Goal: Task Accomplishment & Management: Use online tool/utility

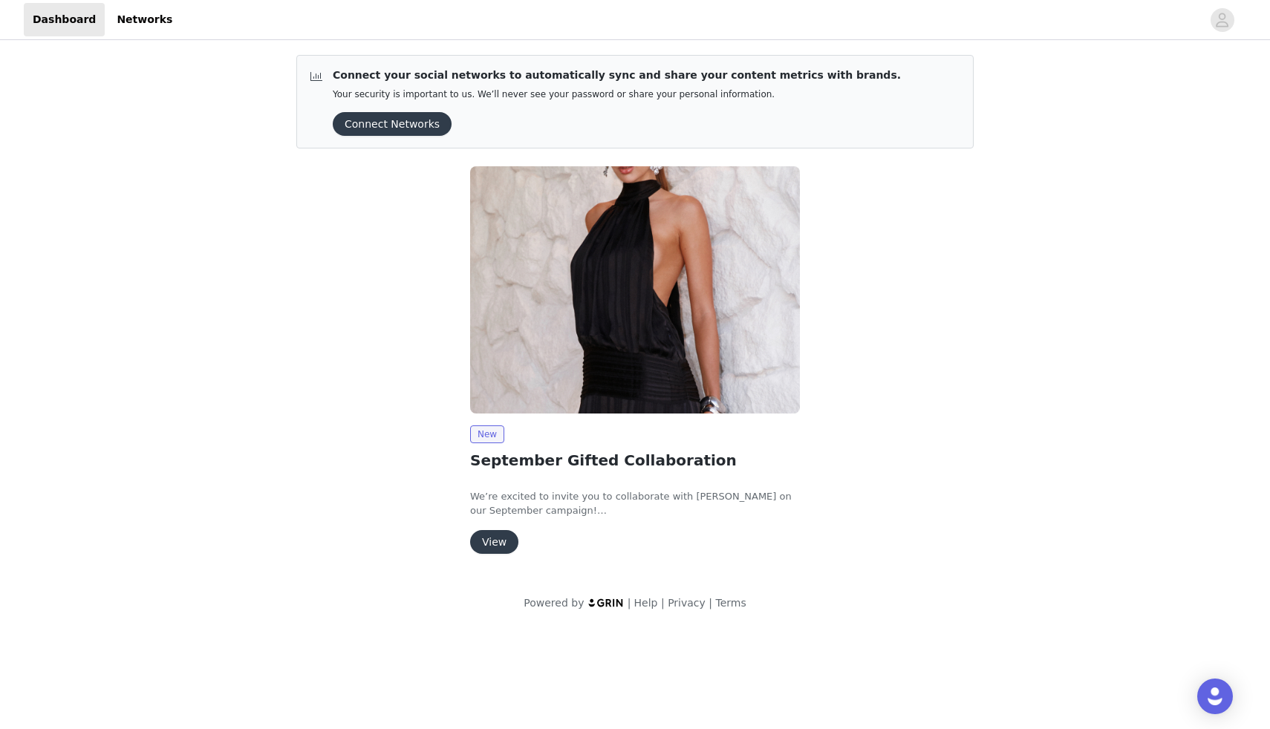
click at [488, 546] on button "View" at bounding box center [494, 542] width 48 height 24
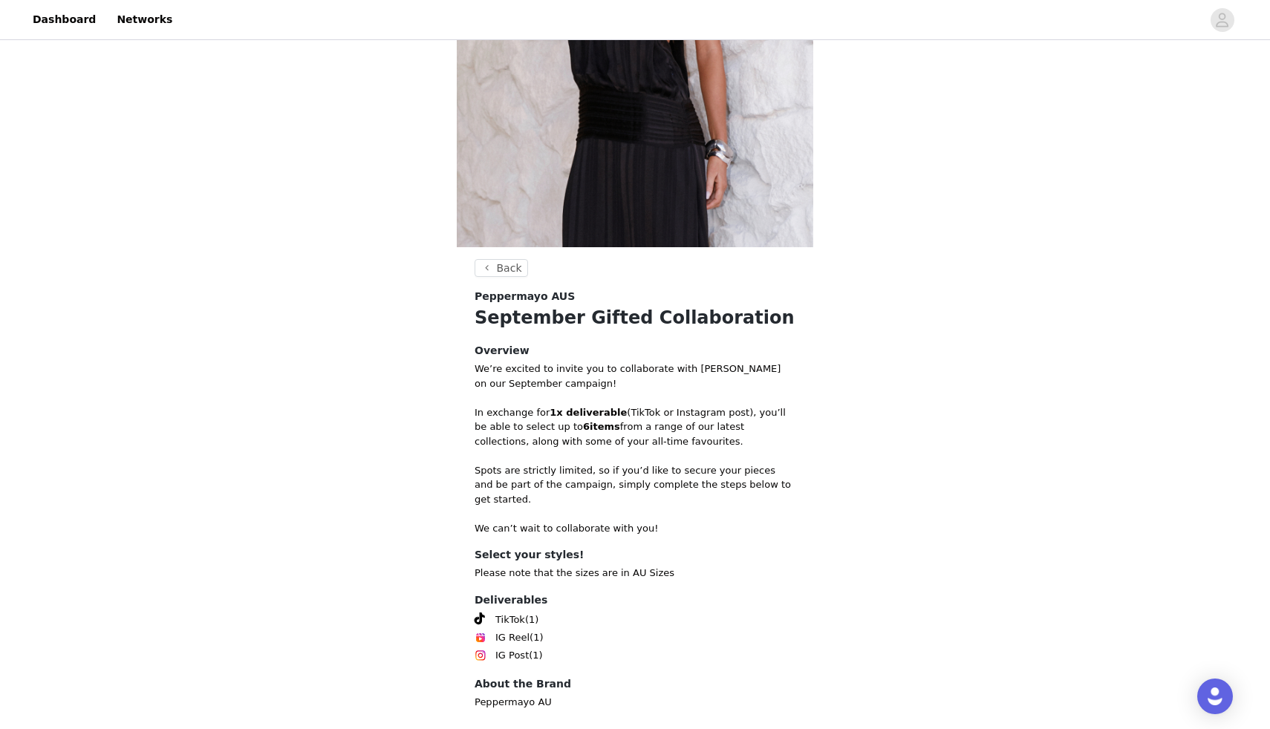
scroll to position [307, 0]
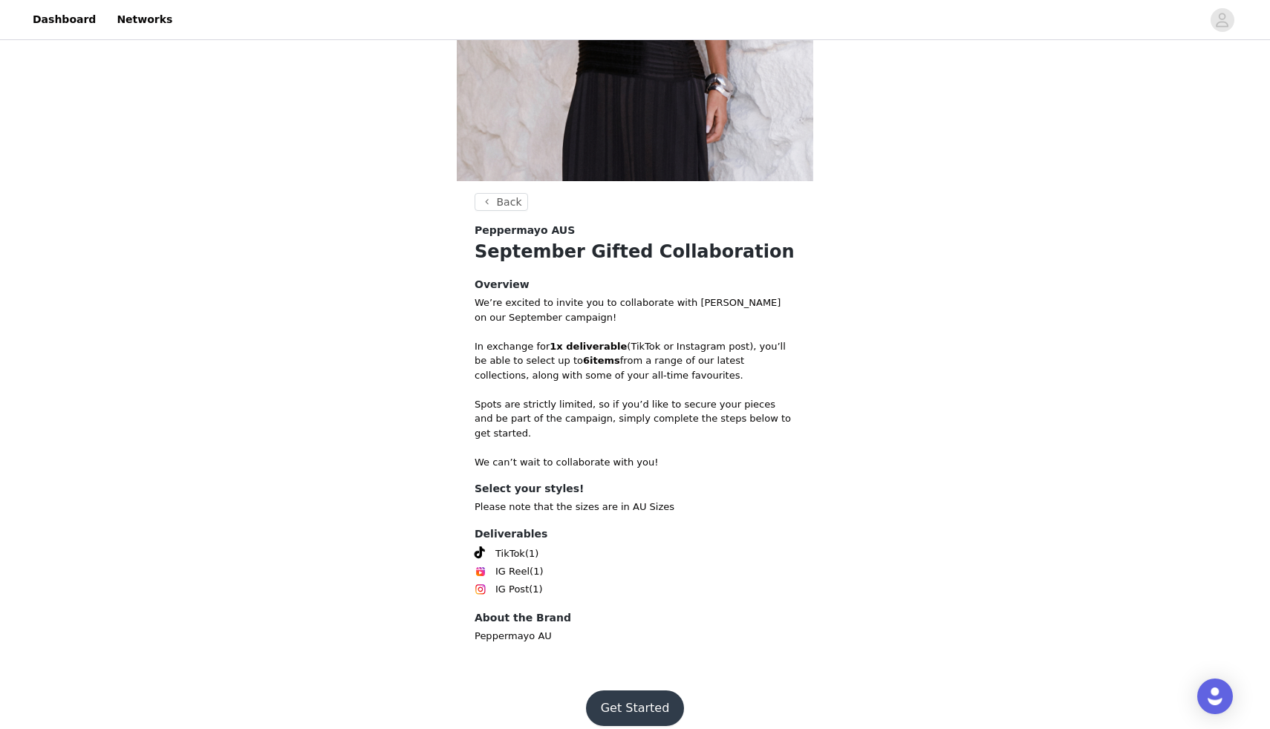
click at [624, 708] on button "Get Started" at bounding box center [635, 709] width 99 height 36
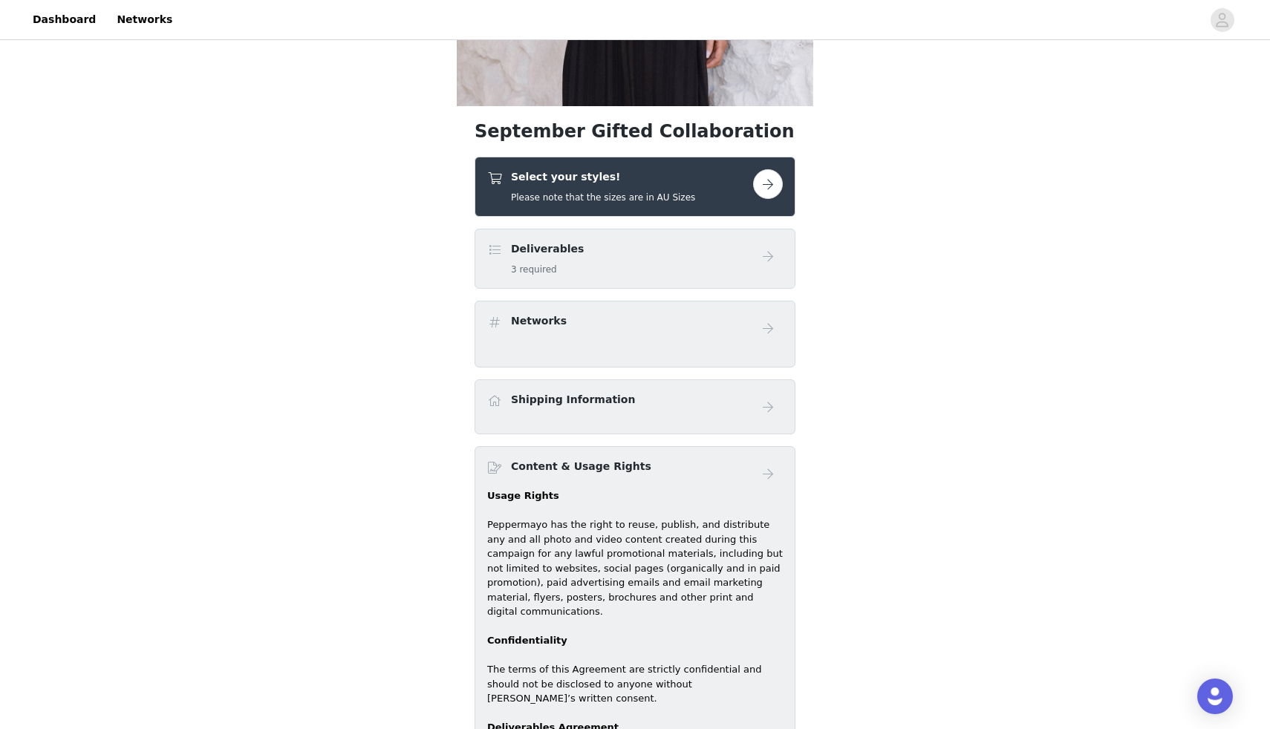
scroll to position [388, 0]
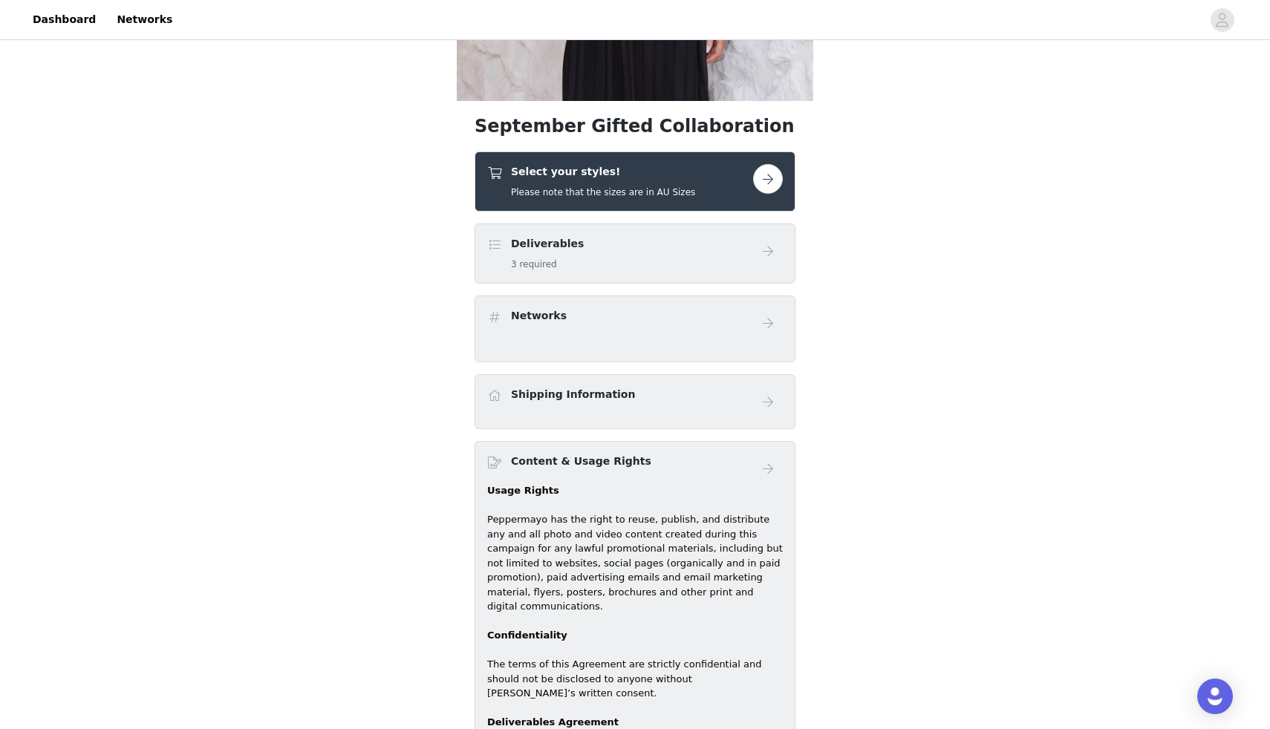
click at [755, 189] on link at bounding box center [768, 179] width 30 height 30
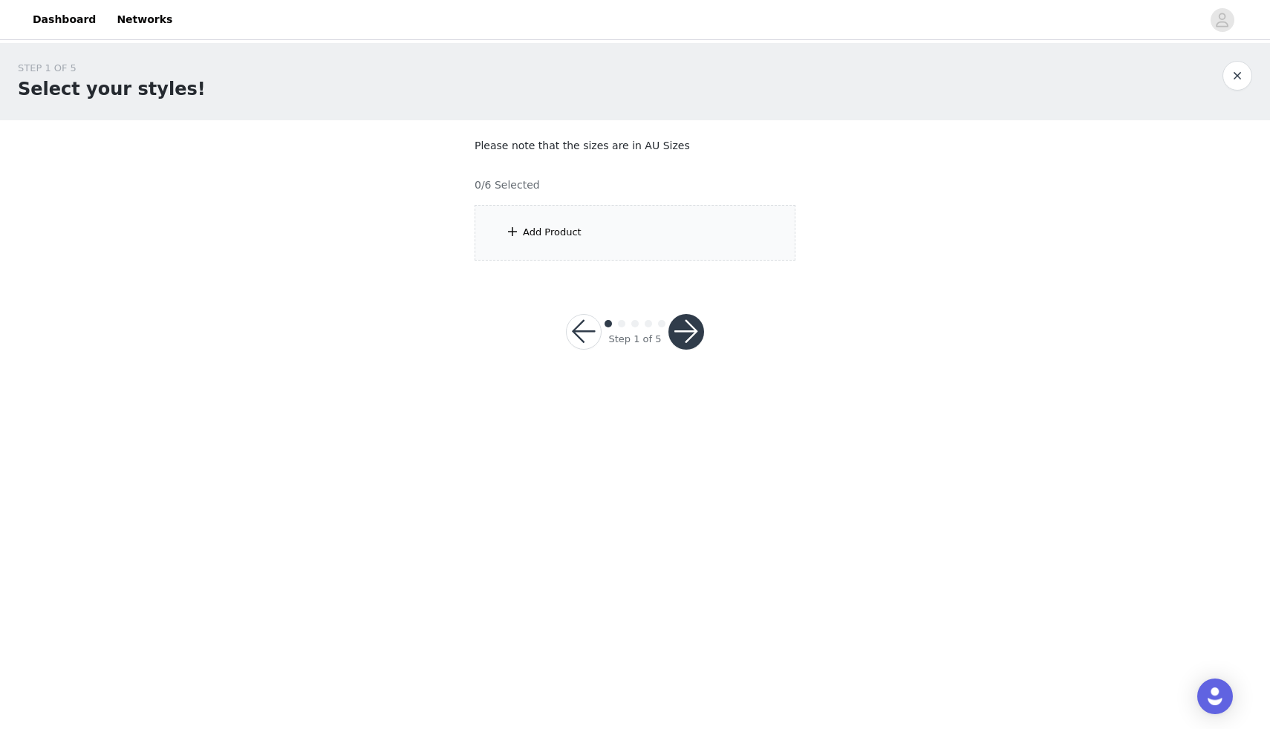
click at [635, 240] on div "Add Product" at bounding box center [634, 233] width 321 height 56
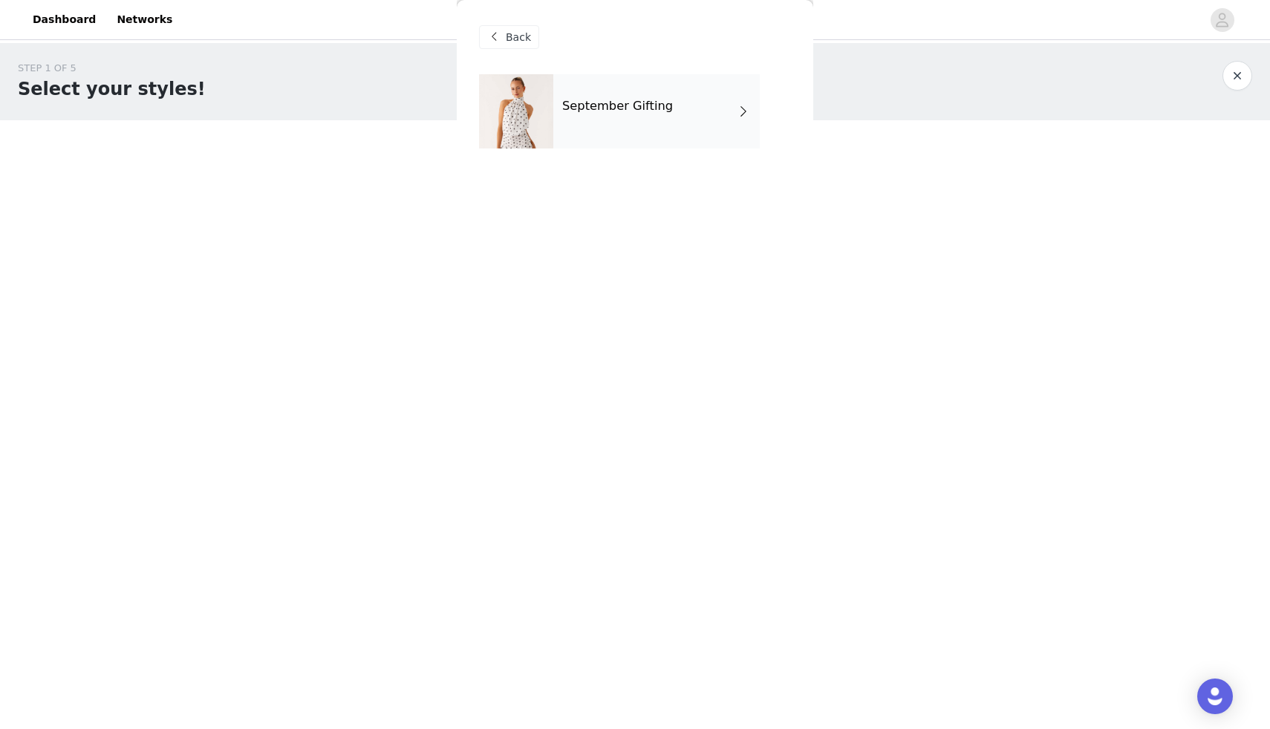
click at [586, 120] on div "September Gifting" at bounding box center [656, 111] width 206 height 74
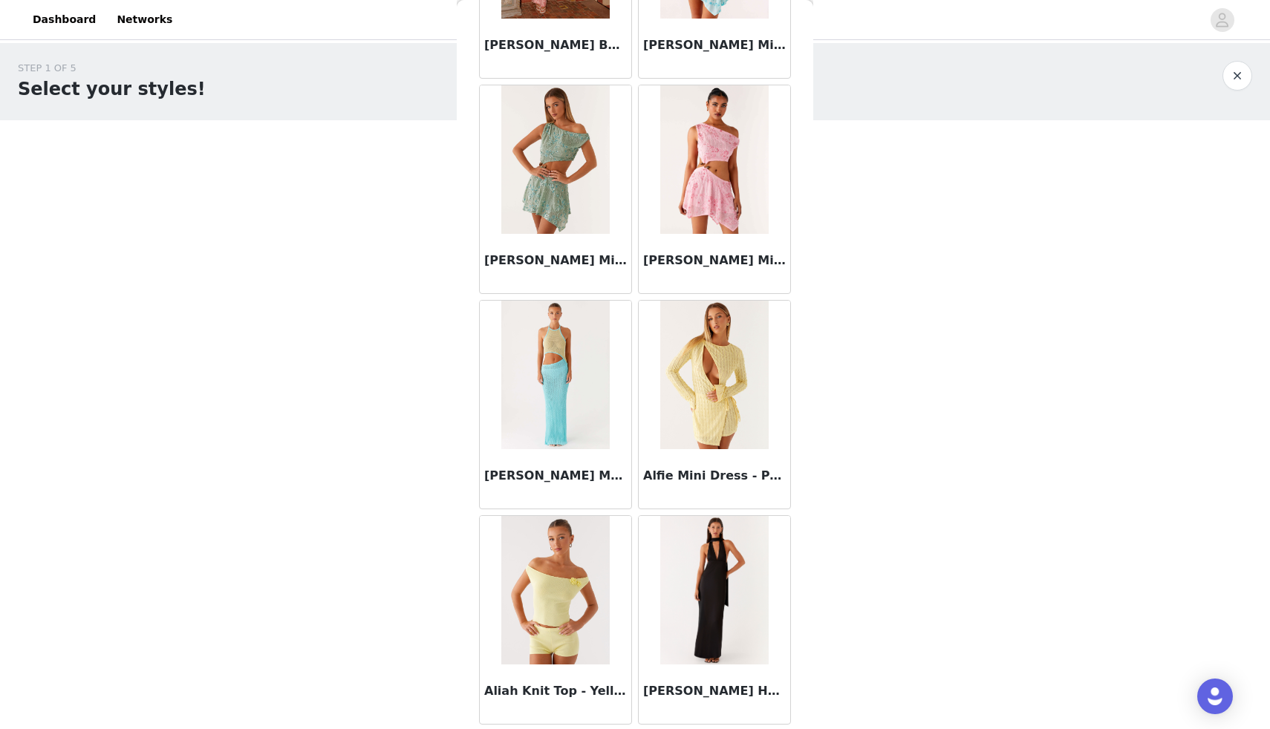
scroll to position [1543, 0]
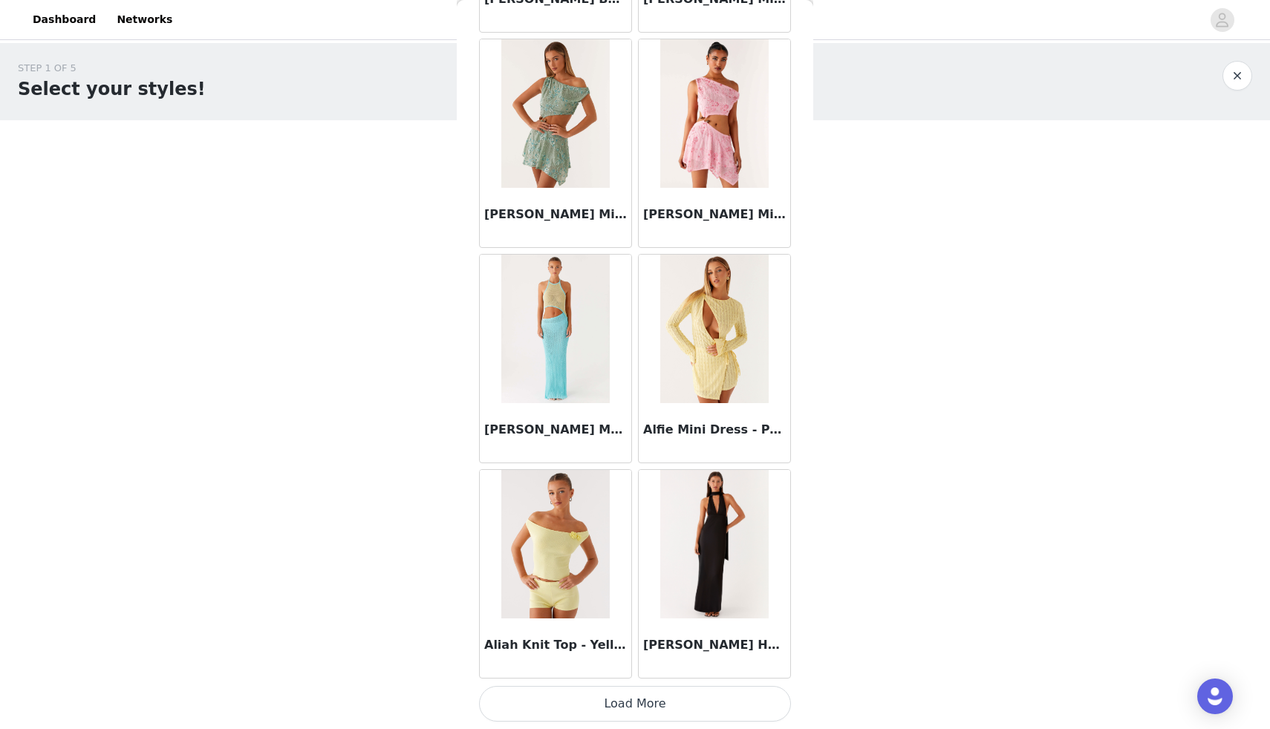
click at [618, 708] on button "Load More" at bounding box center [635, 704] width 312 height 36
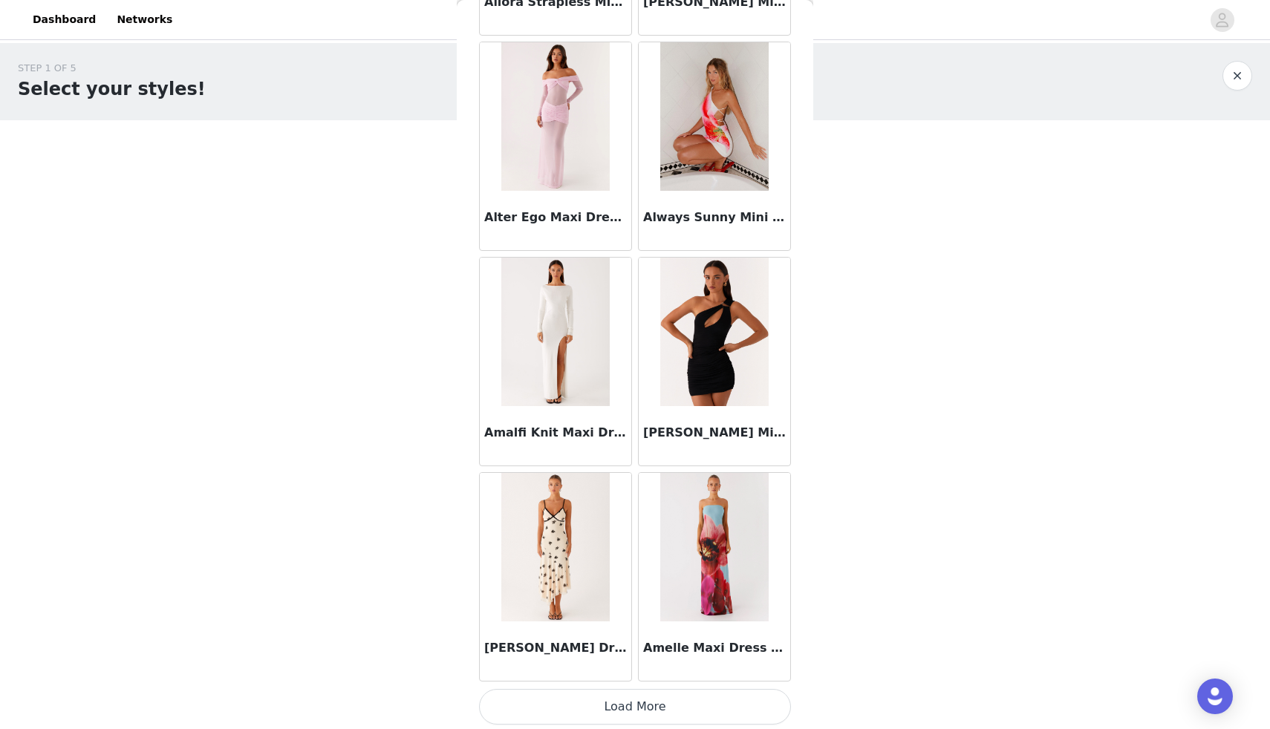
scroll to position [3696, 0]
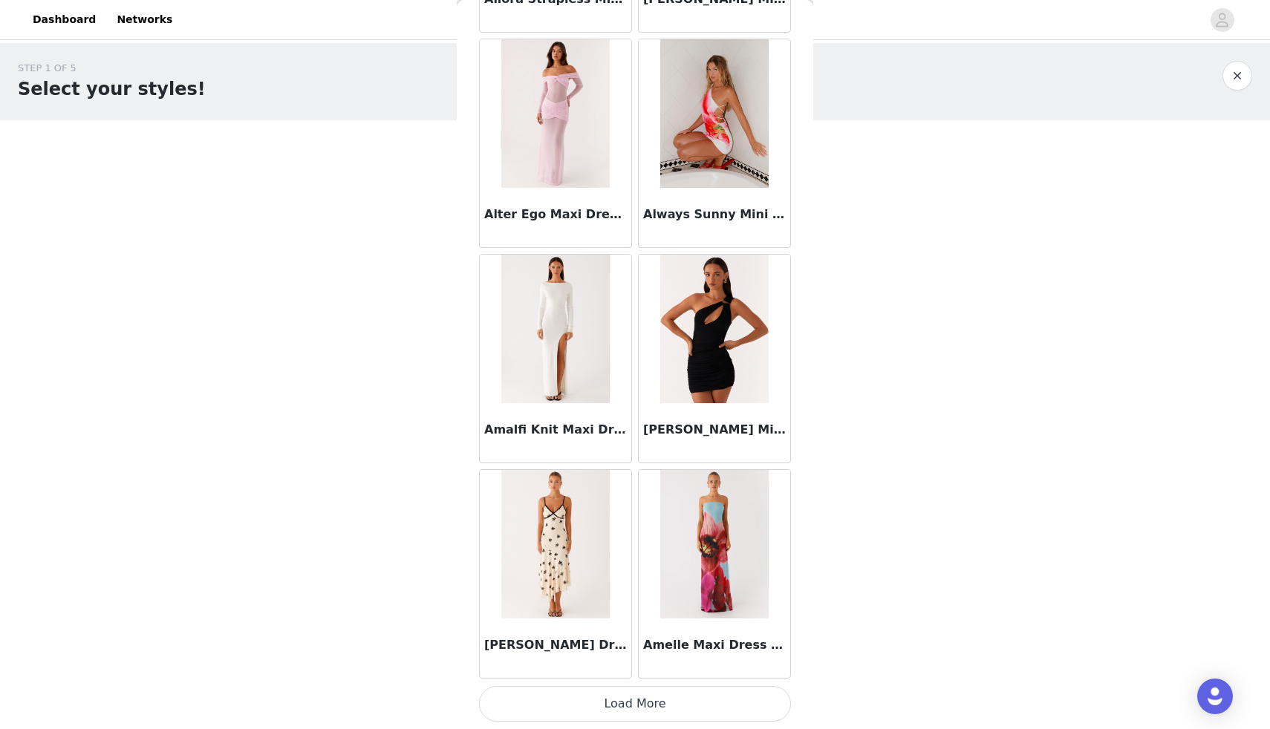
click at [653, 698] on button "Load More" at bounding box center [635, 704] width 312 height 36
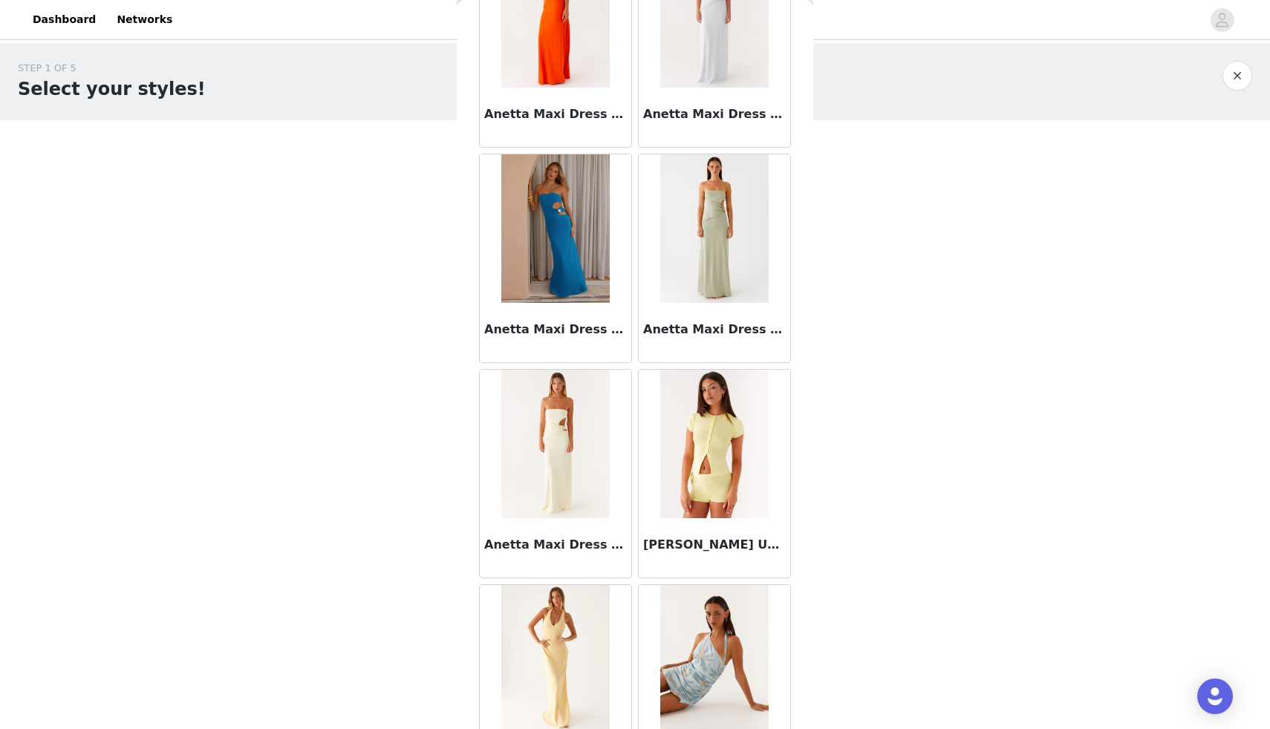
scroll to position [5849, 0]
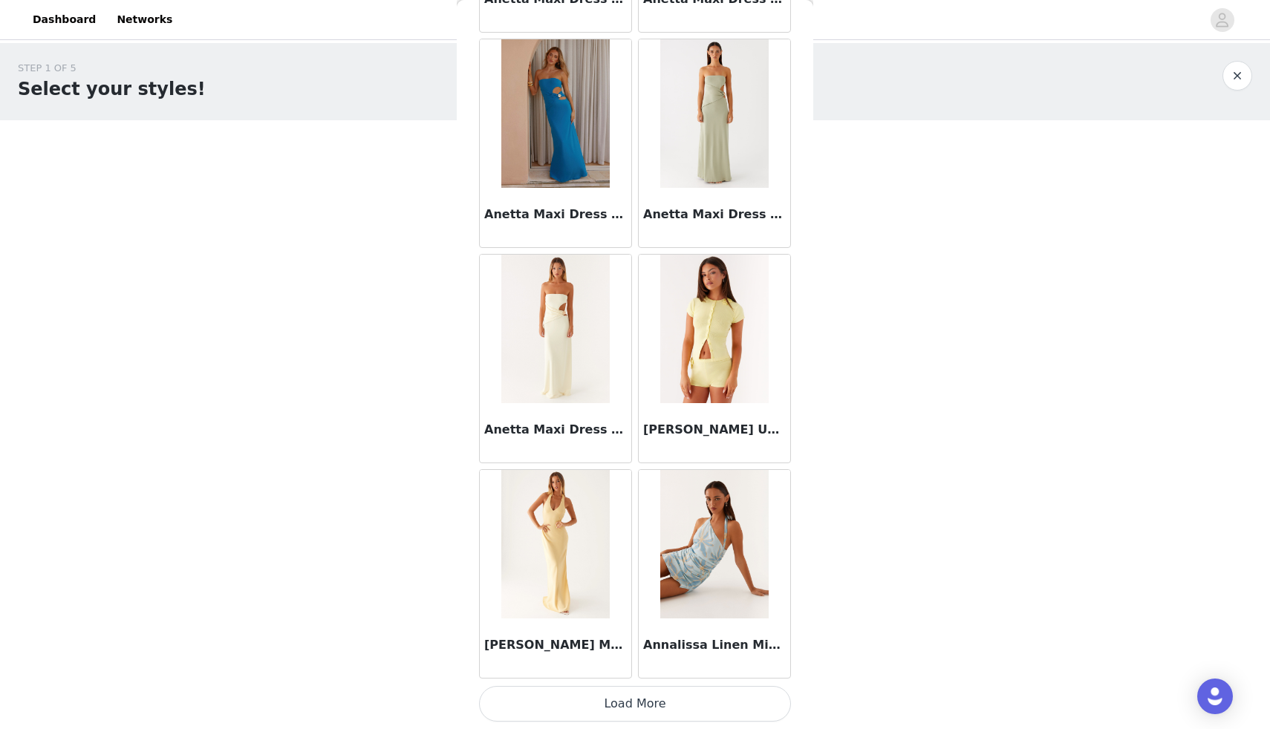
click at [659, 699] on button "Load More" at bounding box center [635, 704] width 312 height 36
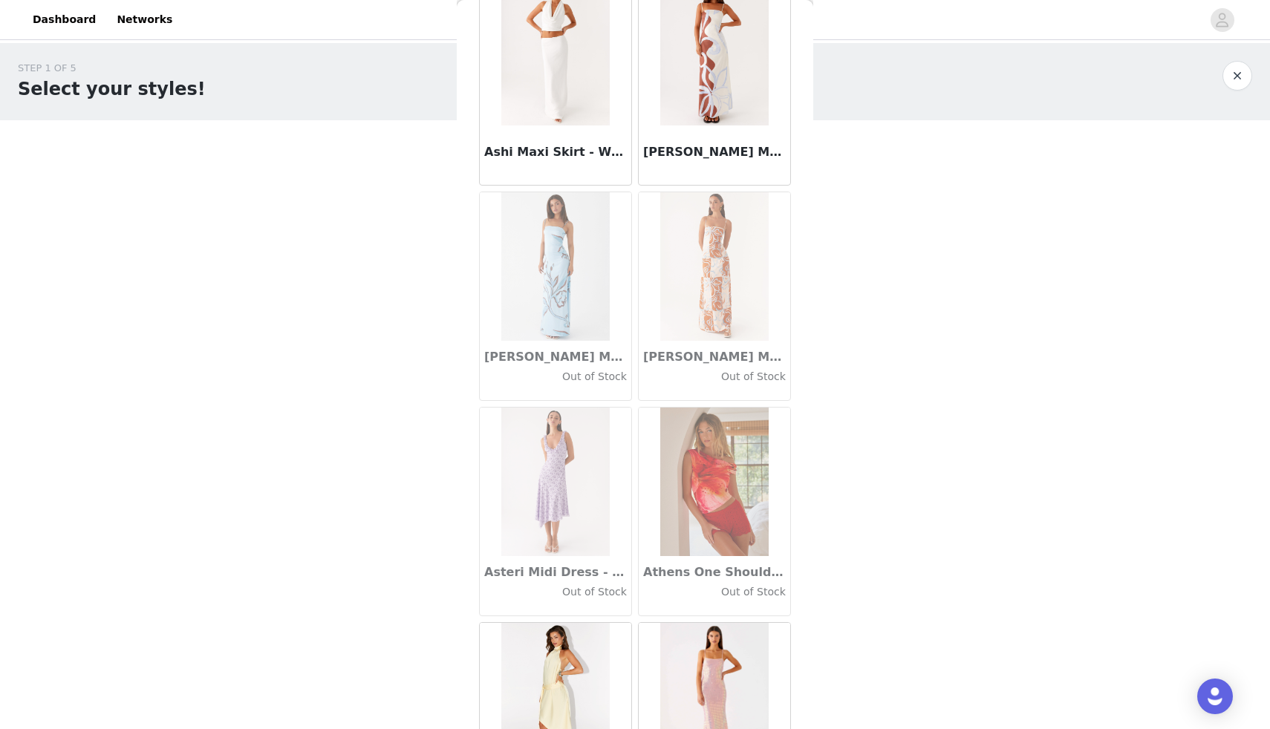
scroll to position [8003, 0]
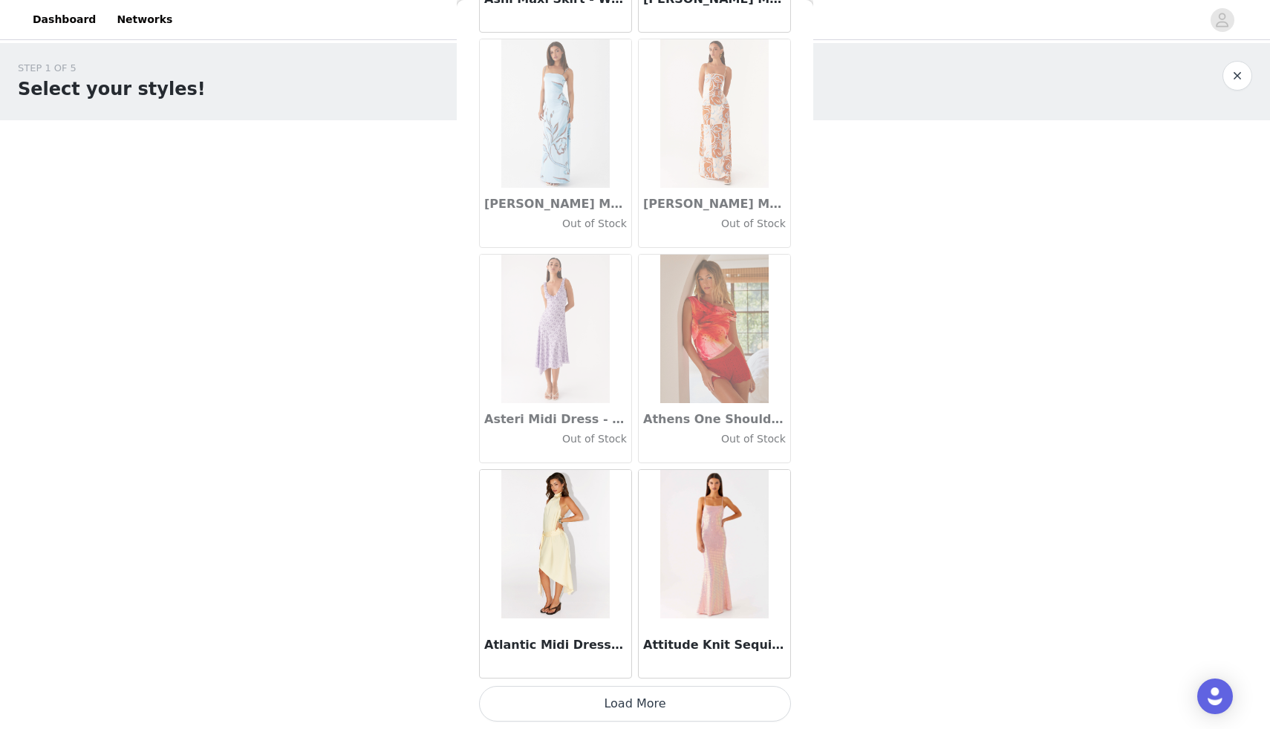
click at [613, 705] on button "Load More" at bounding box center [635, 704] width 312 height 36
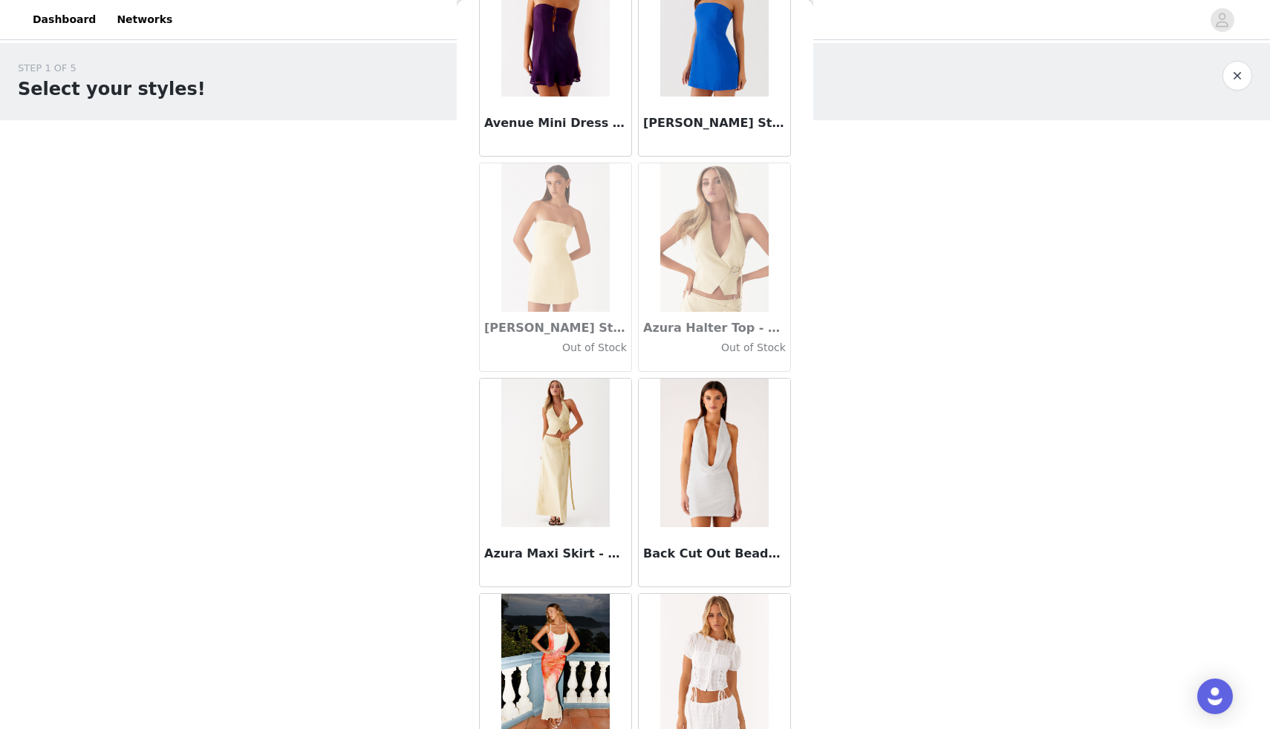
scroll to position [10156, 0]
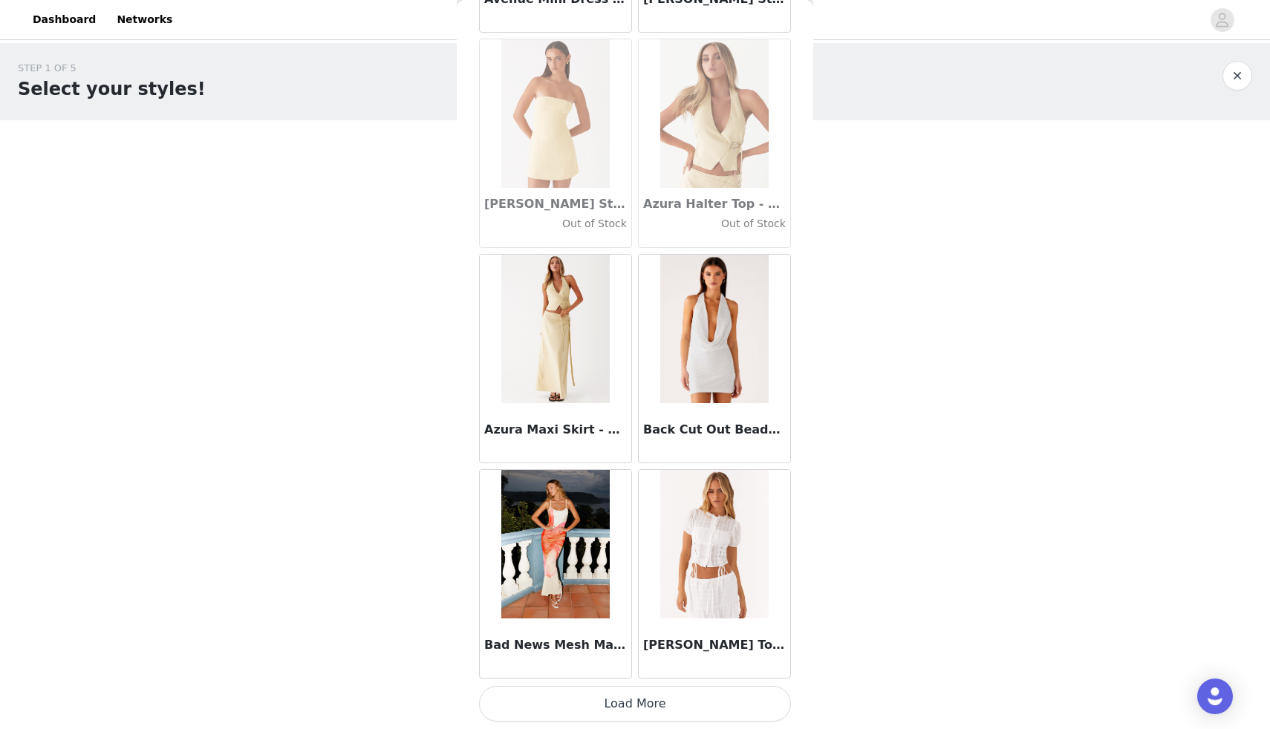
click at [612, 708] on button "Load More" at bounding box center [635, 704] width 312 height 36
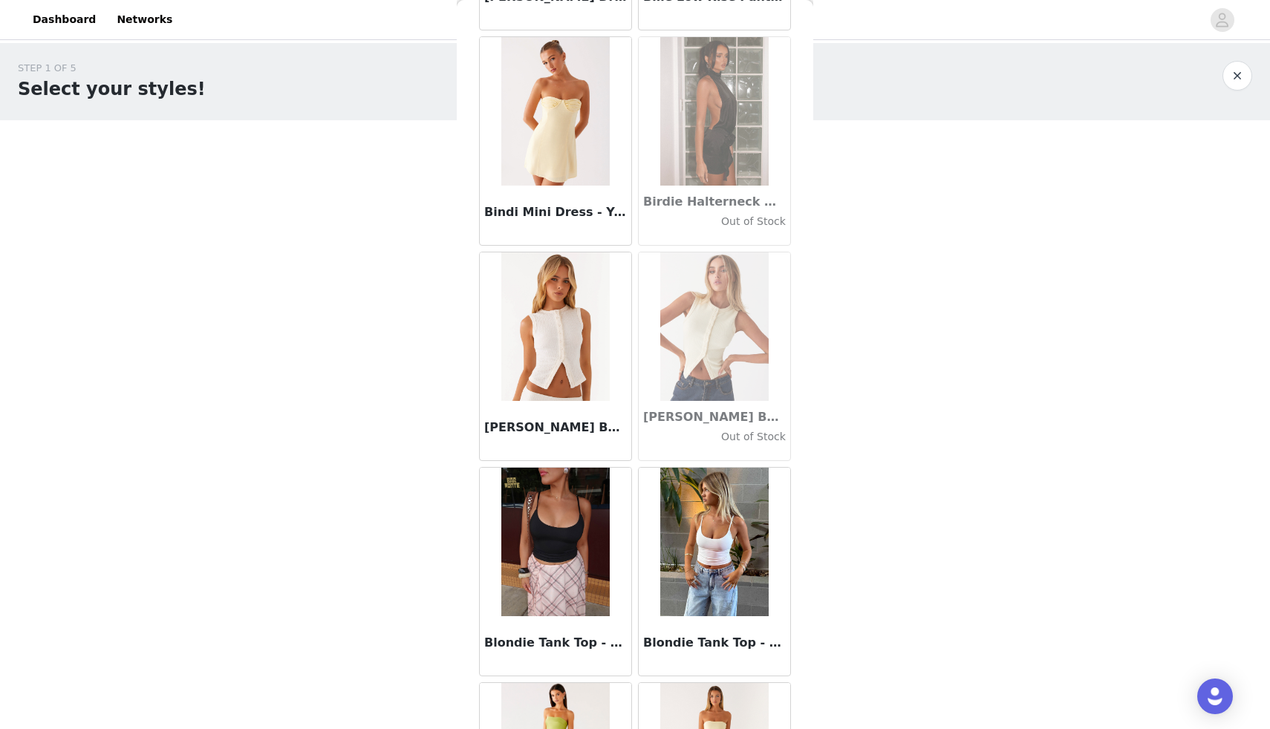
scroll to position [12309, 0]
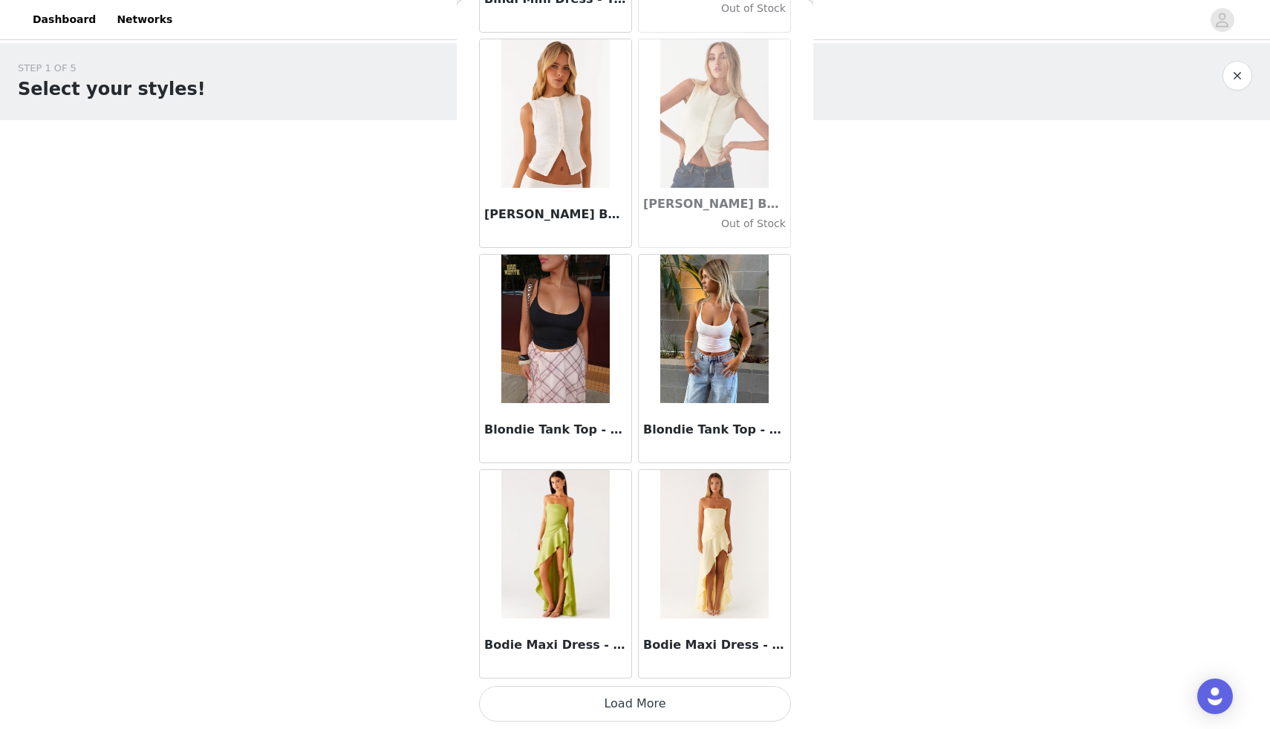
click at [639, 705] on button "Load More" at bounding box center [635, 704] width 312 height 36
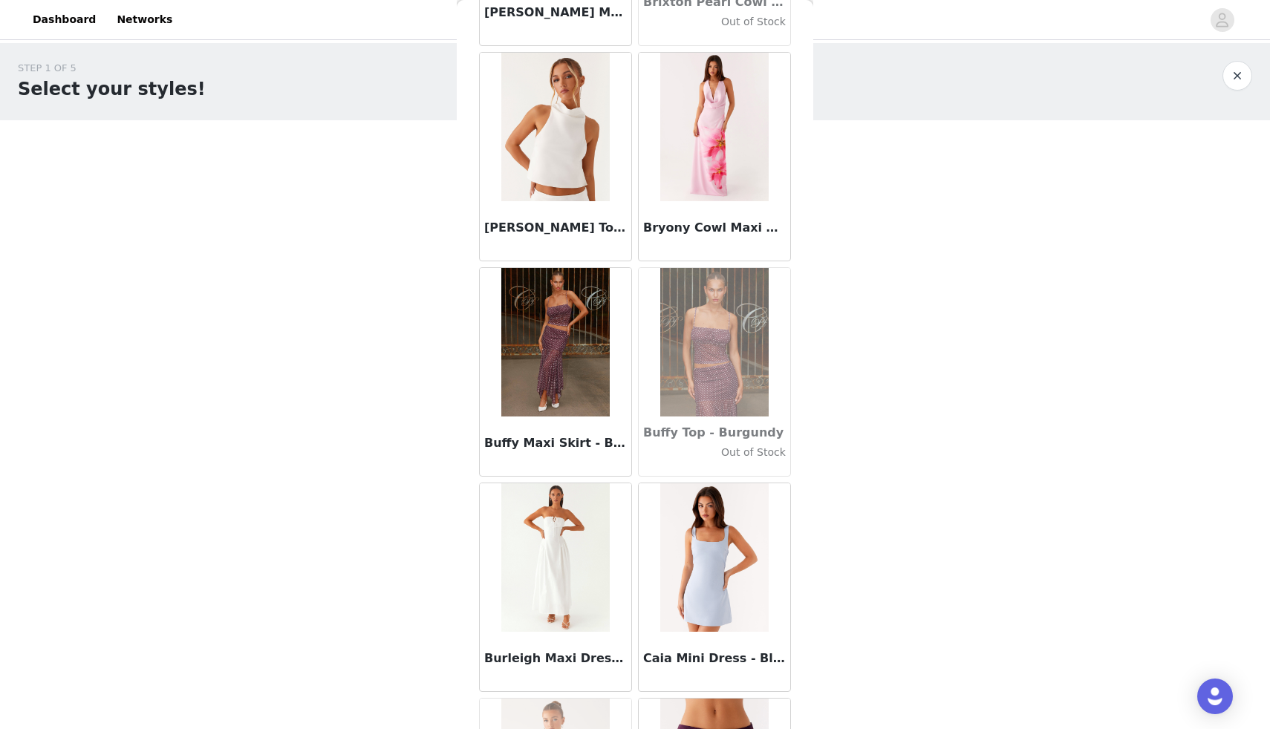
scroll to position [14462, 0]
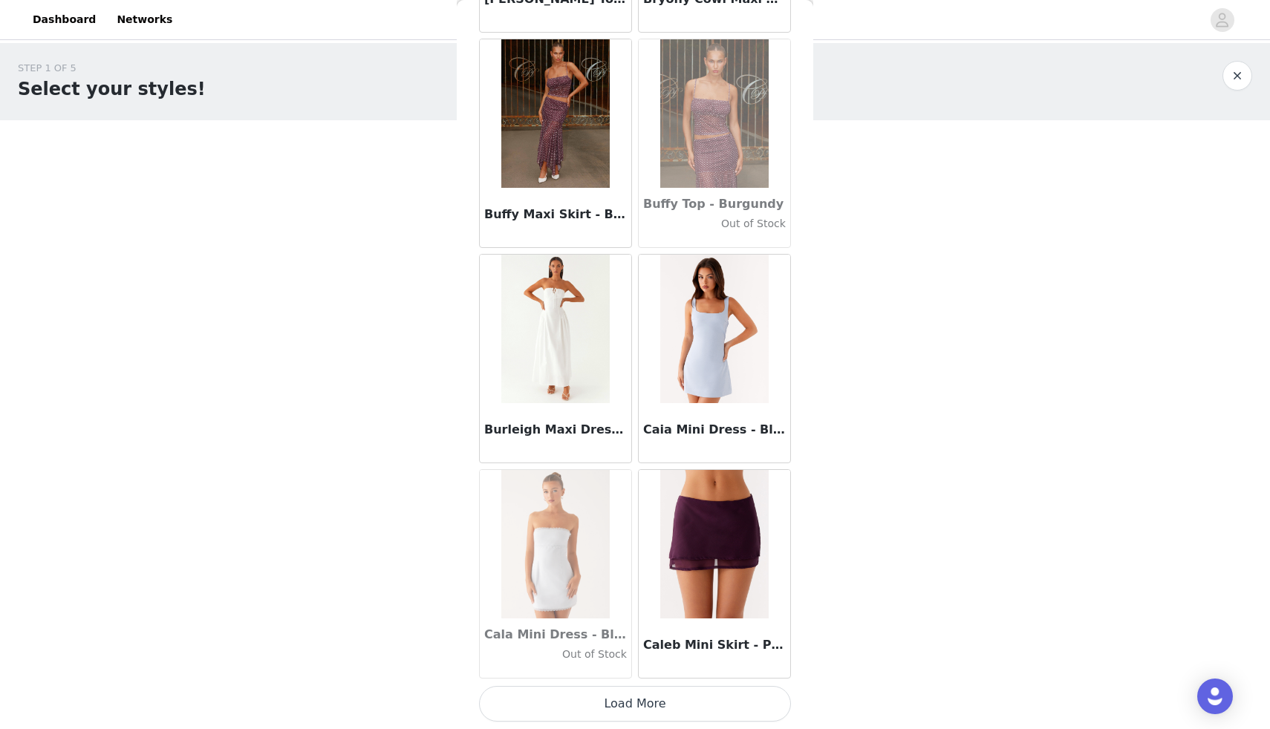
click at [637, 713] on button "Load More" at bounding box center [635, 704] width 312 height 36
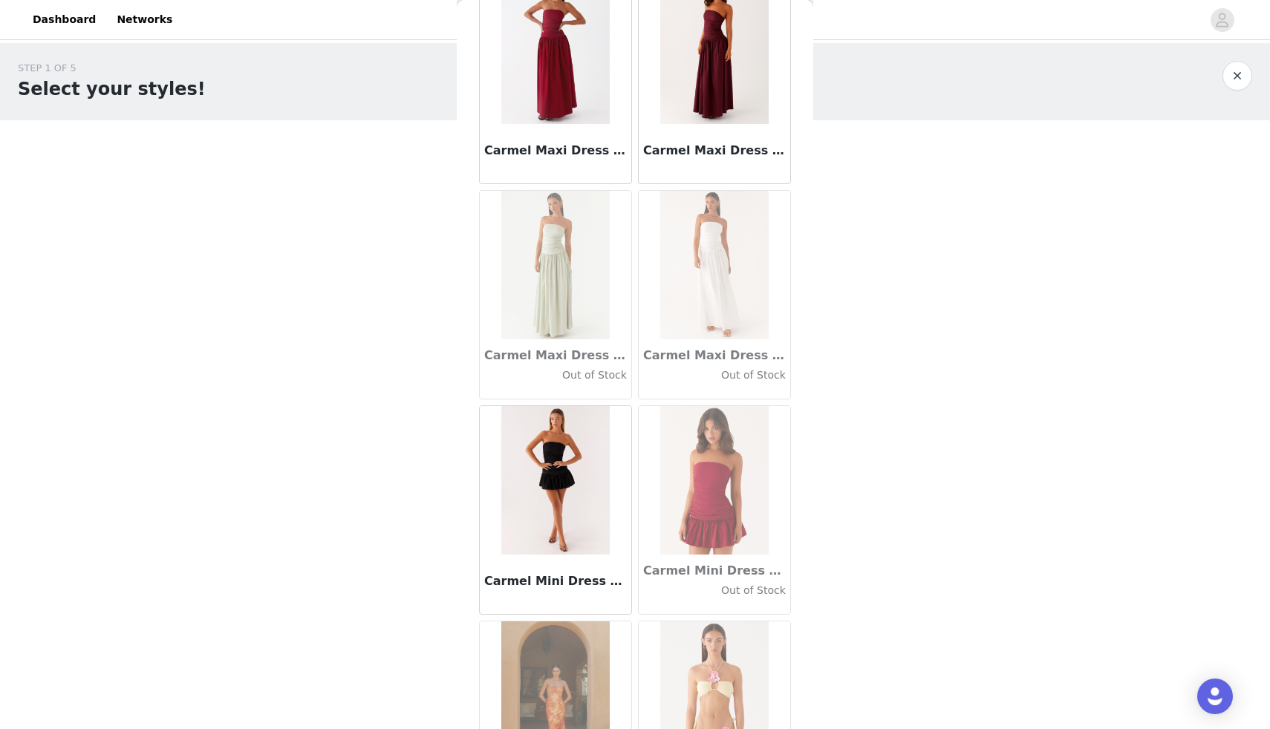
scroll to position [16615, 0]
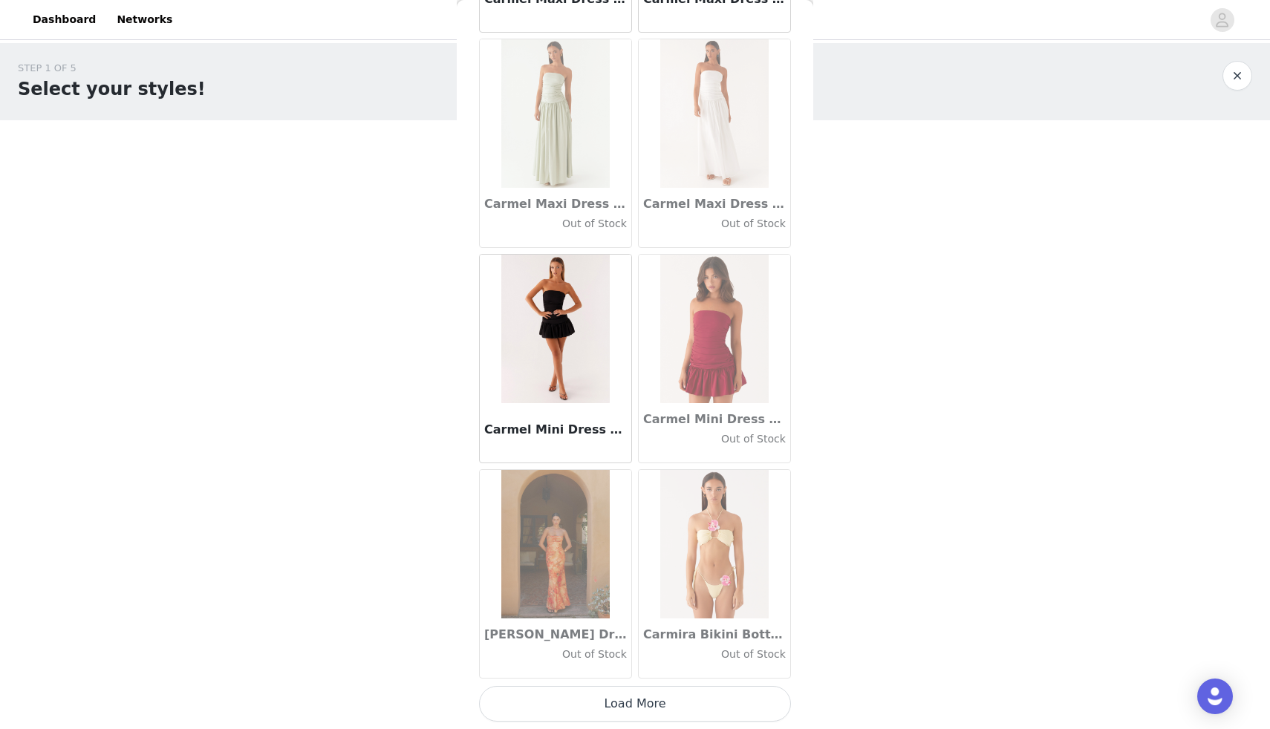
click at [624, 717] on button "Load More" at bounding box center [635, 704] width 312 height 36
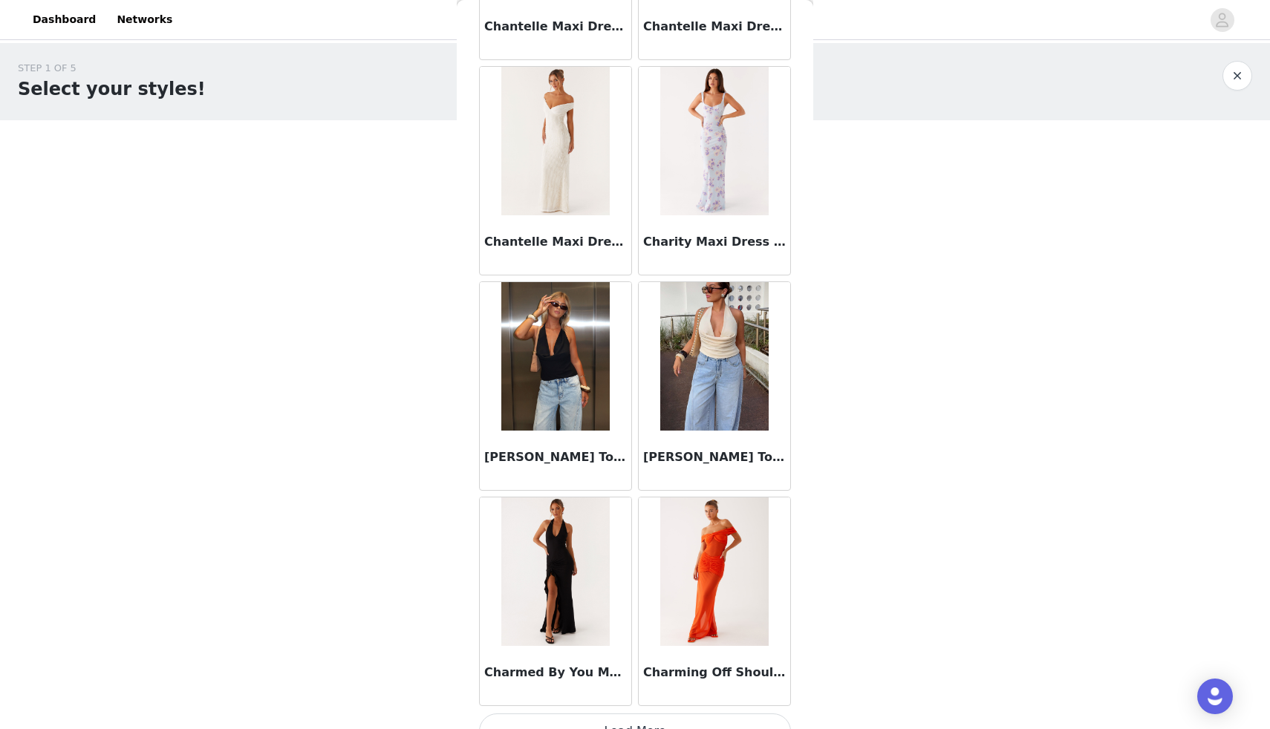
scroll to position [18769, 0]
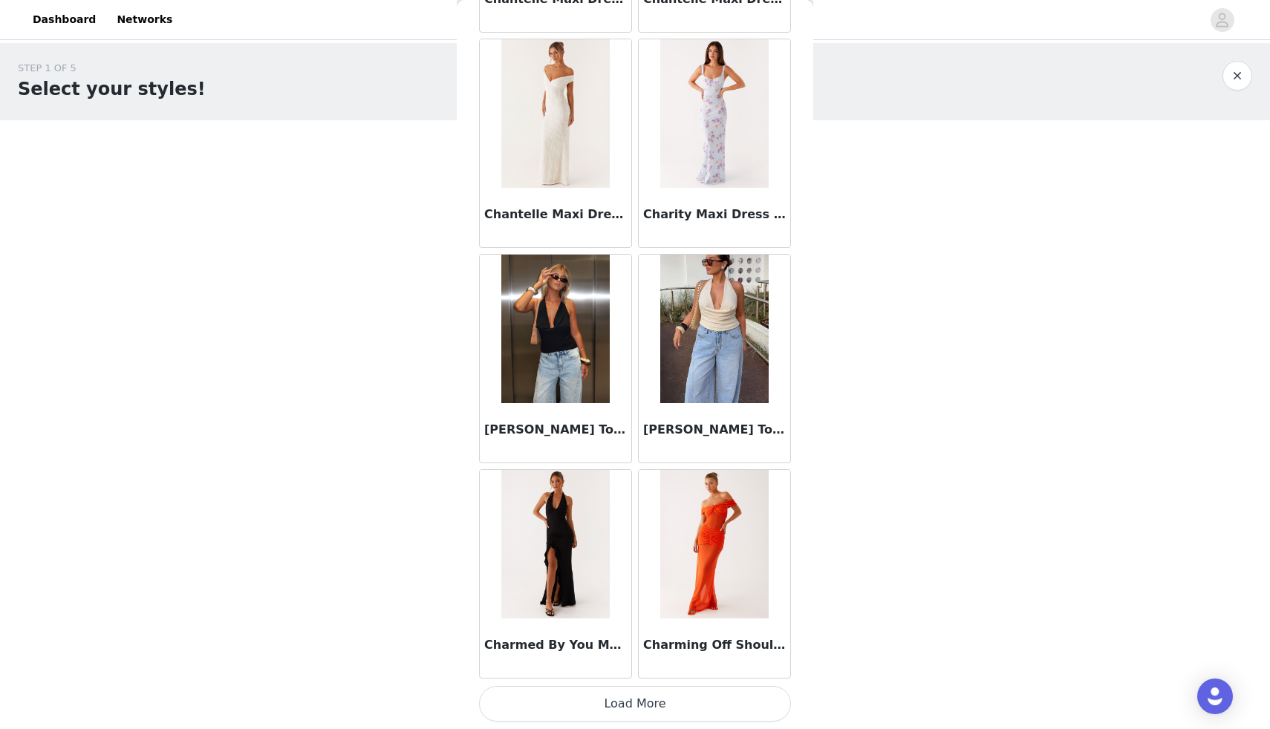
click at [627, 709] on button "Load More" at bounding box center [635, 704] width 312 height 36
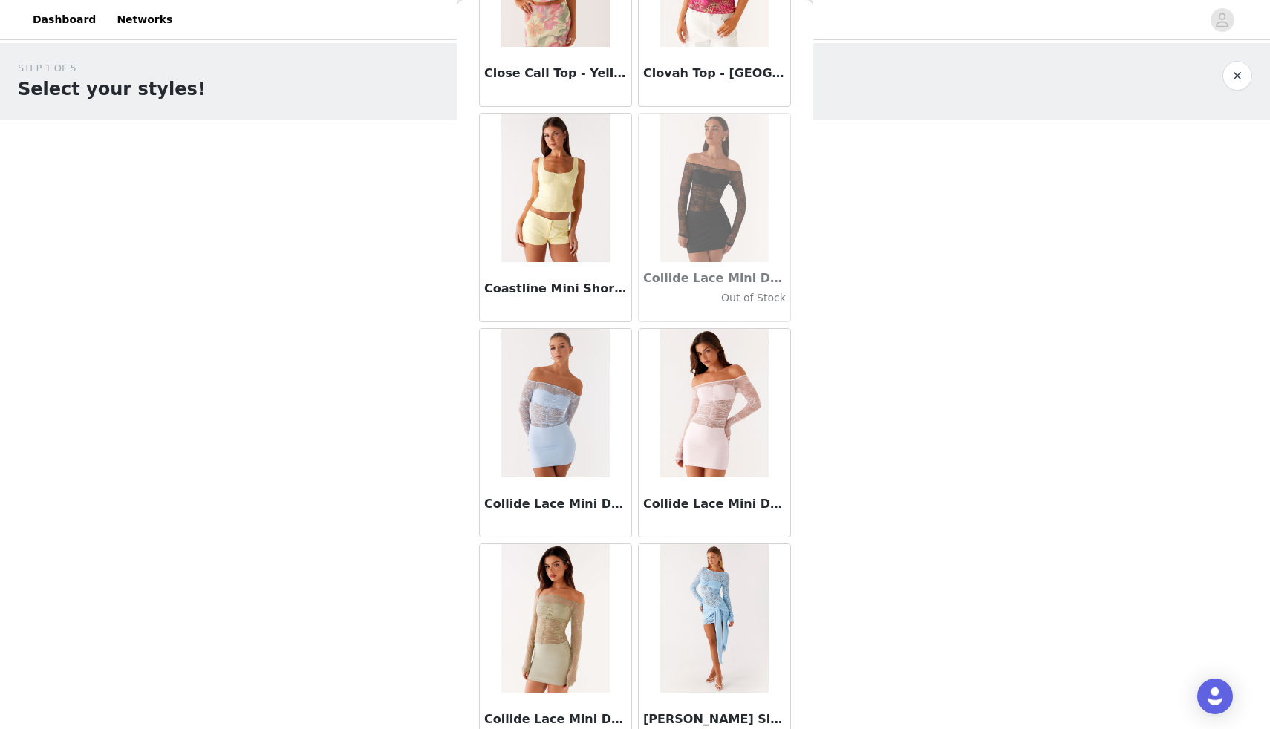
scroll to position [20922, 0]
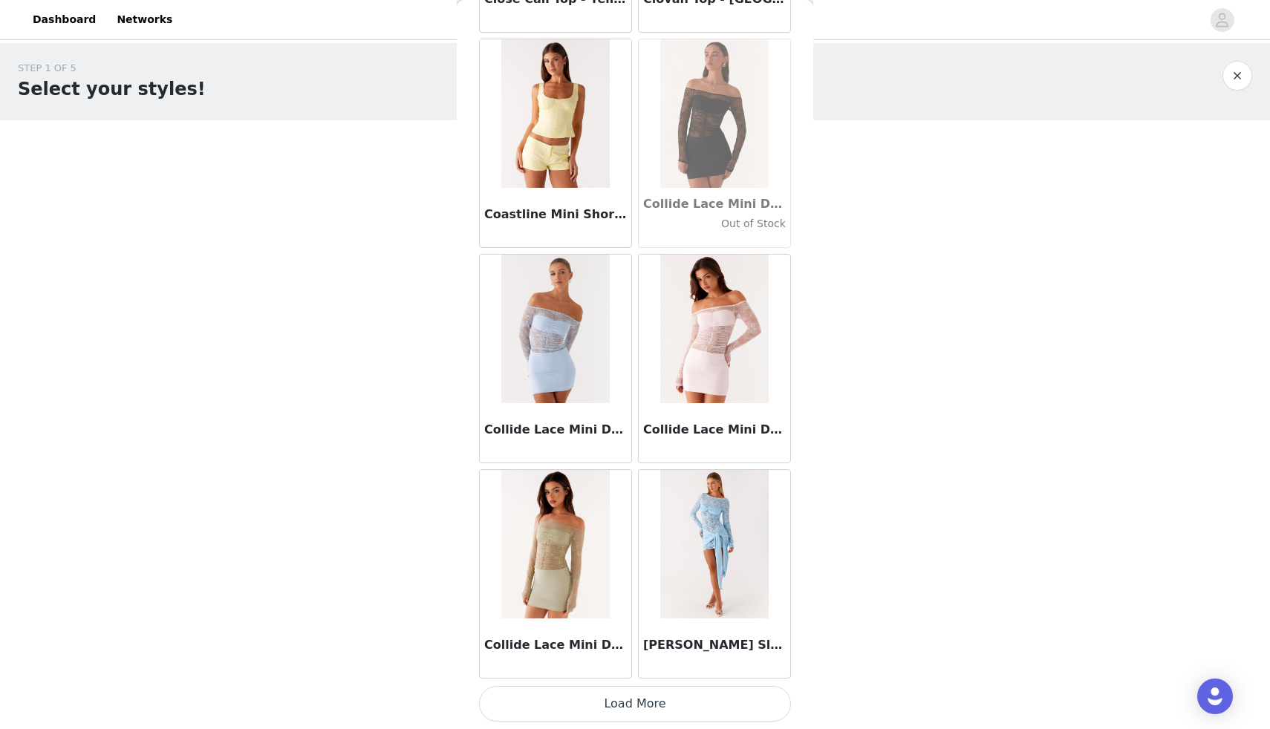
click at [622, 706] on button "Load More" at bounding box center [635, 704] width 312 height 36
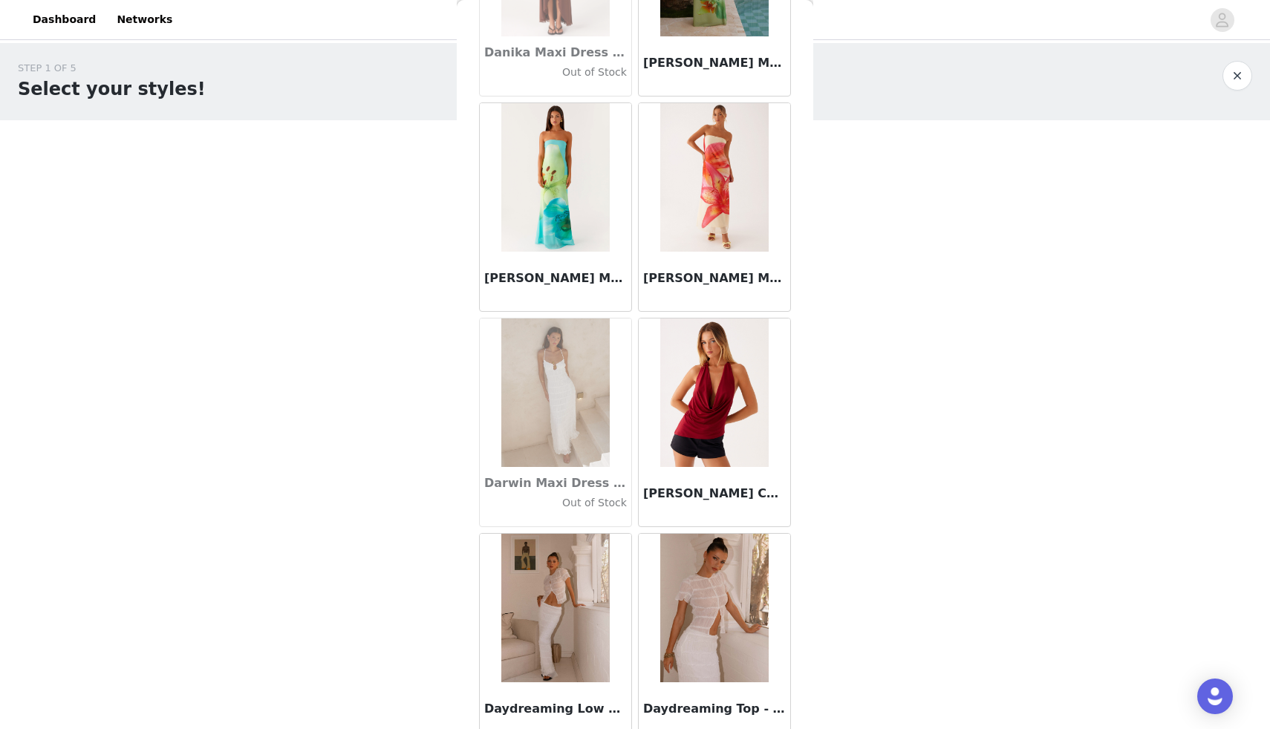
scroll to position [23075, 0]
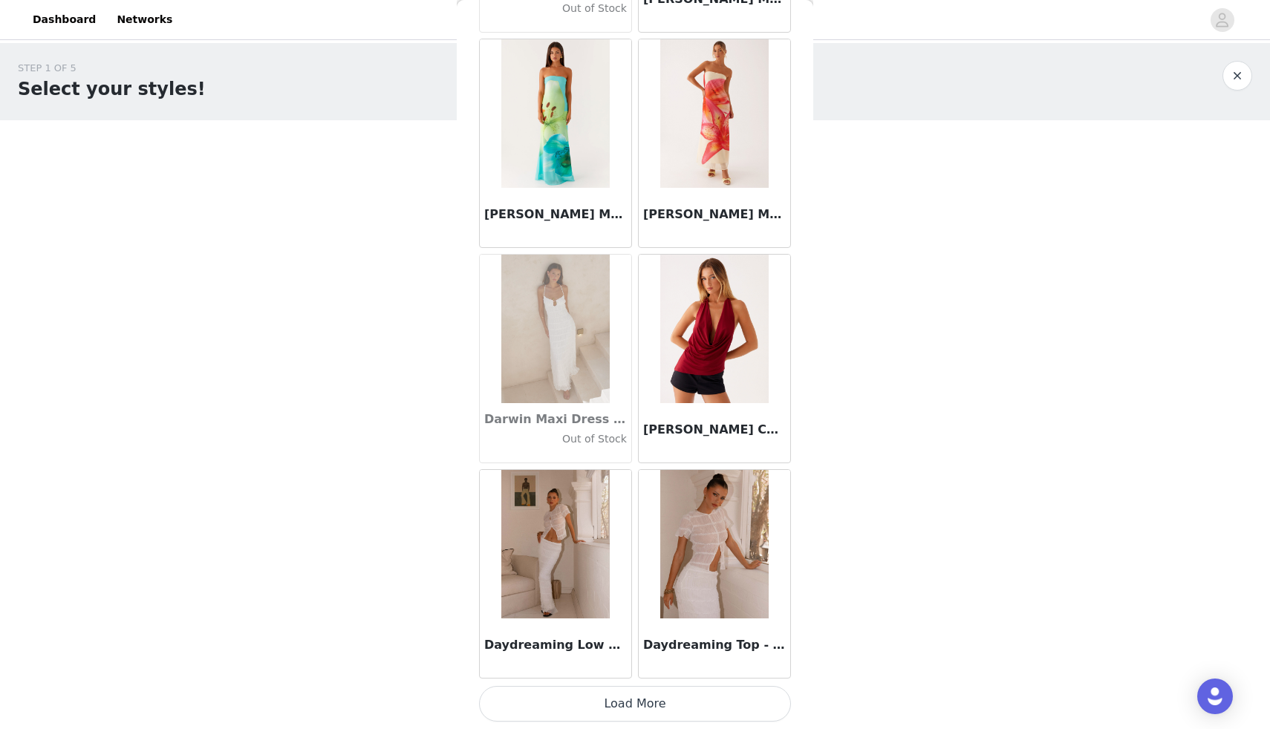
click at [640, 696] on button "Load More" at bounding box center [635, 704] width 312 height 36
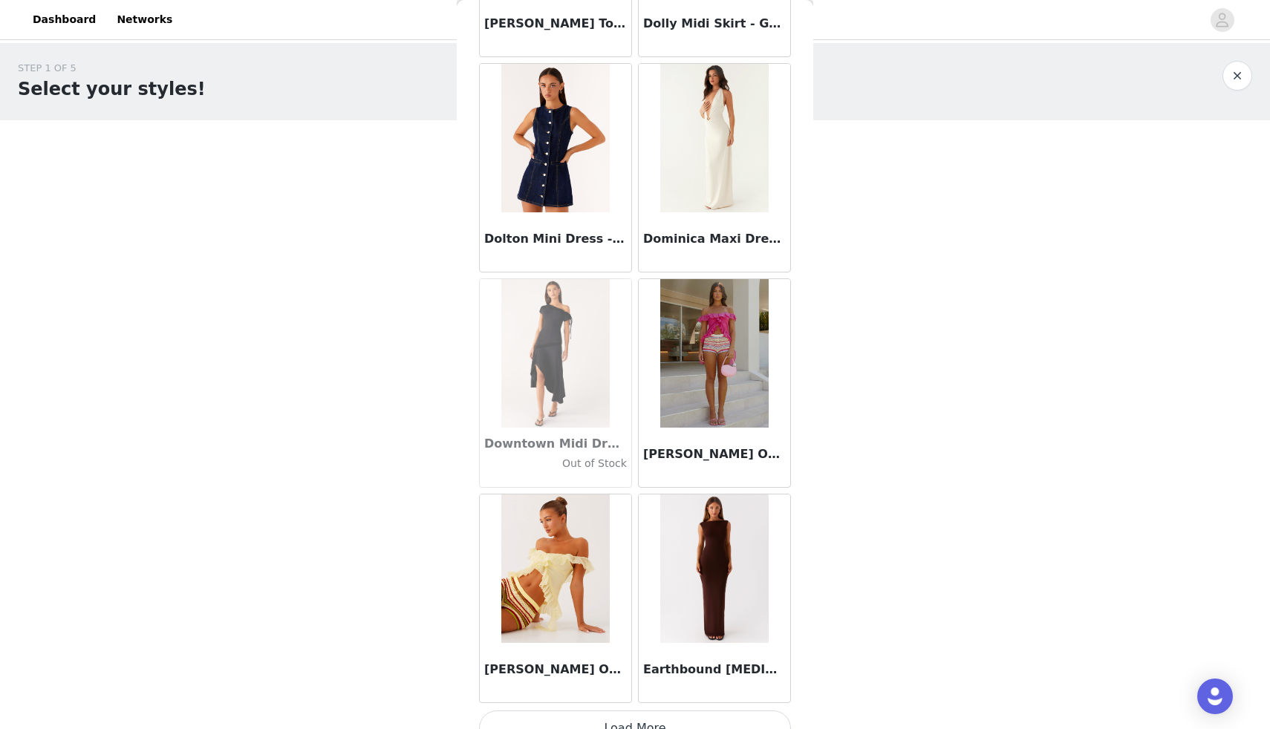
scroll to position [25228, 0]
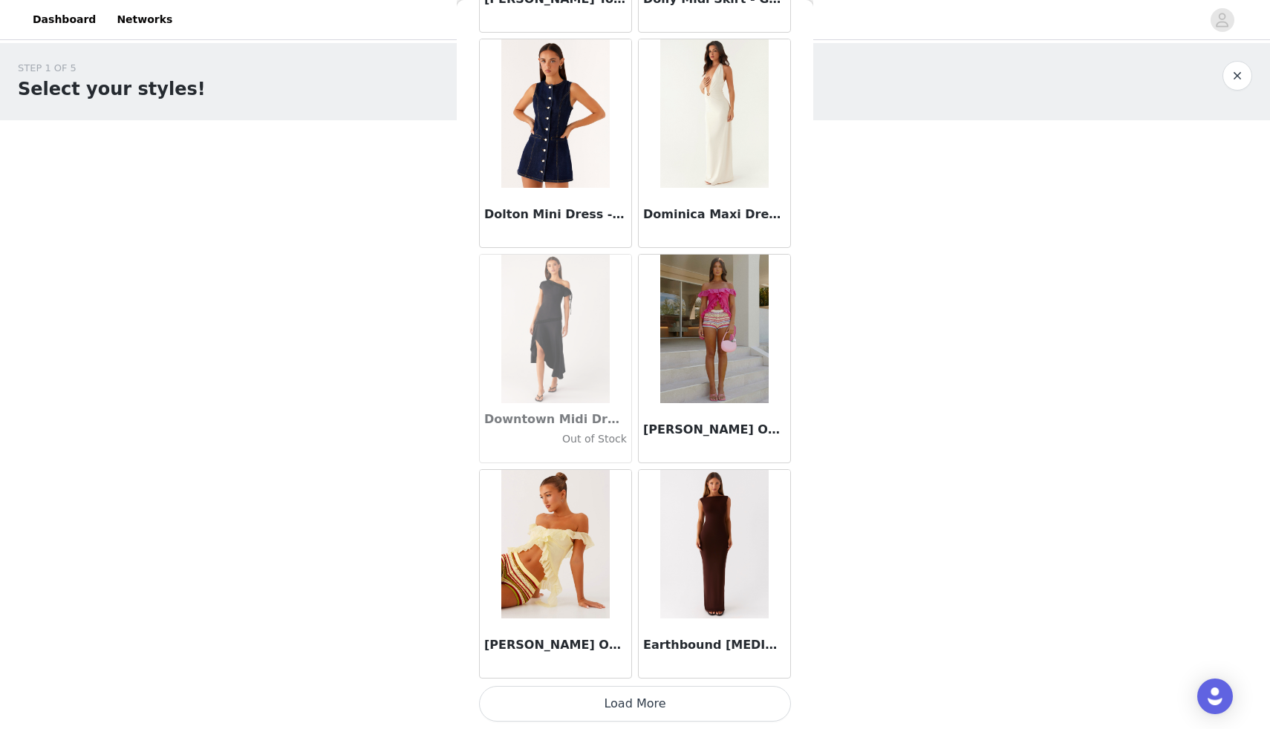
click at [628, 710] on button "Load More" at bounding box center [635, 704] width 312 height 36
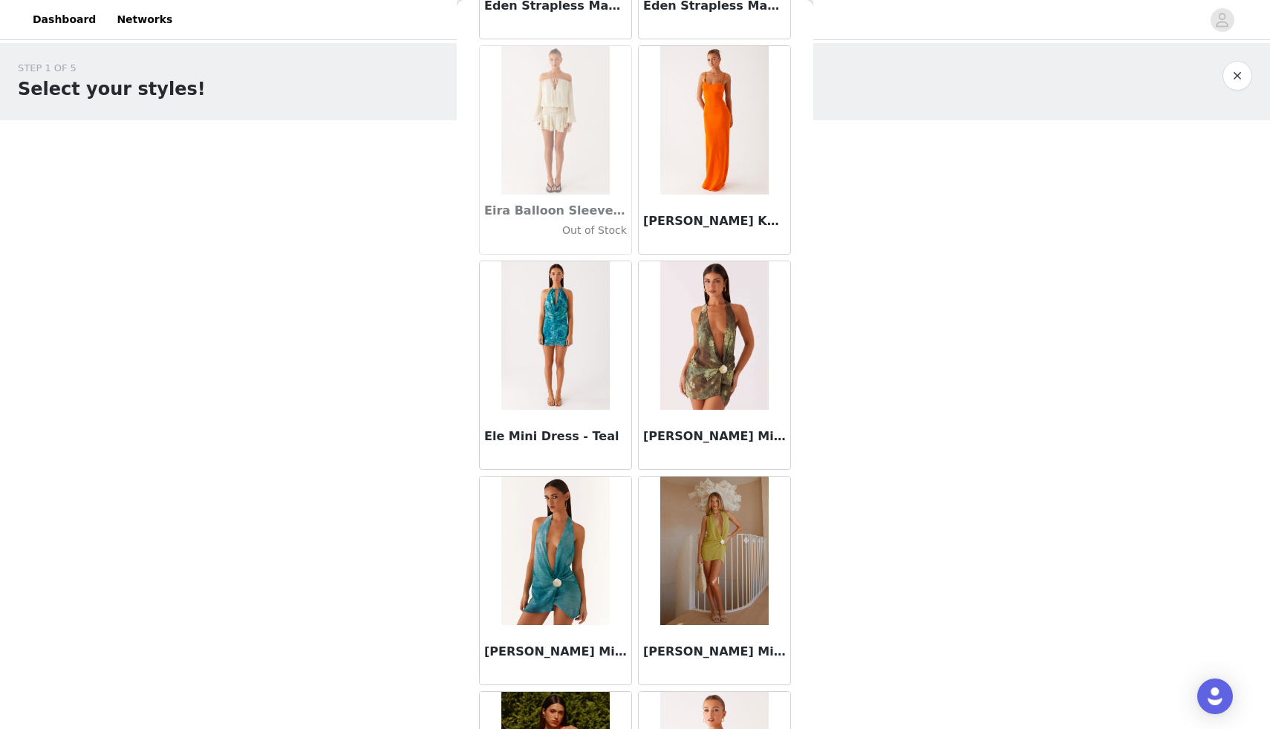
scroll to position [27382, 0]
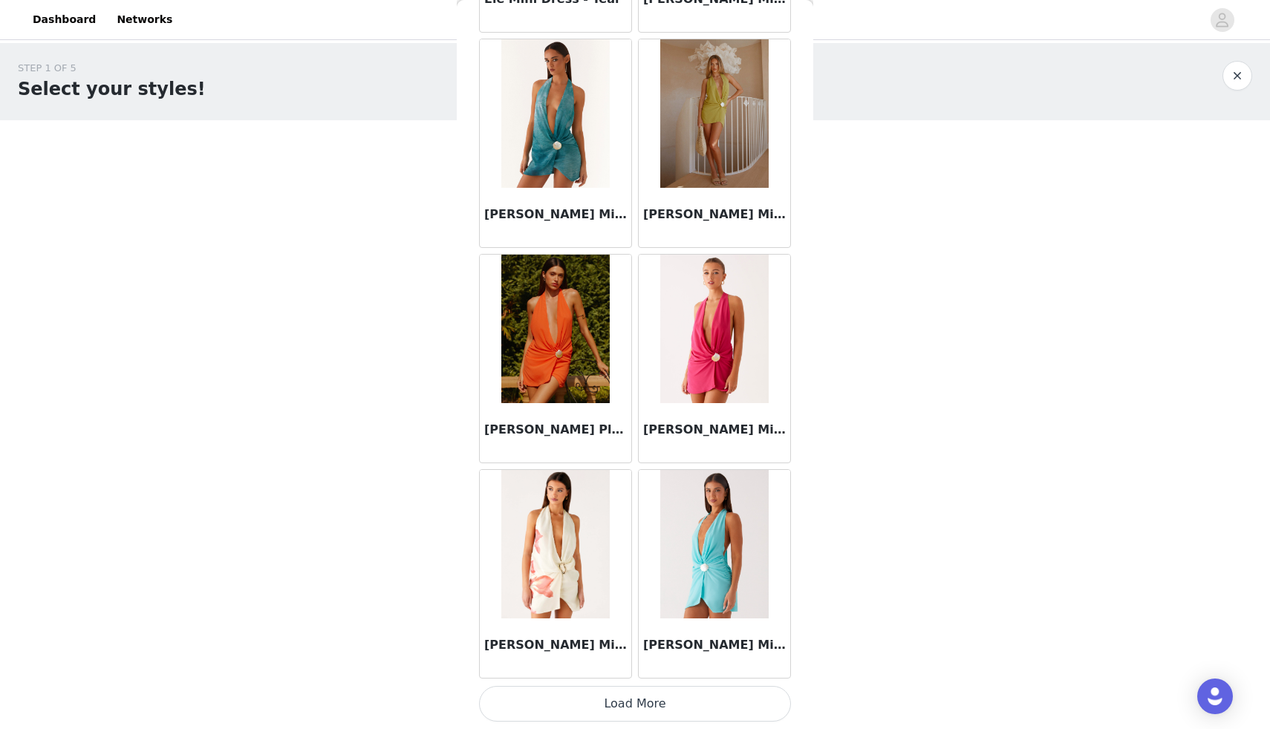
click at [644, 710] on button "Load More" at bounding box center [635, 704] width 312 height 36
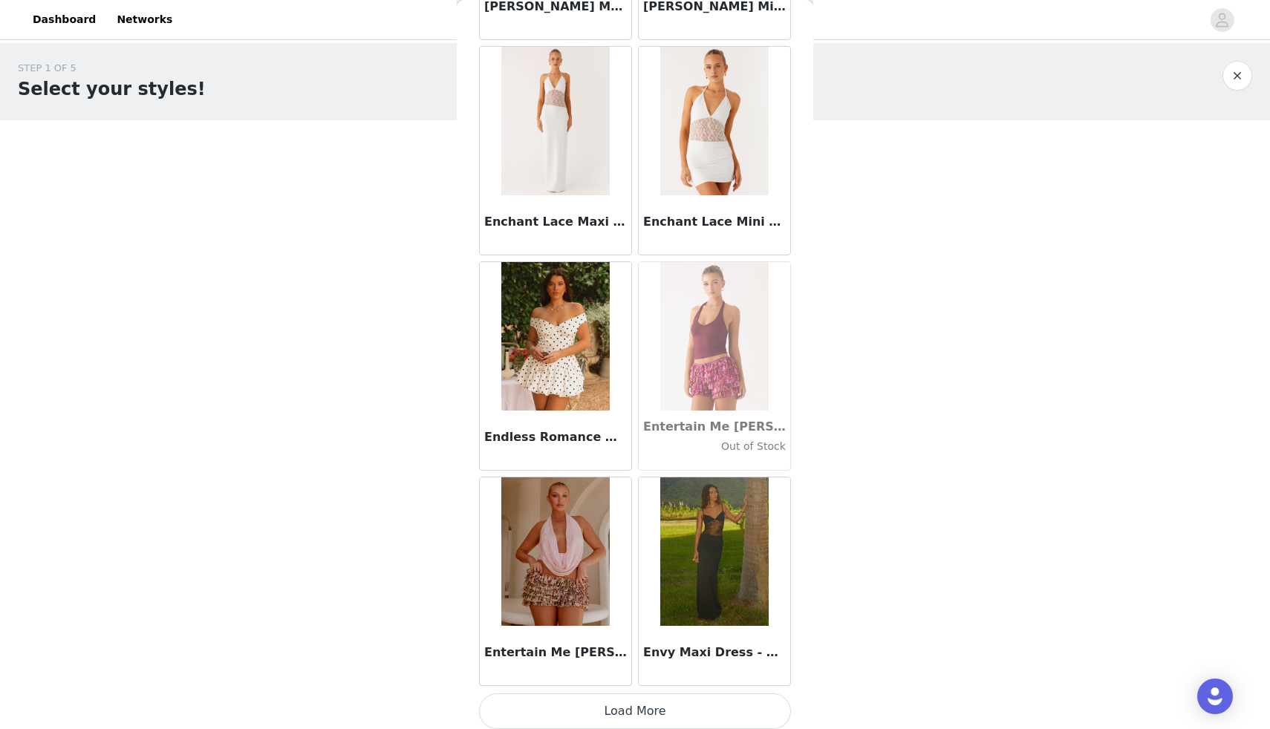
scroll to position [29535, 0]
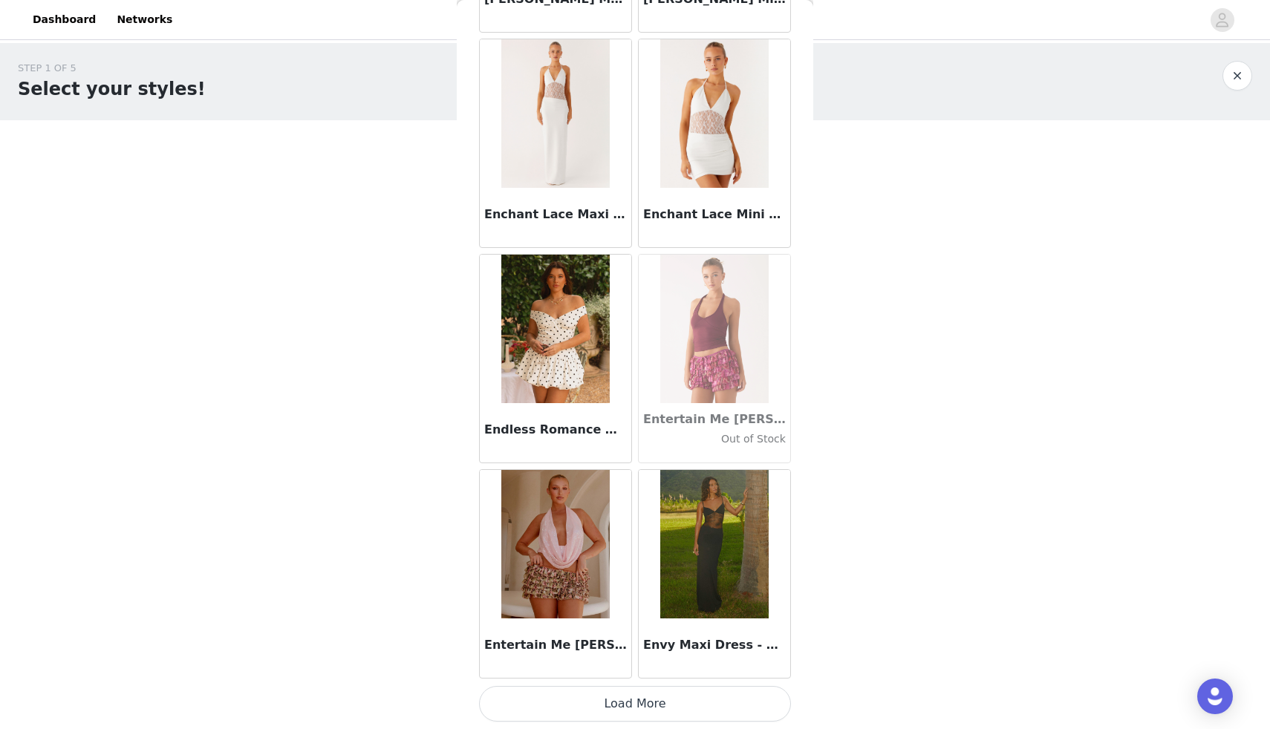
click at [627, 706] on button "Load More" at bounding box center [635, 704] width 312 height 36
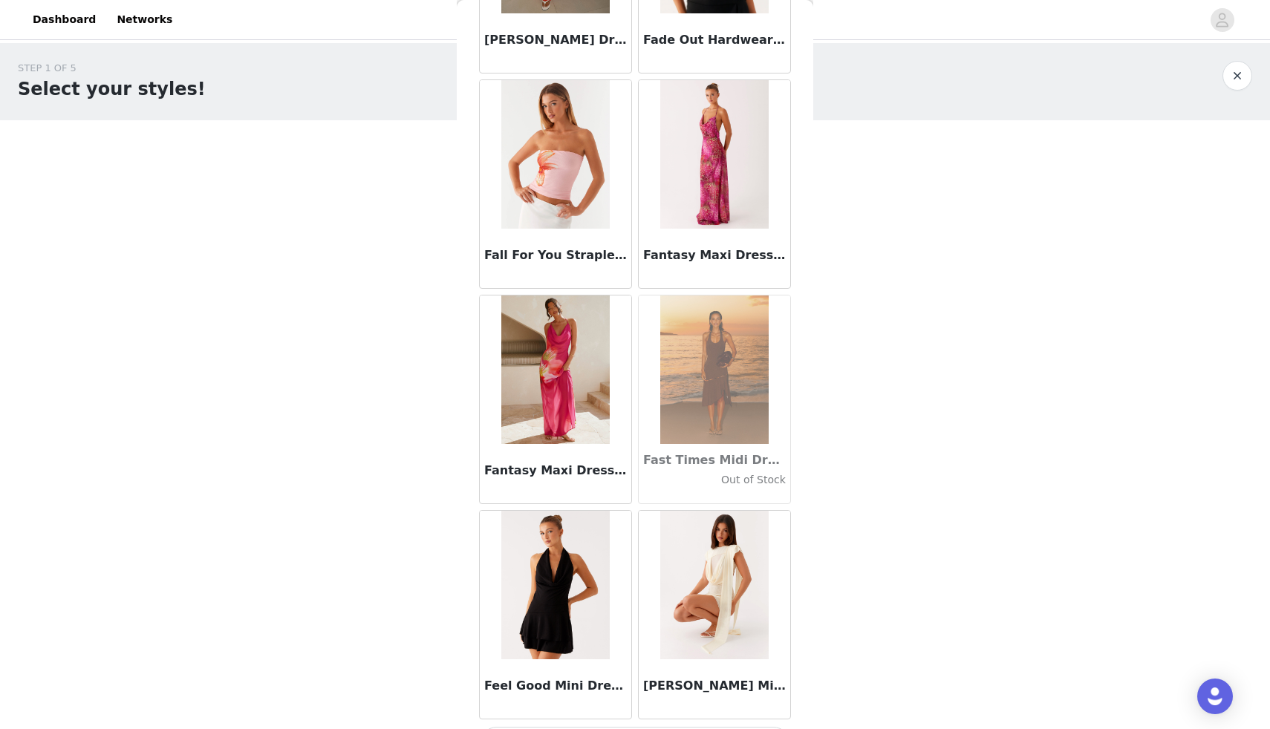
scroll to position [31688, 0]
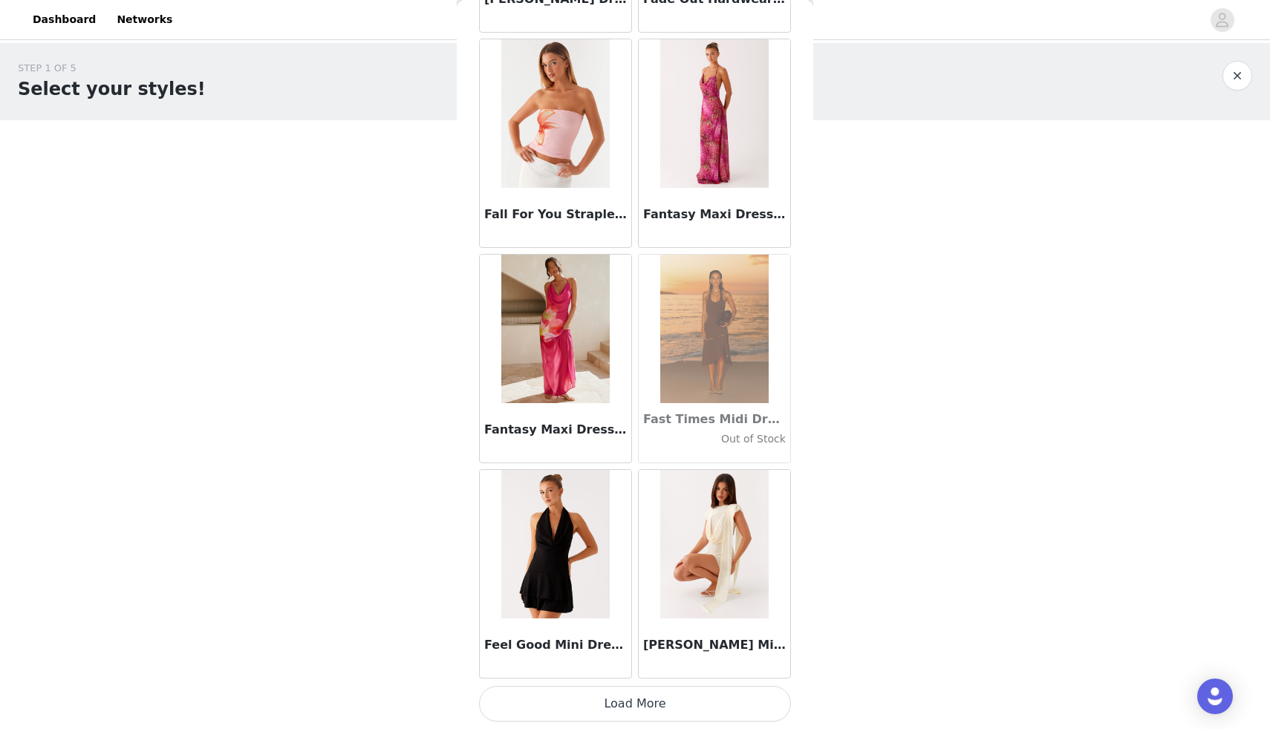
click at [622, 709] on button "Load More" at bounding box center [635, 704] width 312 height 36
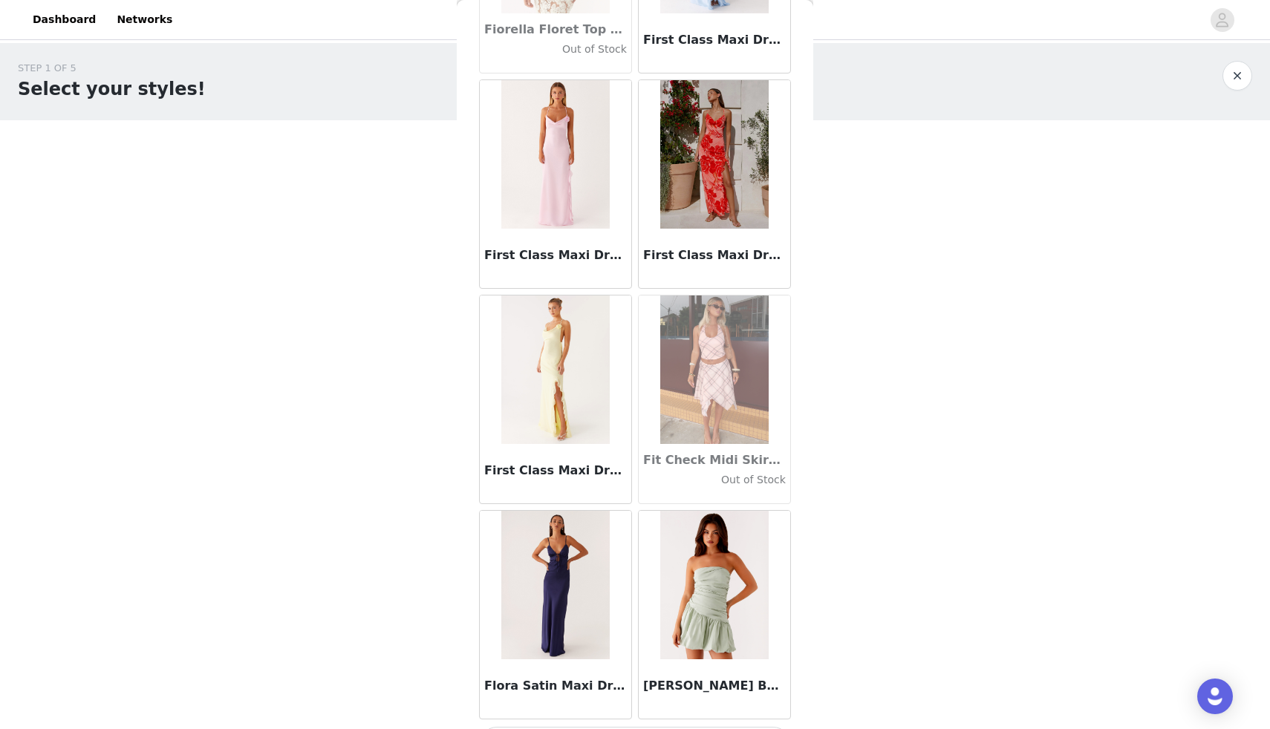
scroll to position [33841, 0]
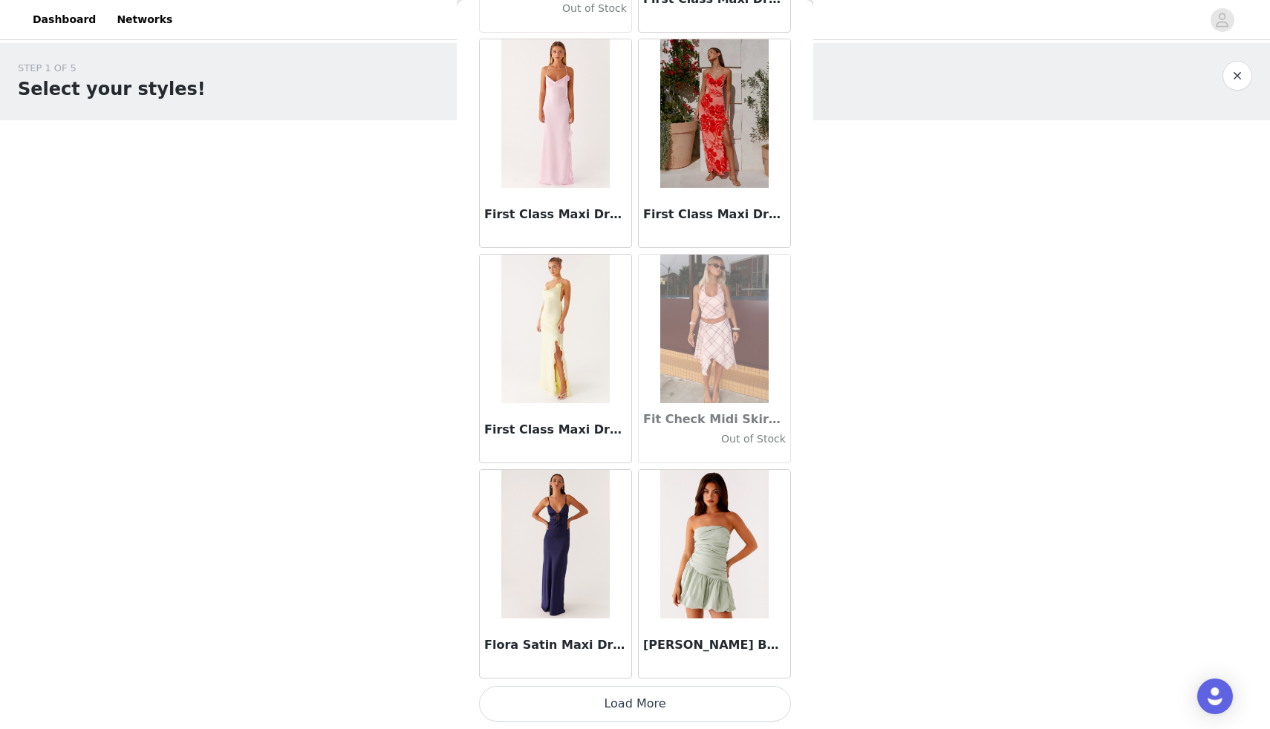
click at [640, 709] on button "Load More" at bounding box center [635, 704] width 312 height 36
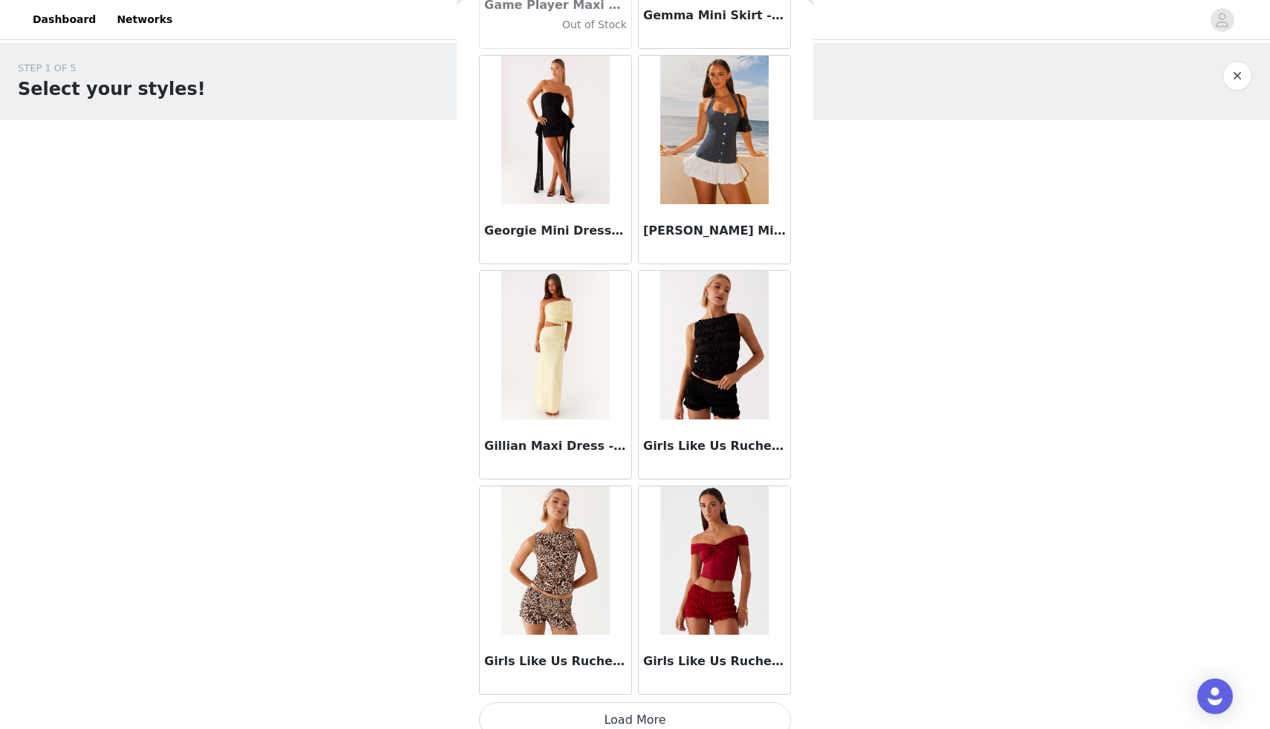
scroll to position [35995, 0]
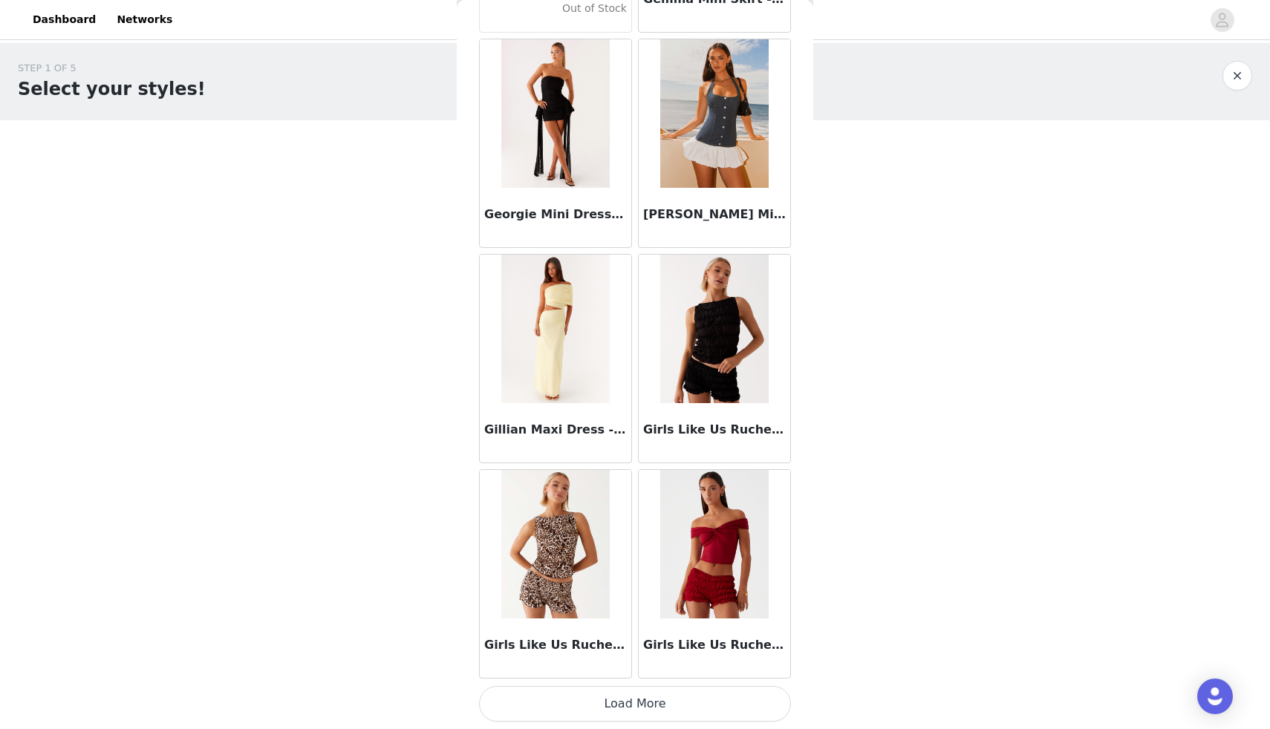
click at [657, 699] on button "Load More" at bounding box center [635, 704] width 312 height 36
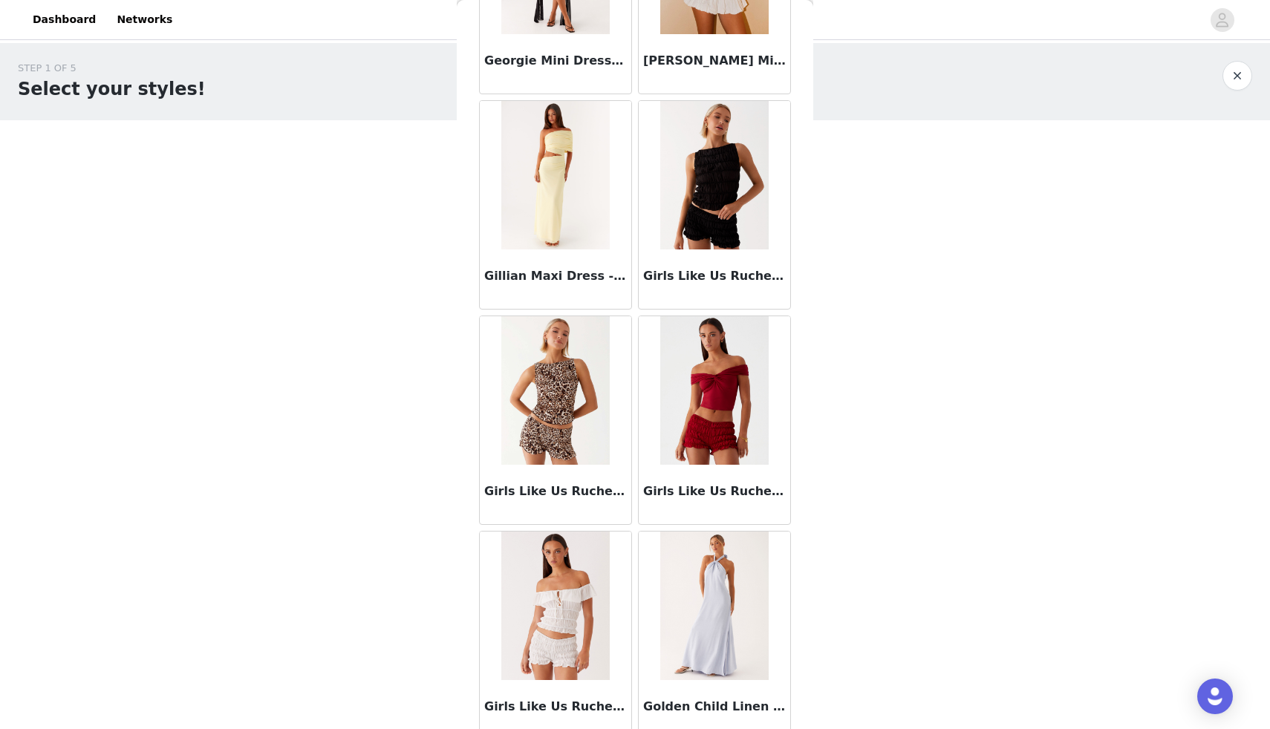
scroll to position [36156, 0]
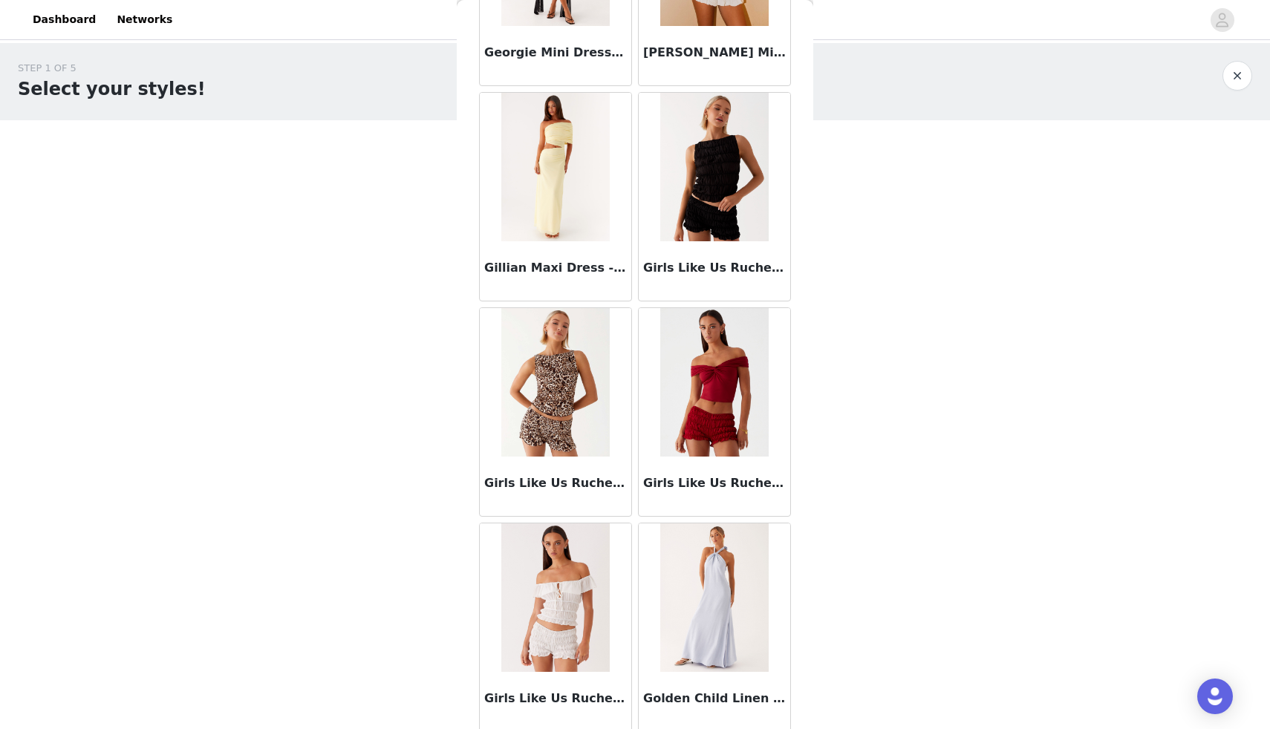
click at [733, 203] on img at bounding box center [714, 167] width 108 height 148
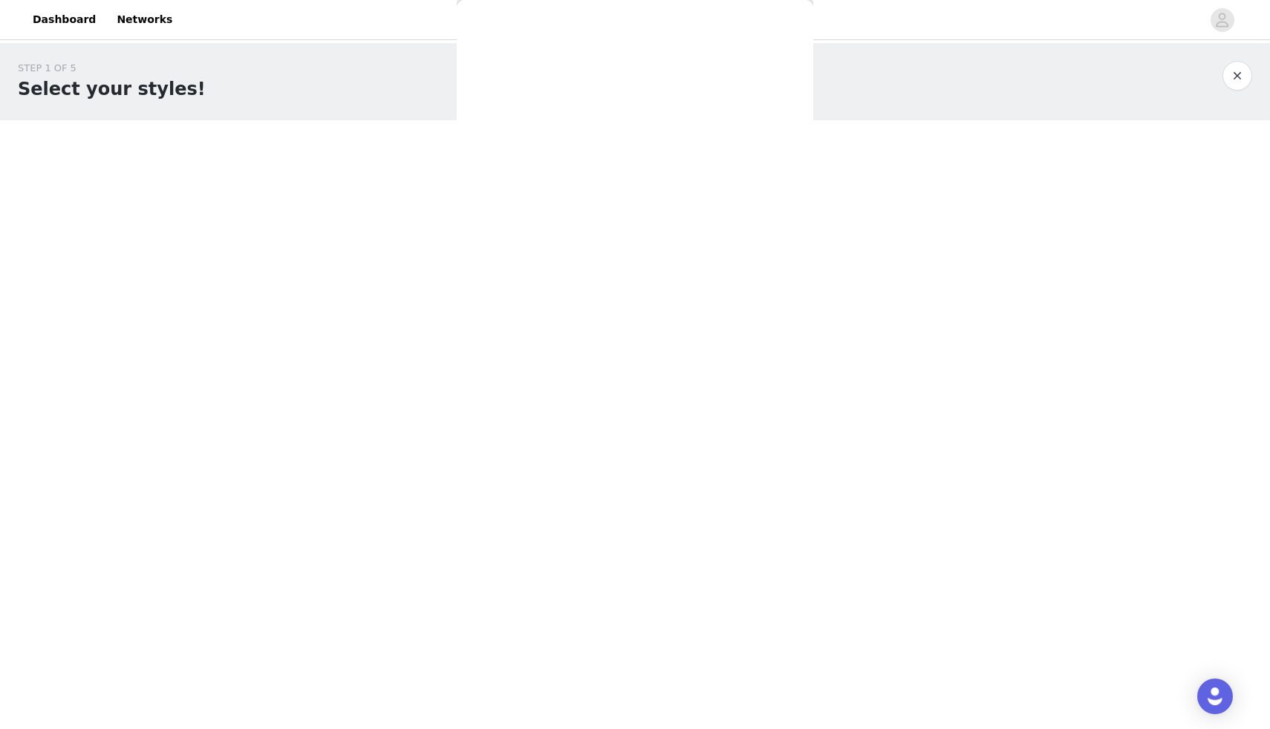
scroll to position [0, 0]
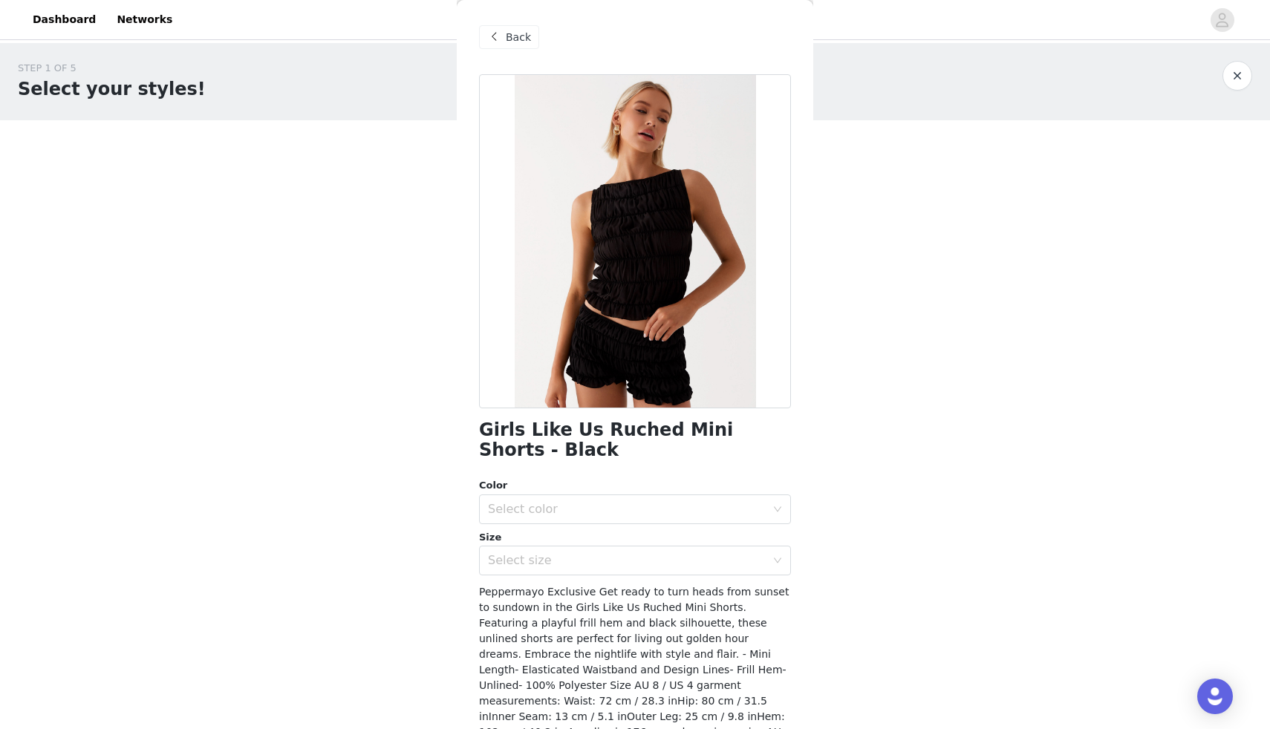
click at [518, 42] on span "Back" at bounding box center [518, 38] width 25 height 16
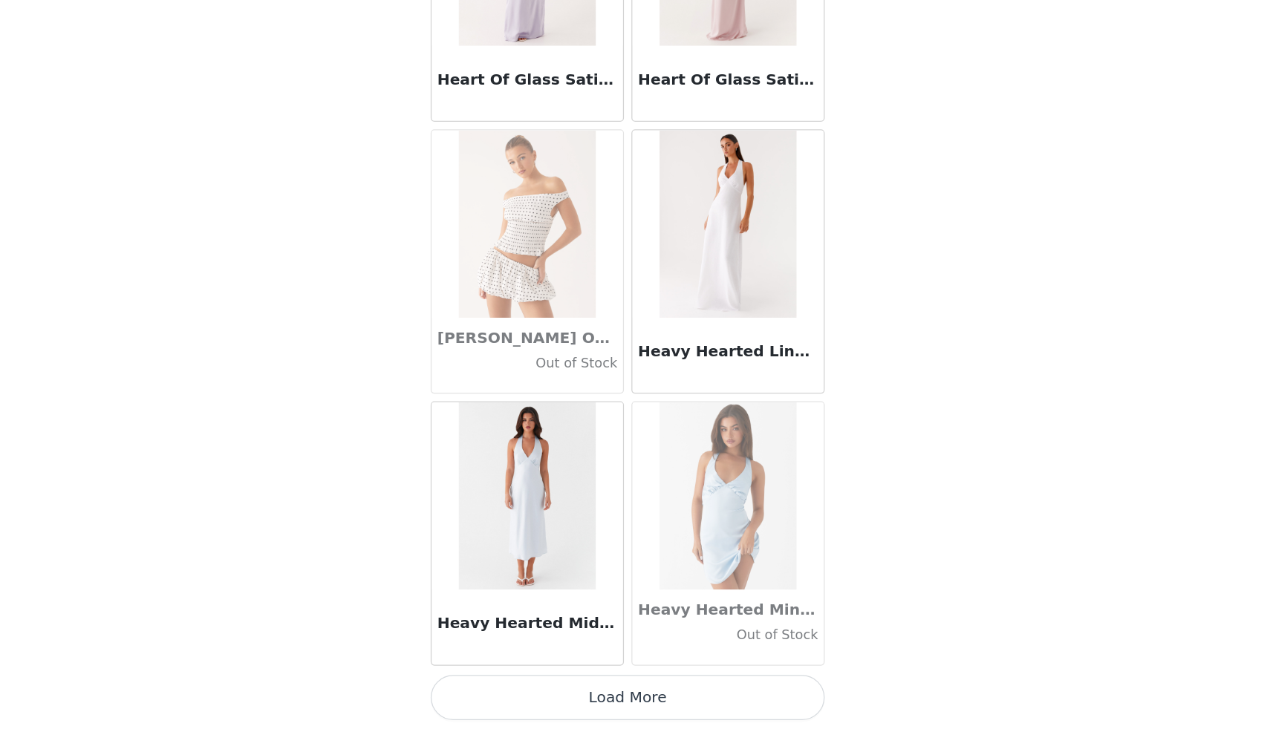
click at [616, 709] on button "Load More" at bounding box center [635, 704] width 312 height 36
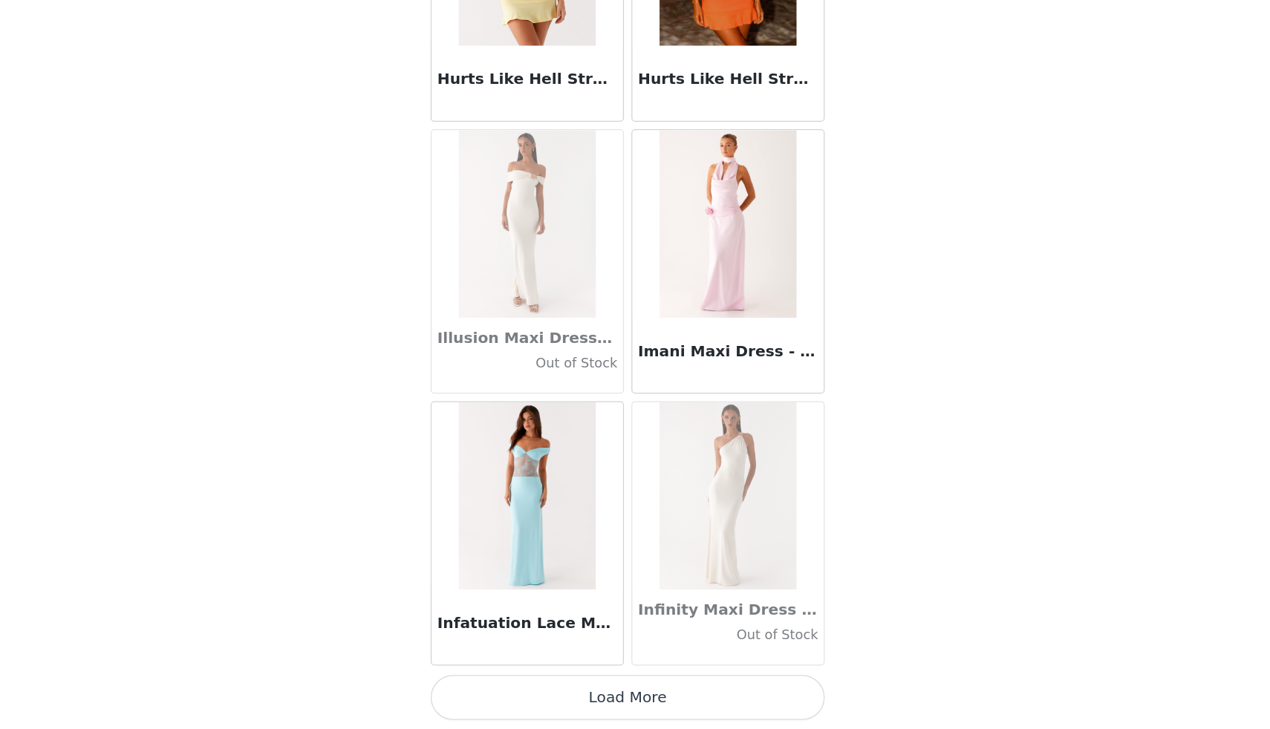
scroll to position [40299, 0]
click at [634, 702] on button "Load More" at bounding box center [635, 706] width 312 height 36
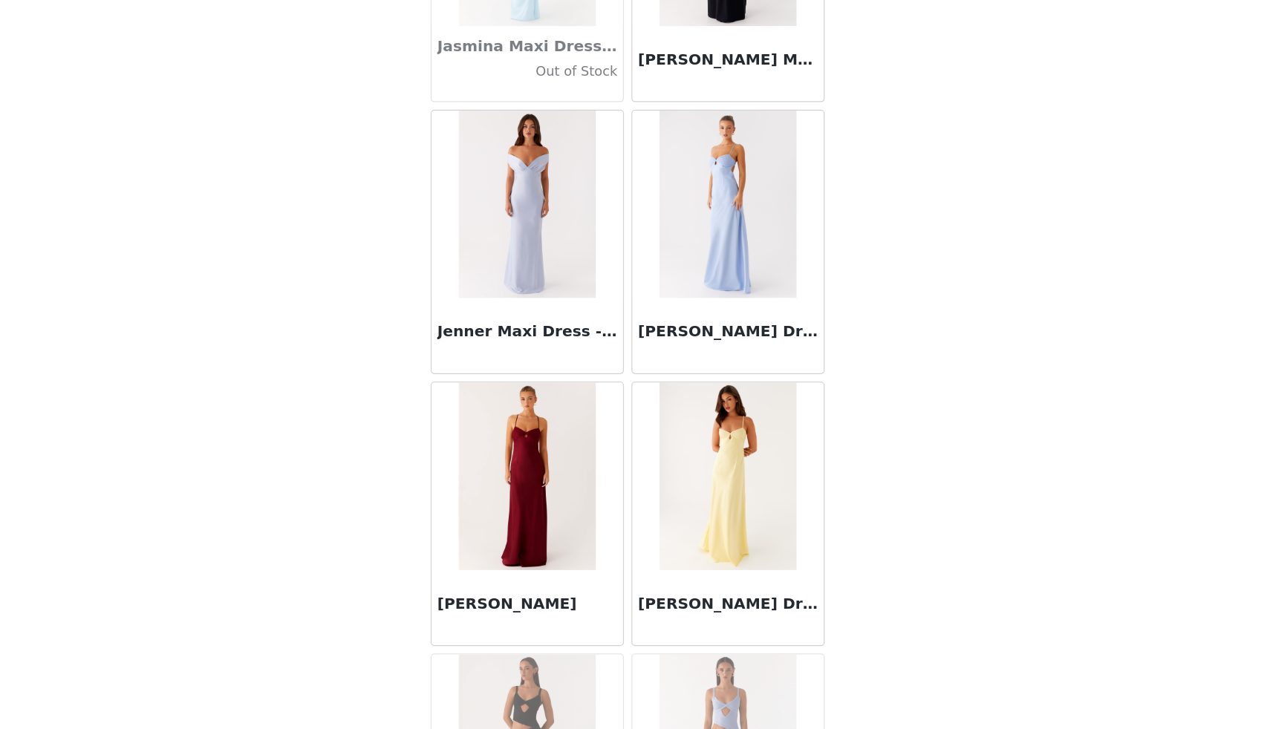
scroll to position [42454, 0]
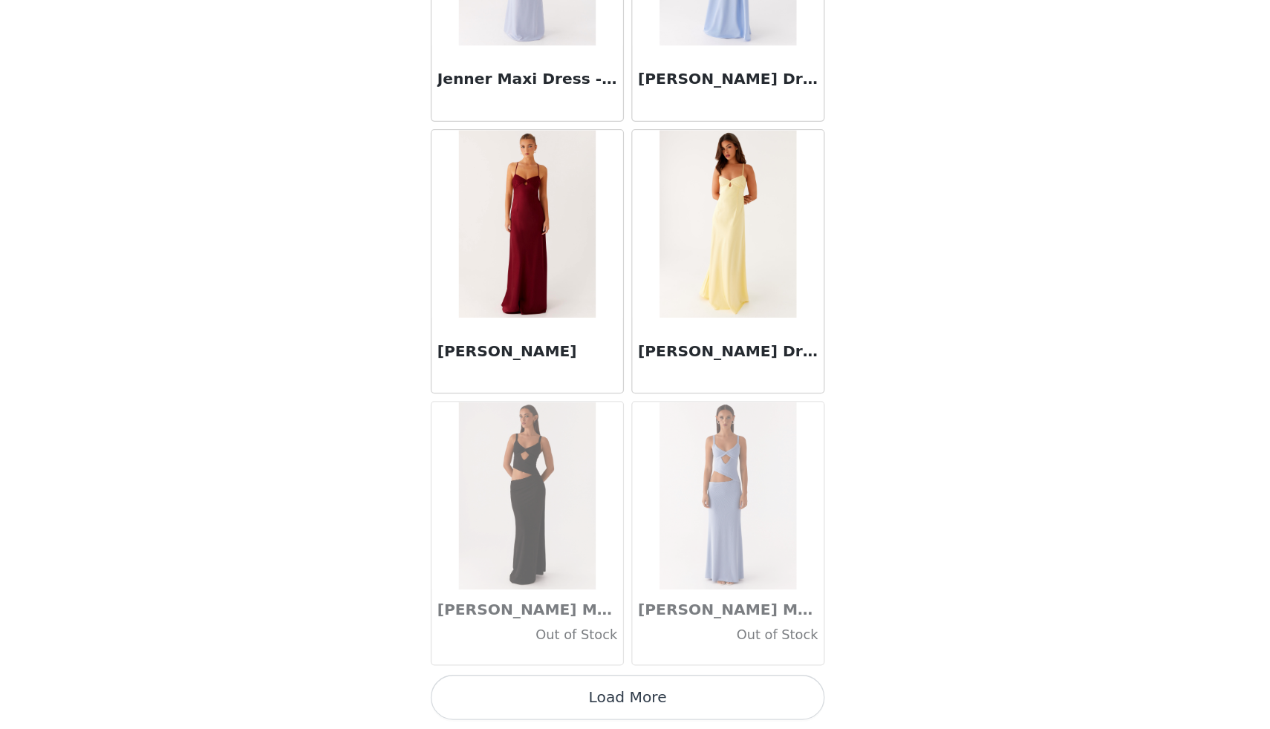
click at [633, 708] on button "Load More" at bounding box center [635, 704] width 312 height 36
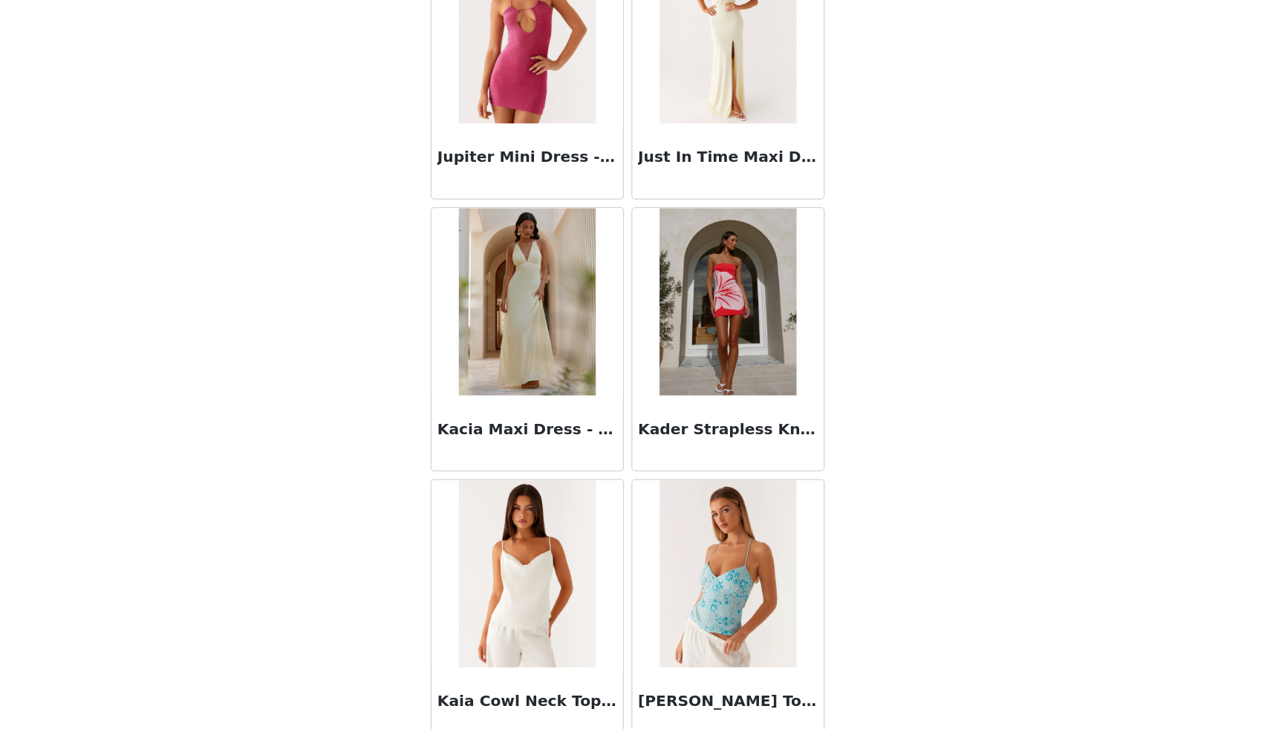
scroll to position [44607, 0]
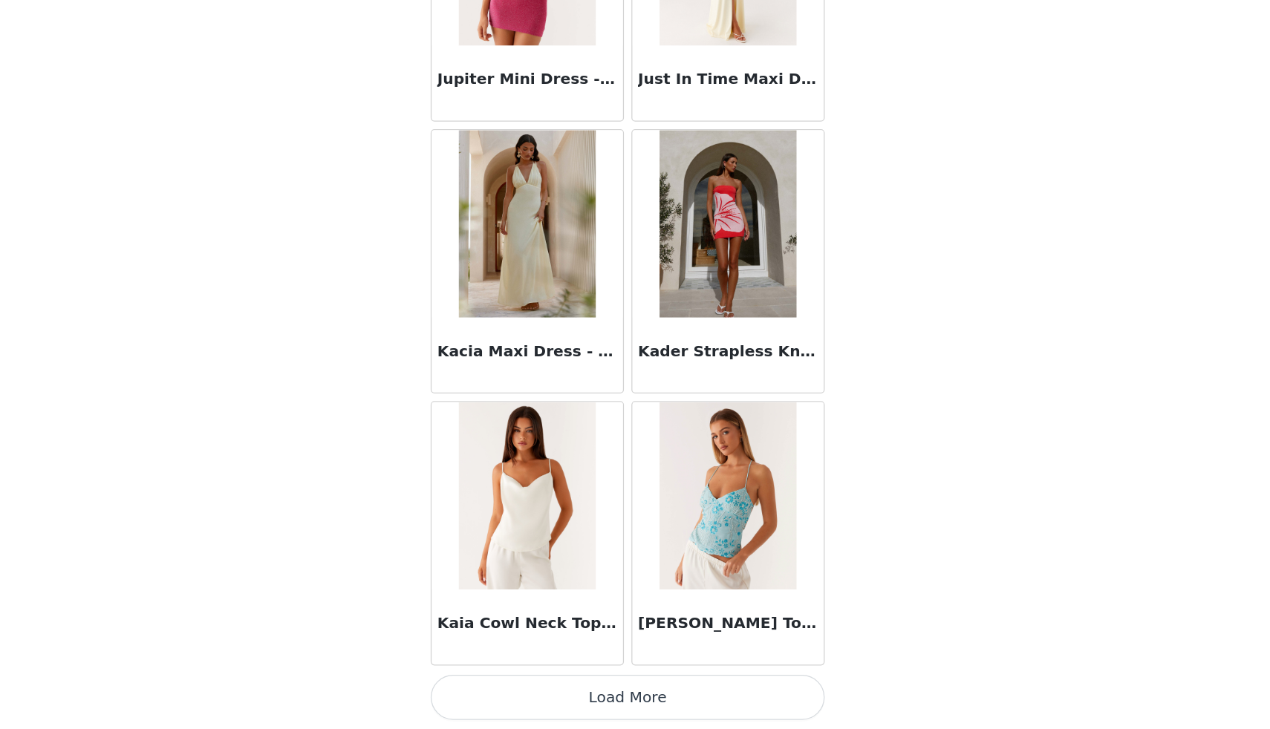
click at [627, 707] on button "Load More" at bounding box center [635, 704] width 312 height 36
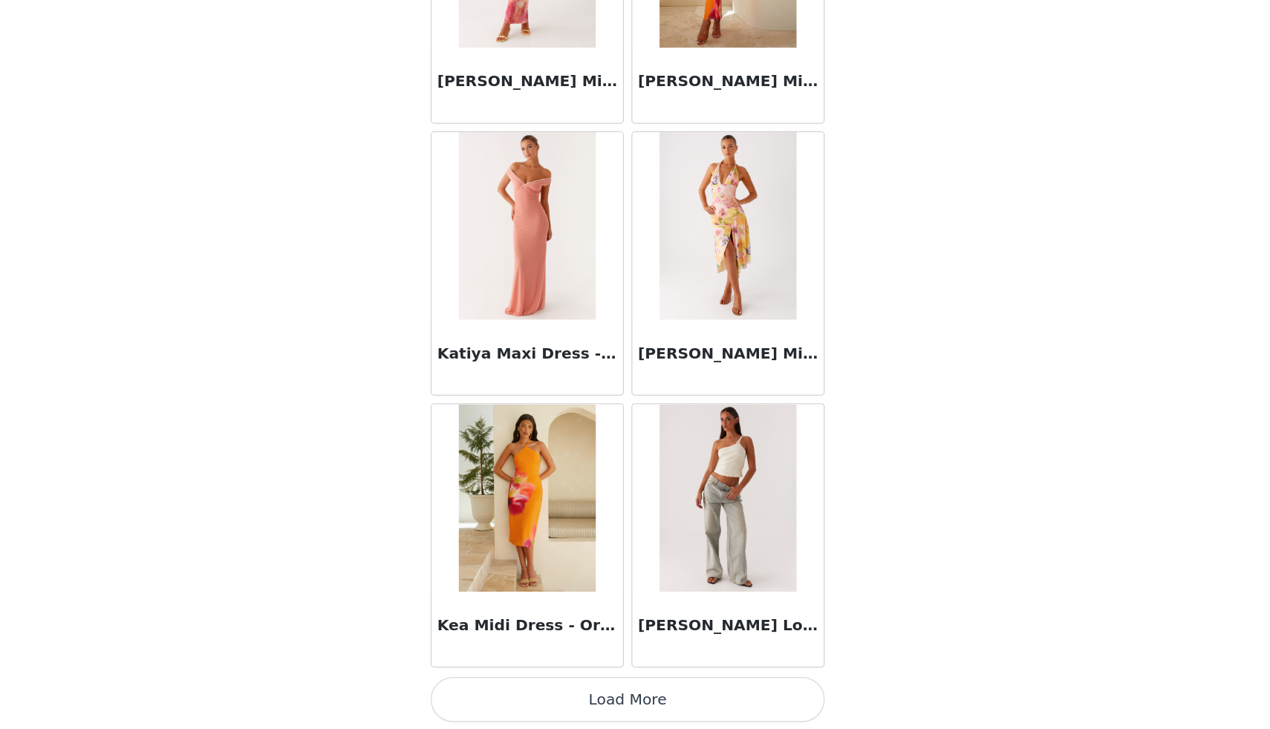
scroll to position [46761, 0]
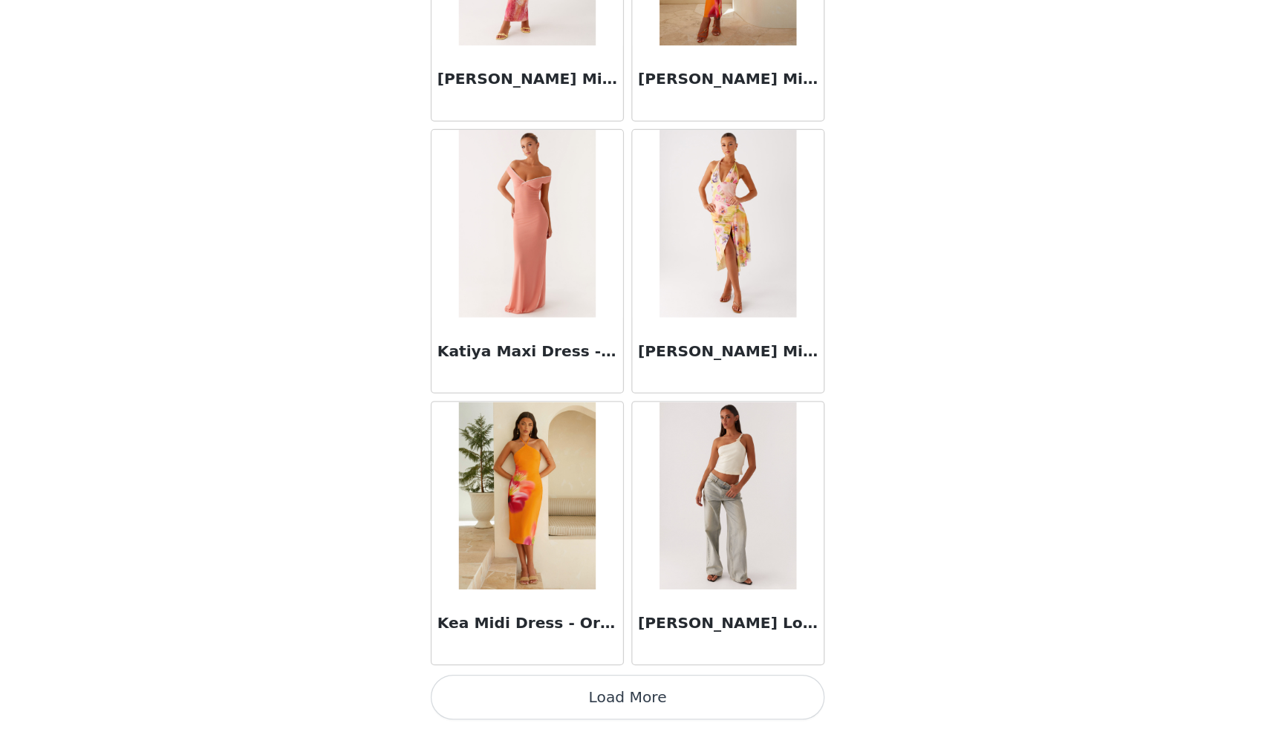
click at [635, 708] on button "Load More" at bounding box center [635, 704] width 312 height 36
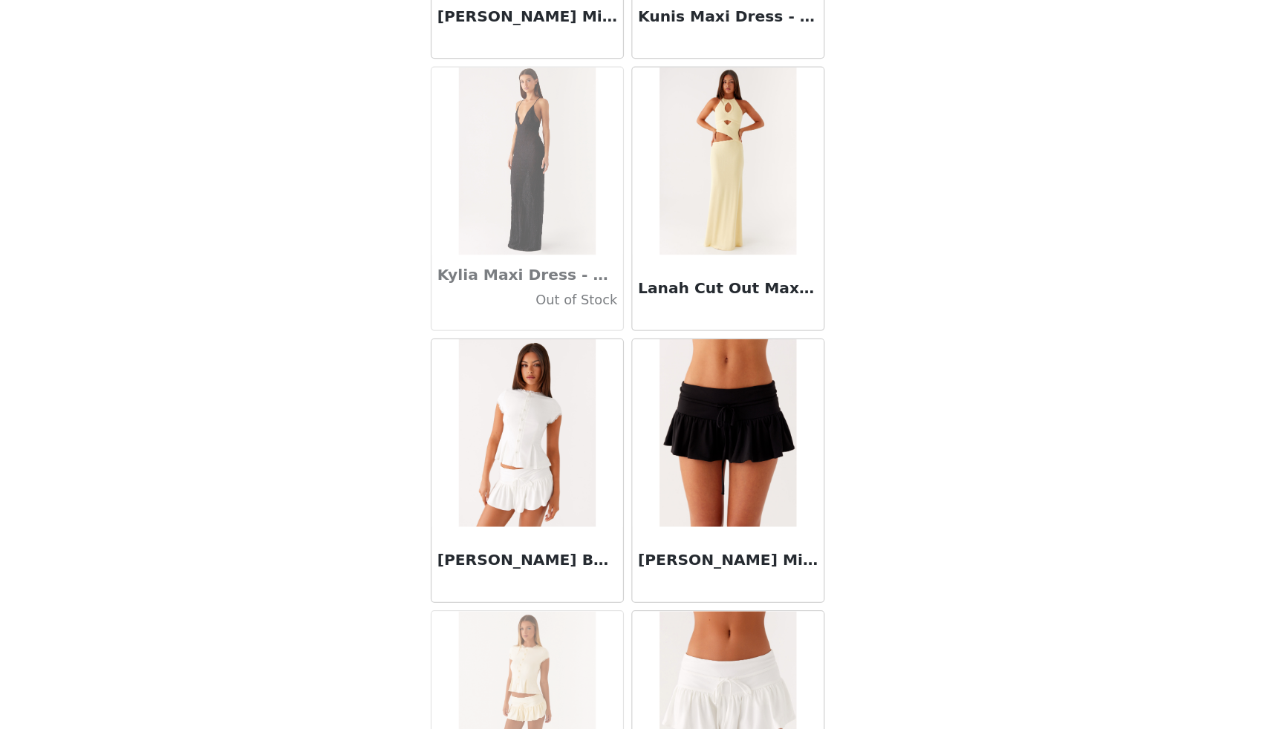
scroll to position [48914, 0]
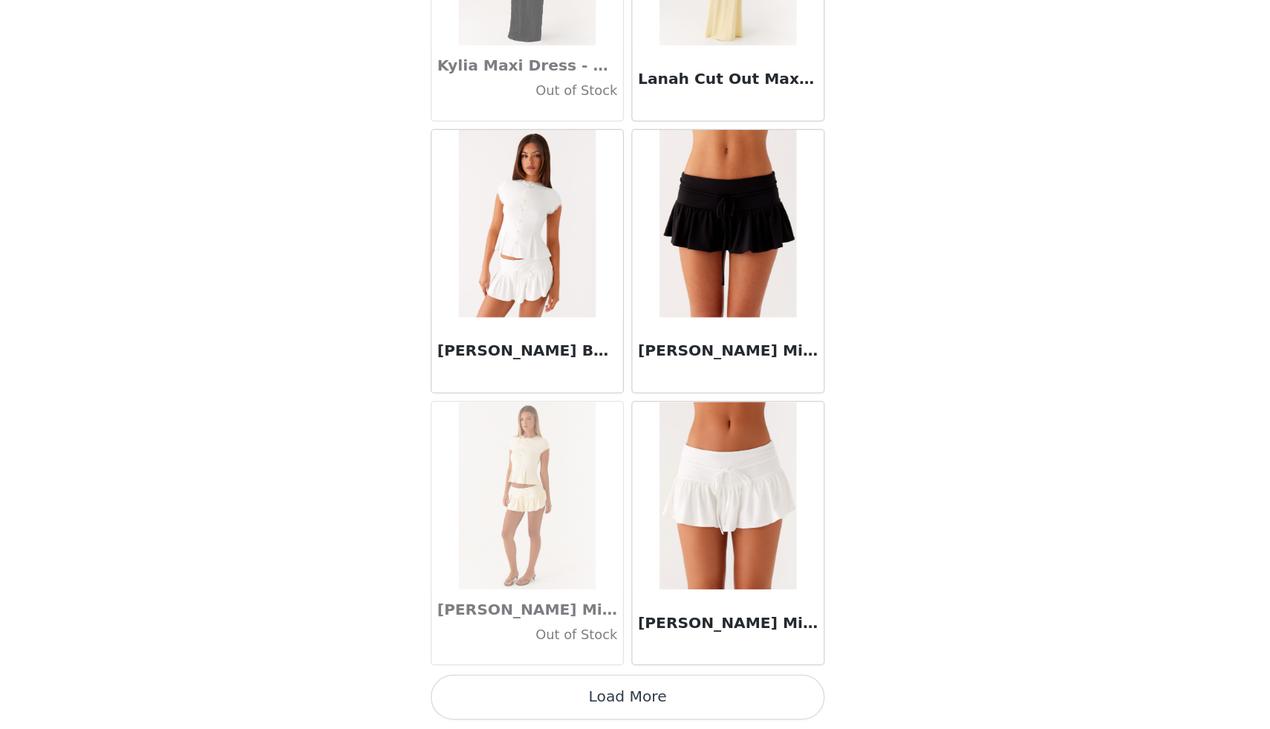
click at [631, 699] on button "Load More" at bounding box center [635, 704] width 312 height 36
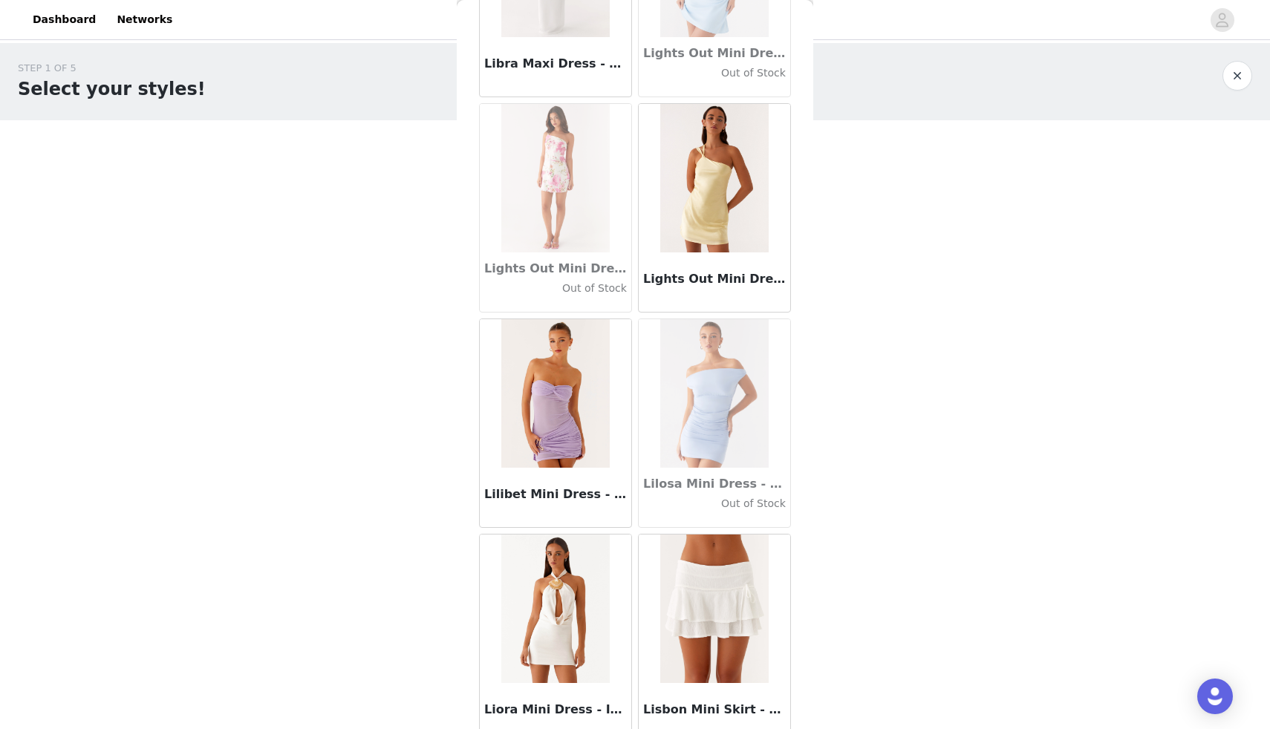
scroll to position [51067, 0]
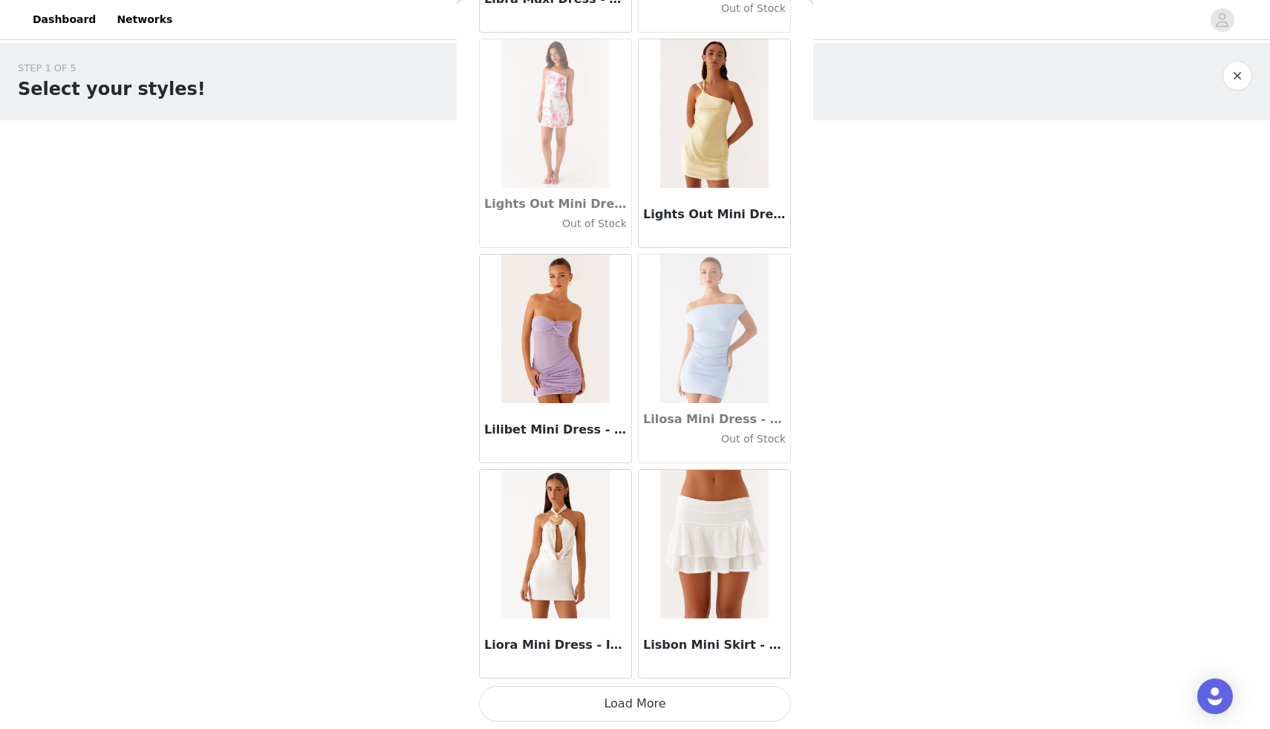
click at [662, 691] on button "Load More" at bounding box center [635, 704] width 312 height 36
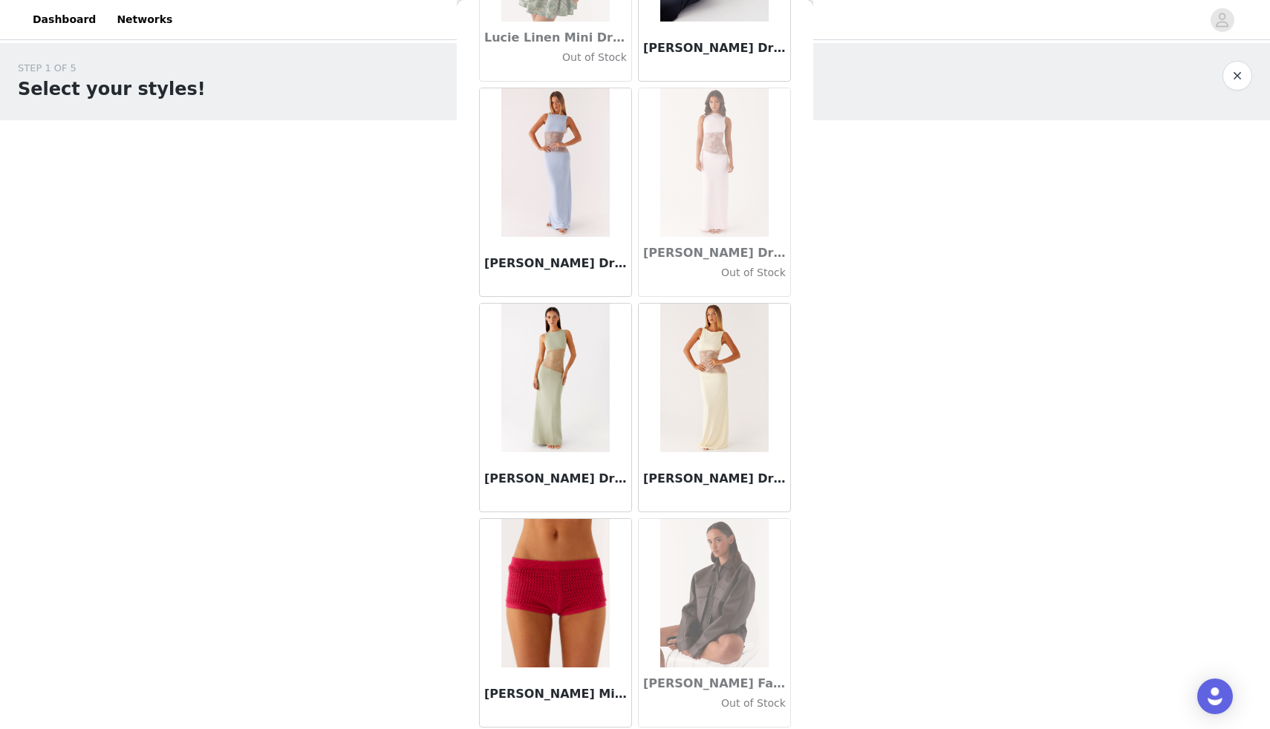
scroll to position [53220, 0]
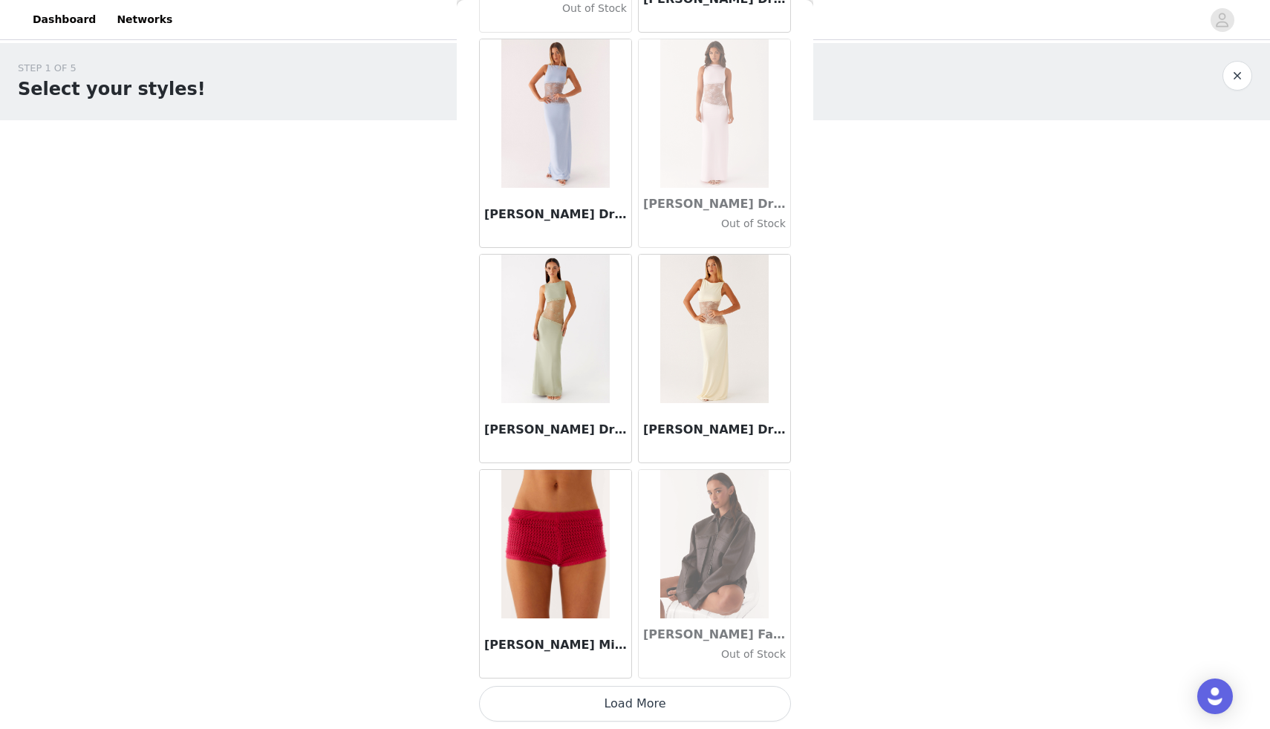
click at [620, 699] on button "Load More" at bounding box center [635, 704] width 312 height 36
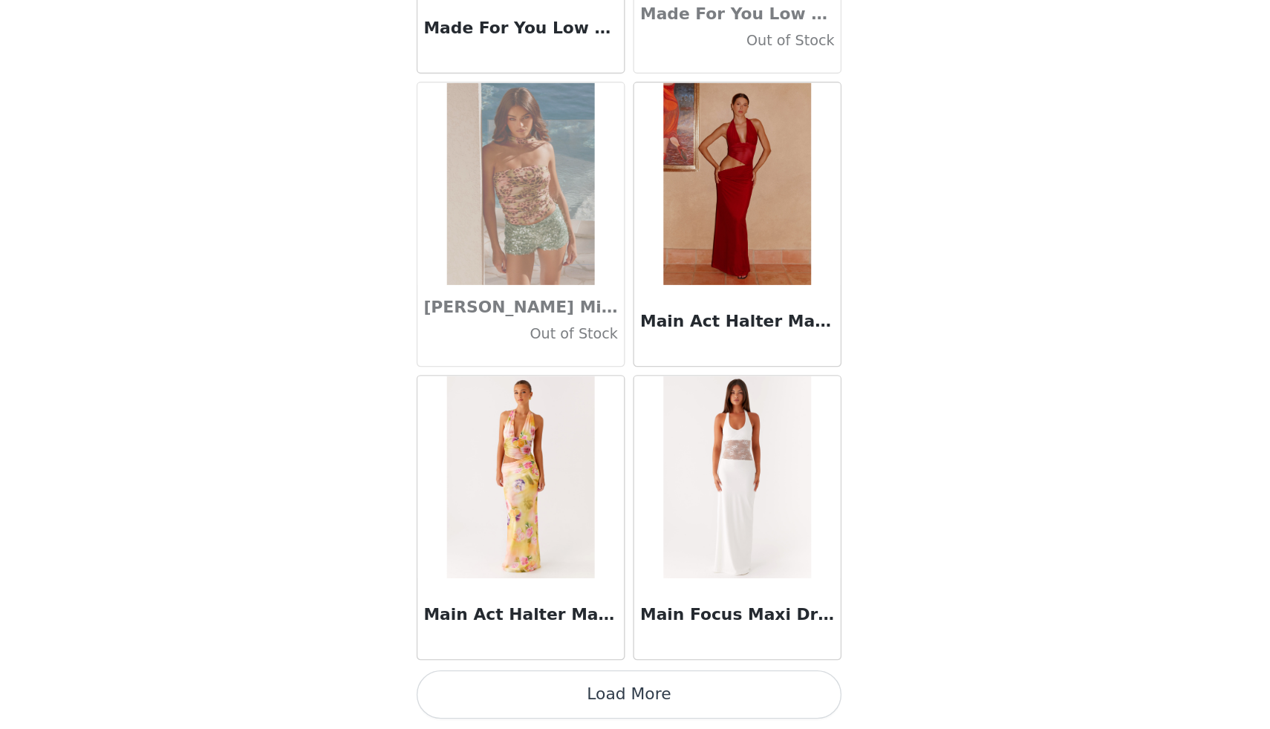
scroll to position [0, 0]
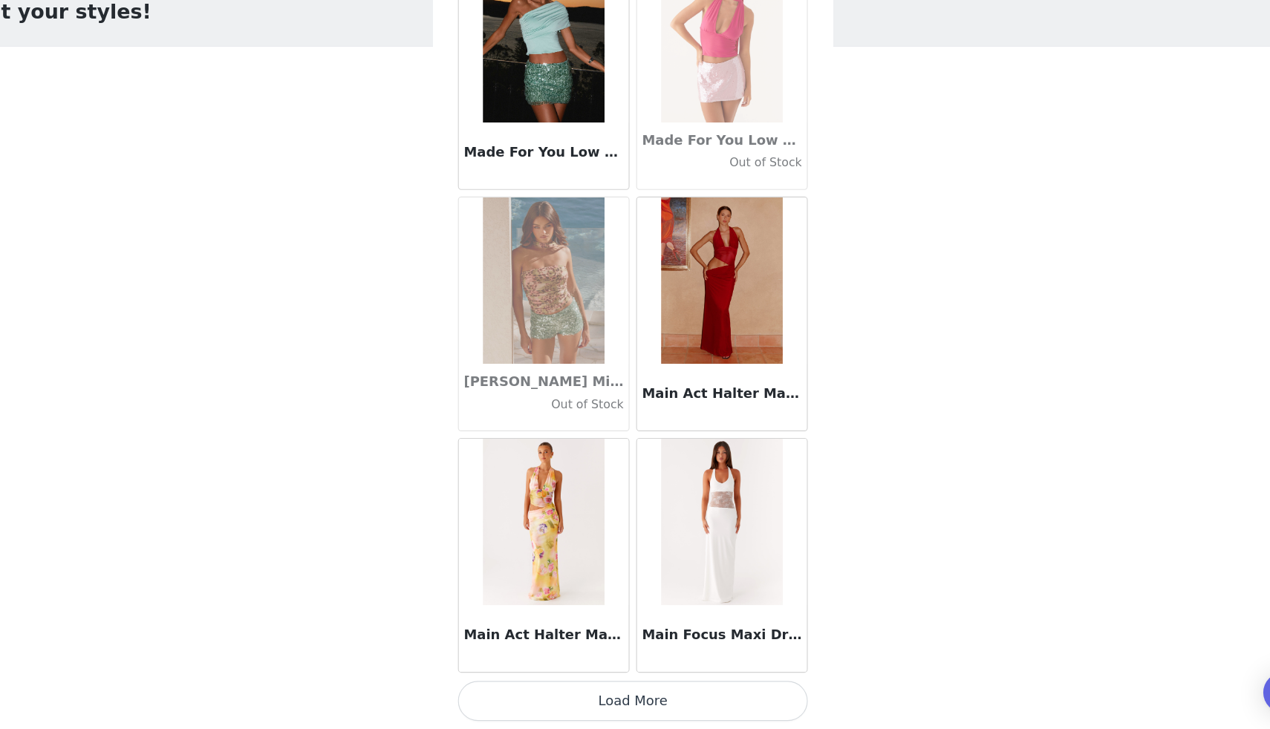
click at [642, 702] on button "Load More" at bounding box center [635, 704] width 312 height 36
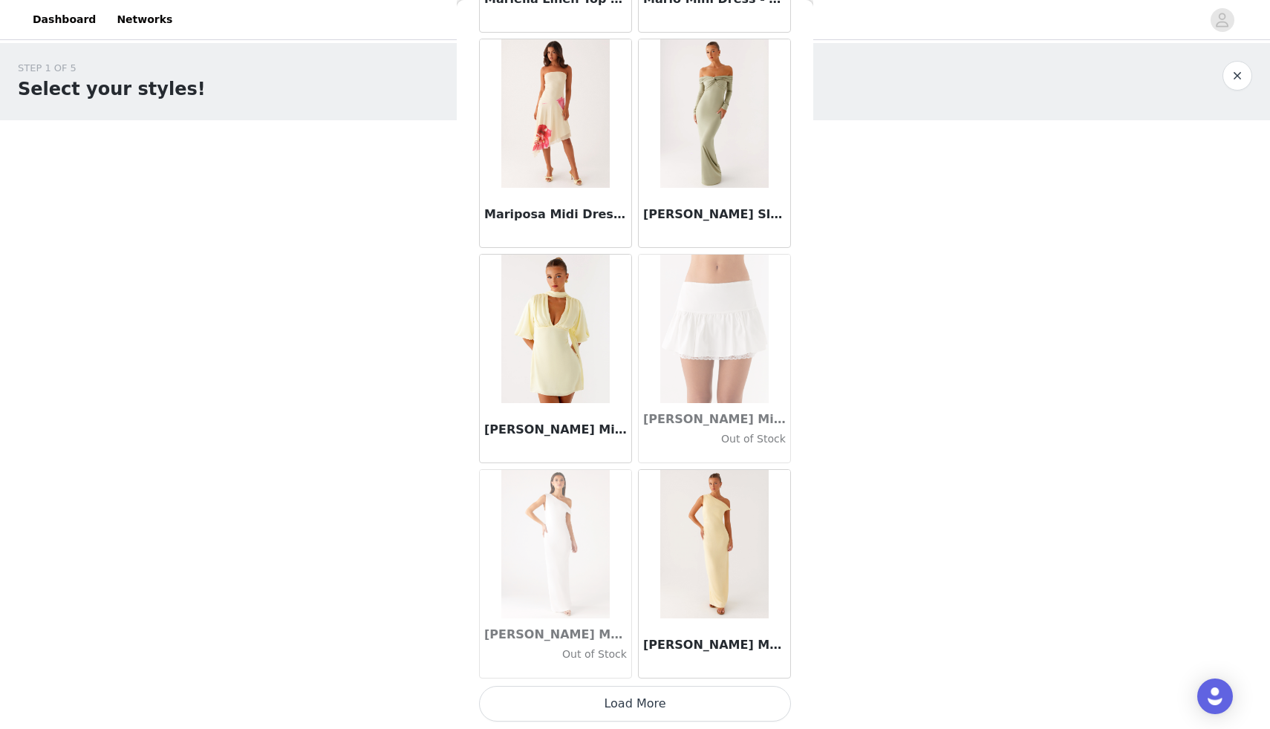
click at [638, 715] on button "Load More" at bounding box center [635, 704] width 312 height 36
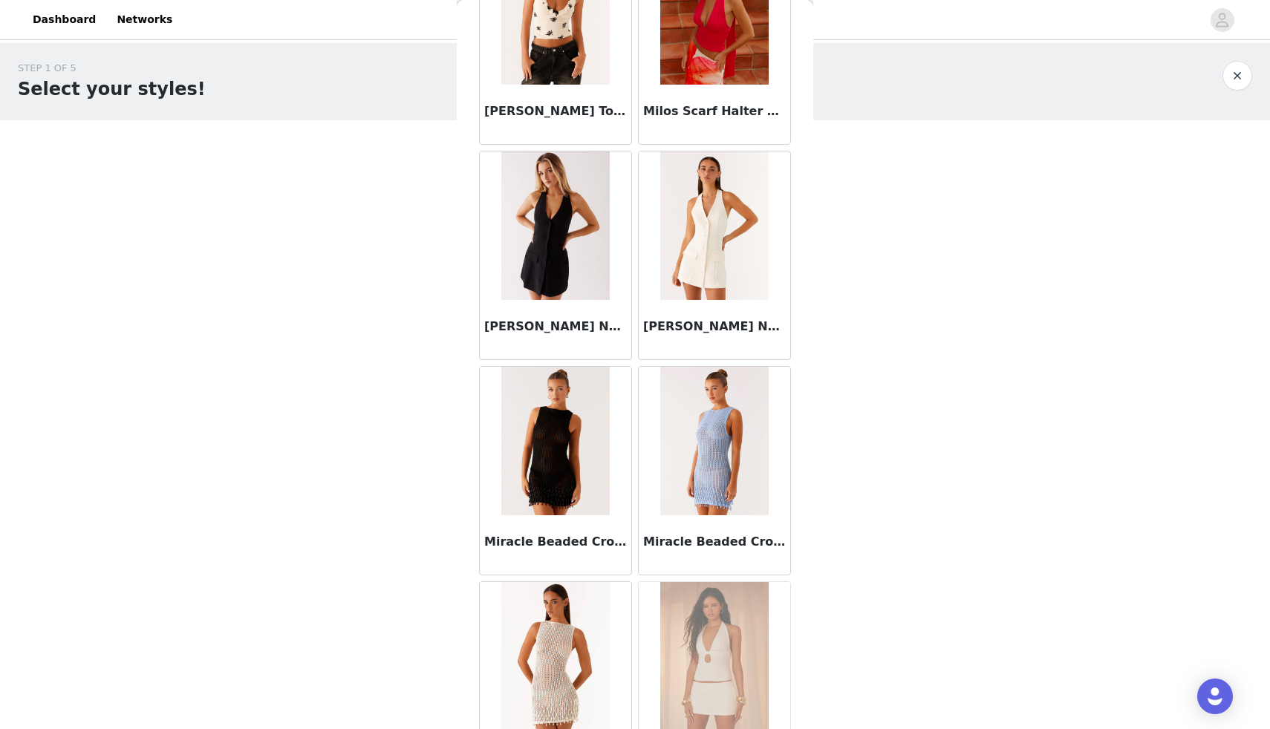
scroll to position [59680, 0]
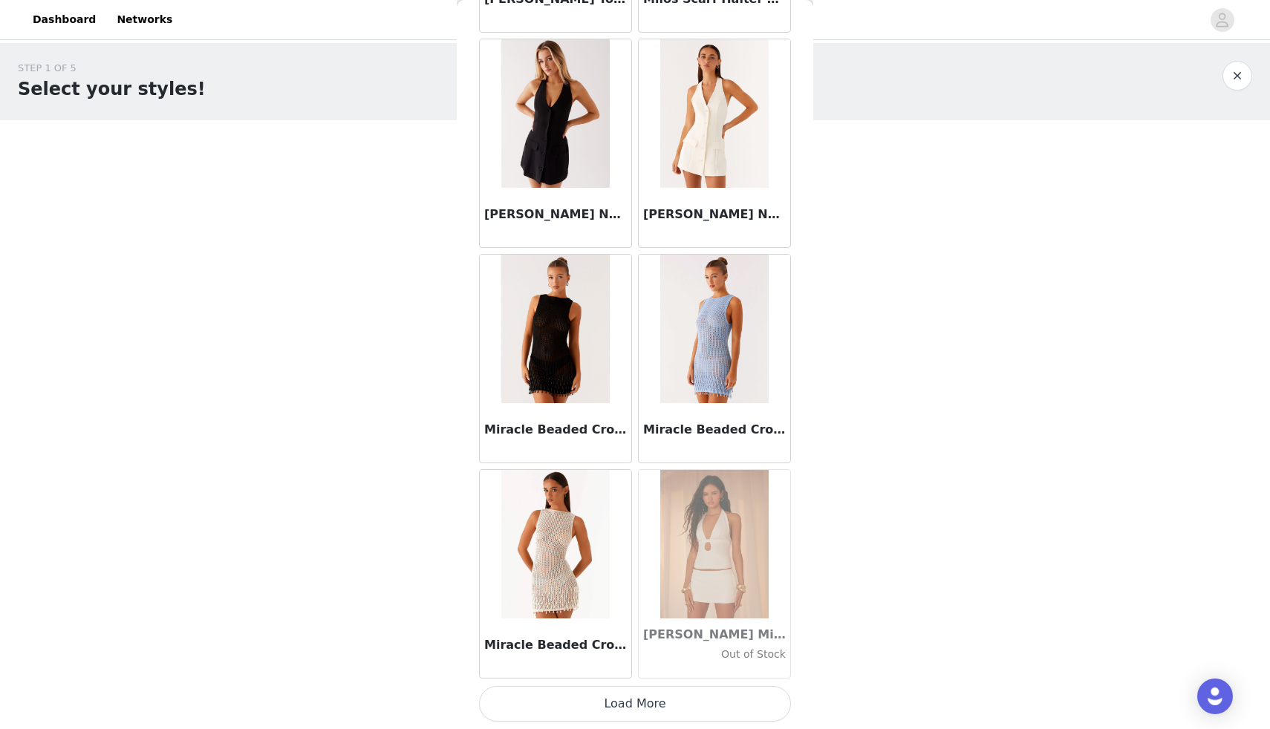
click at [618, 703] on button "Load More" at bounding box center [635, 704] width 312 height 36
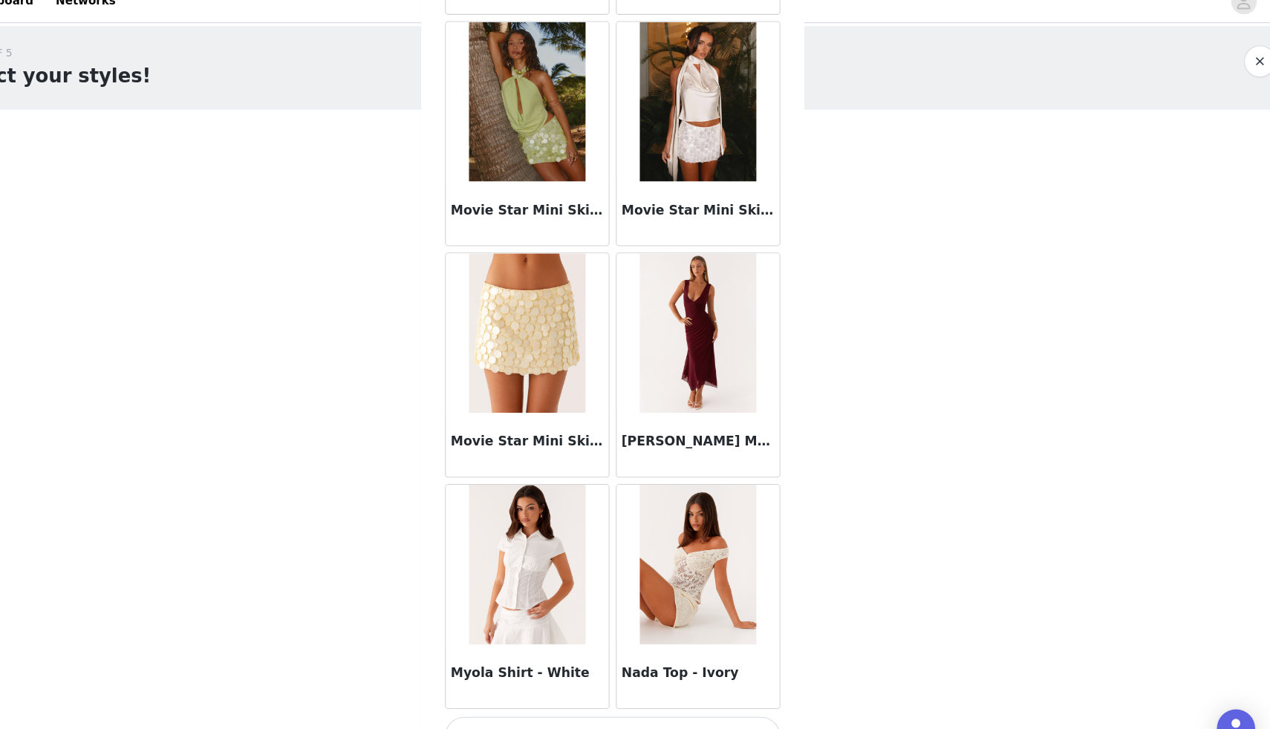
scroll to position [0, 0]
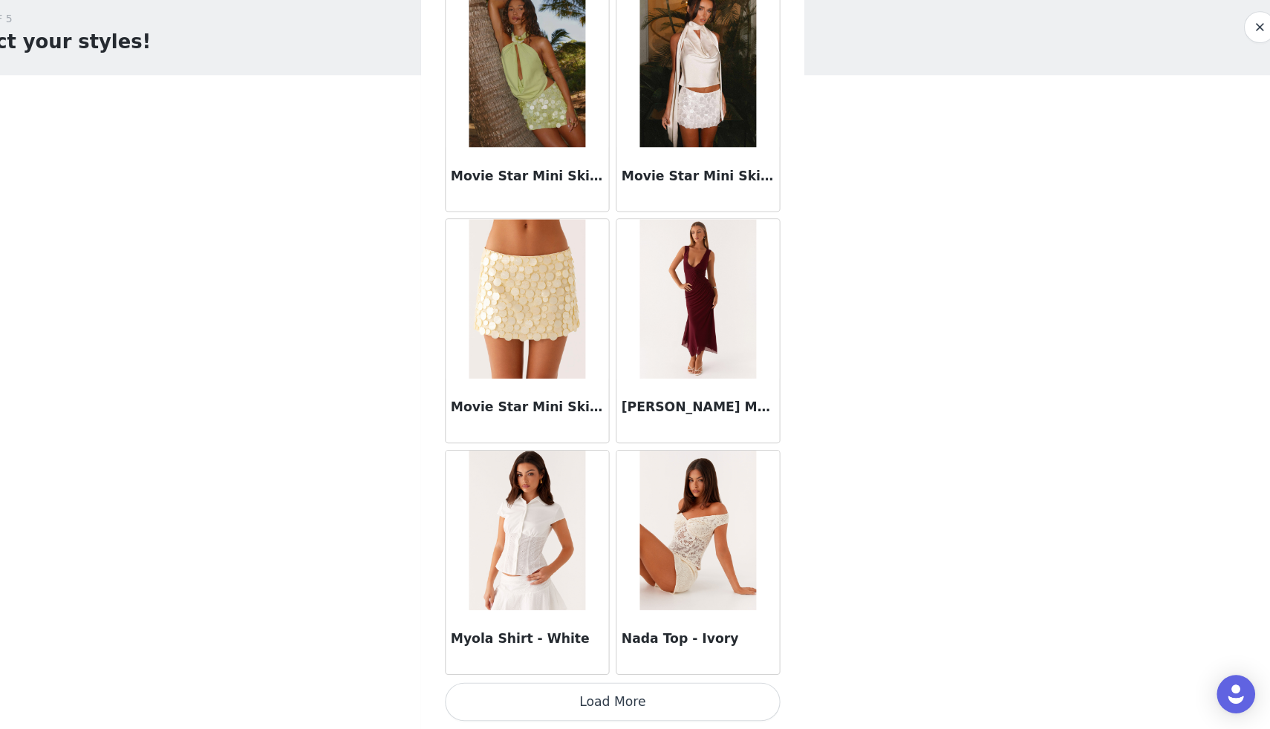
click at [644, 708] on button "Load More" at bounding box center [635, 704] width 312 height 36
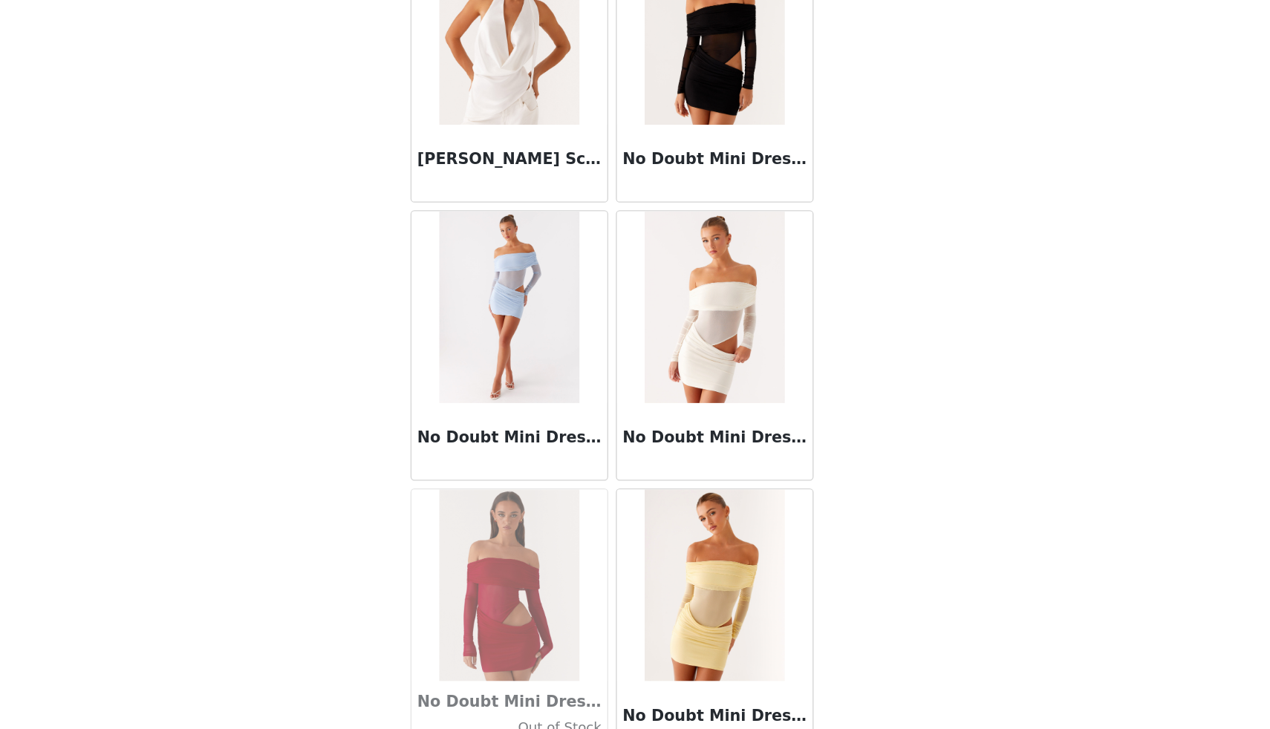
scroll to position [63986, 0]
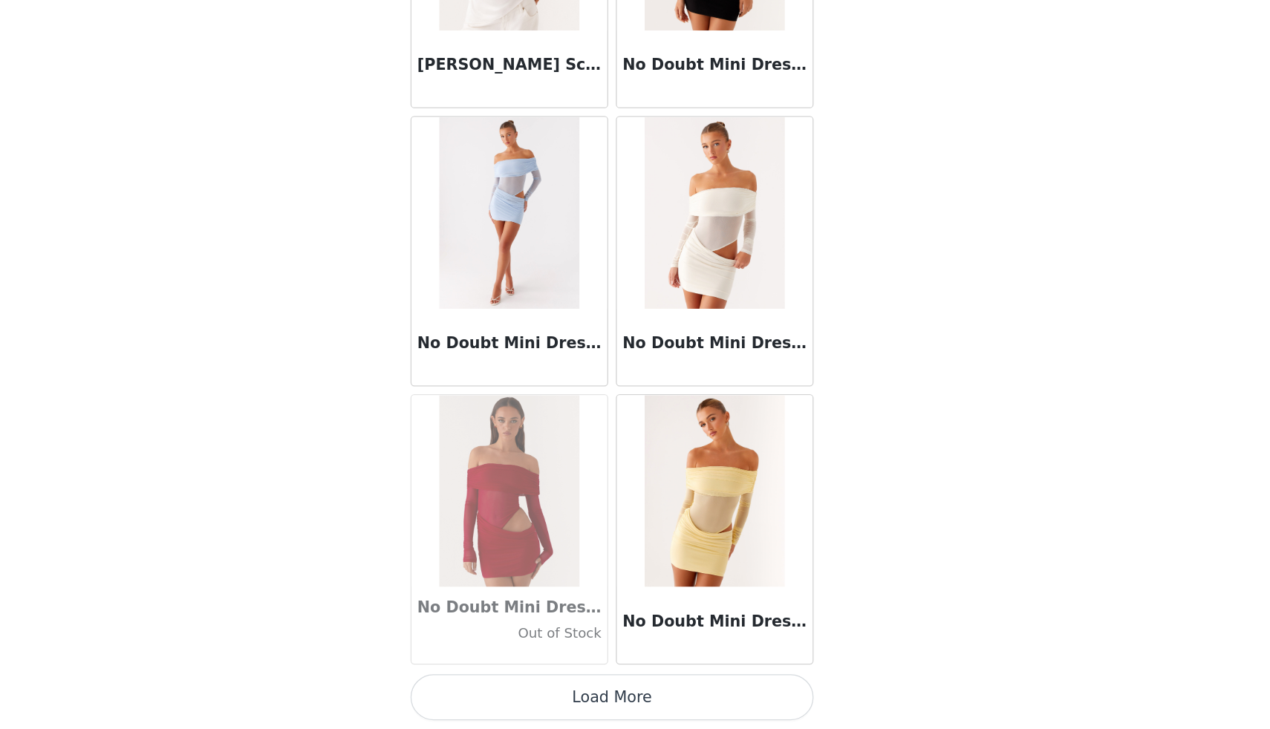
click at [640, 703] on button "Load More" at bounding box center [635, 704] width 312 height 36
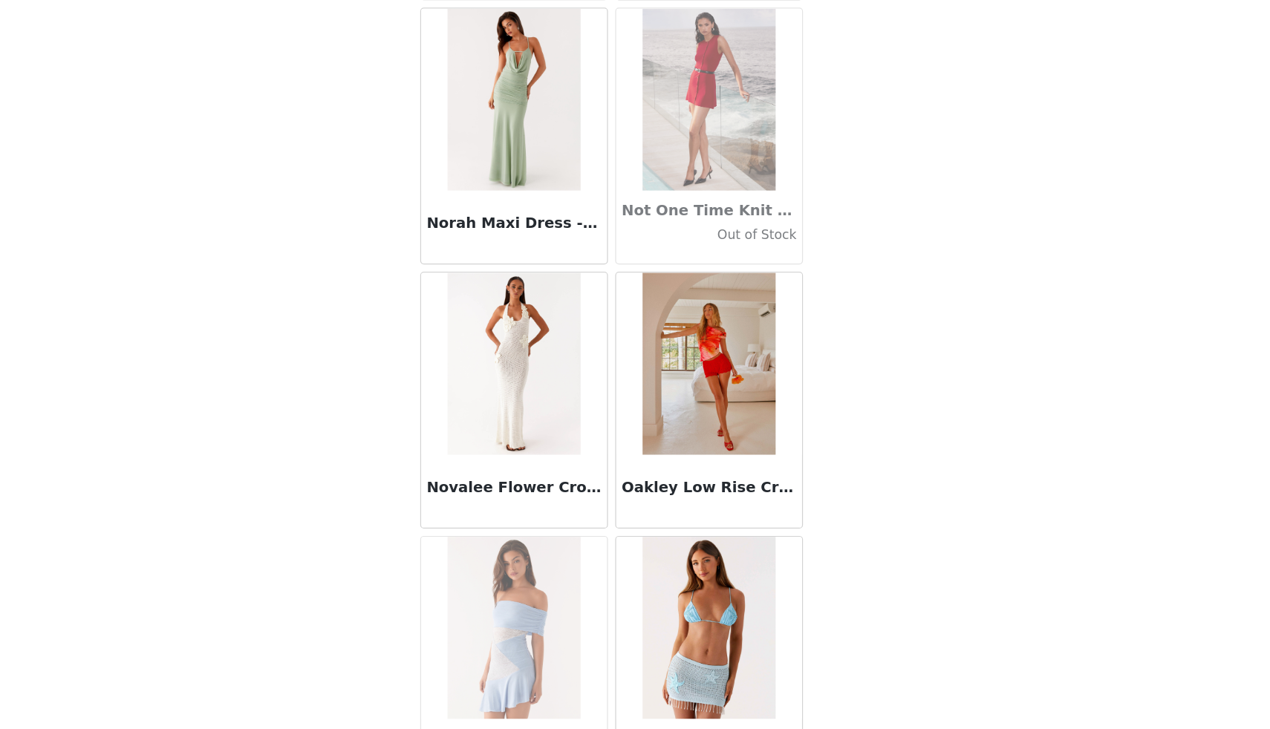
scroll to position [0, 0]
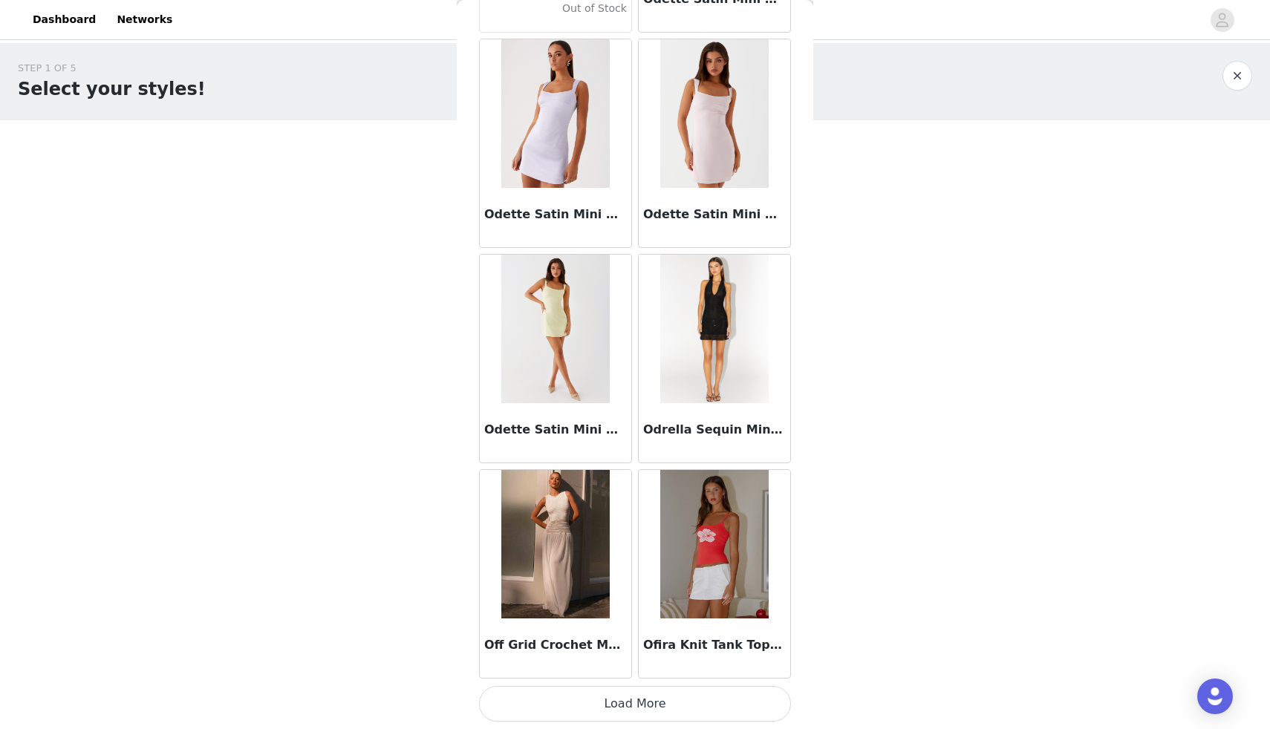
click at [617, 702] on button "Load More" at bounding box center [635, 704] width 312 height 36
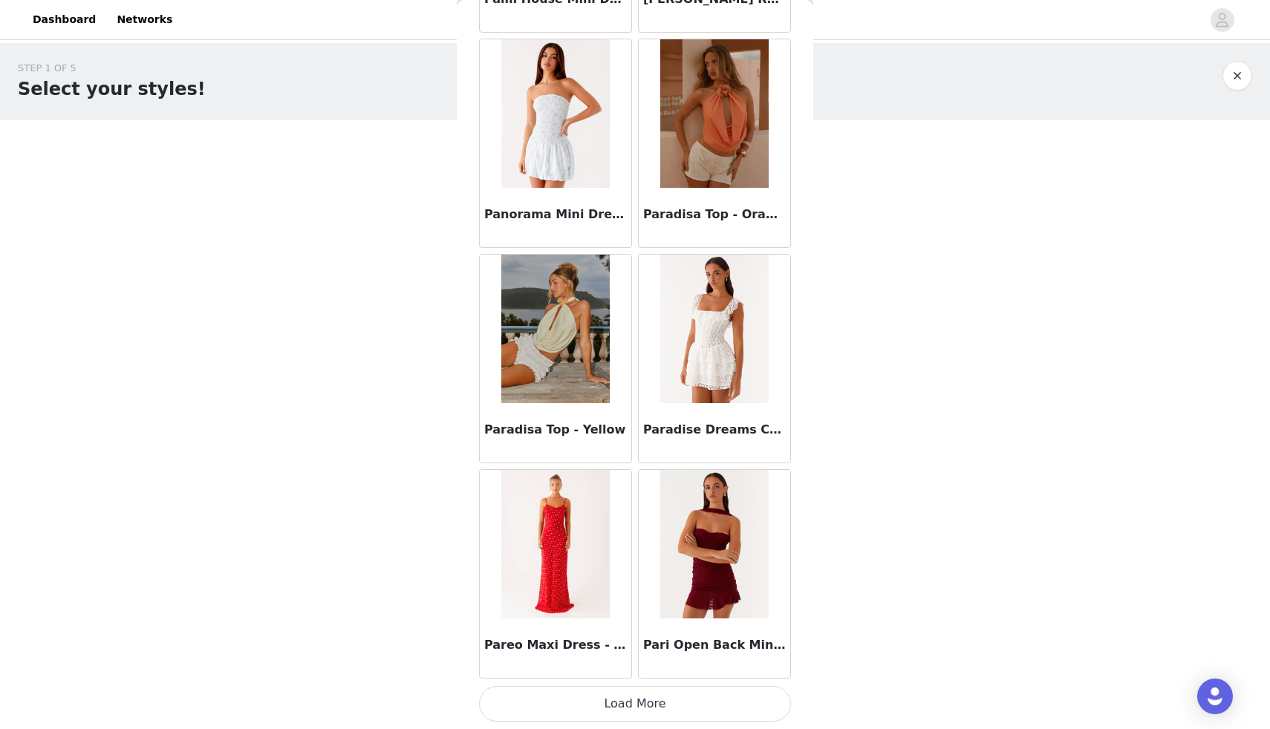
click at [630, 711] on button "Load More" at bounding box center [635, 704] width 312 height 36
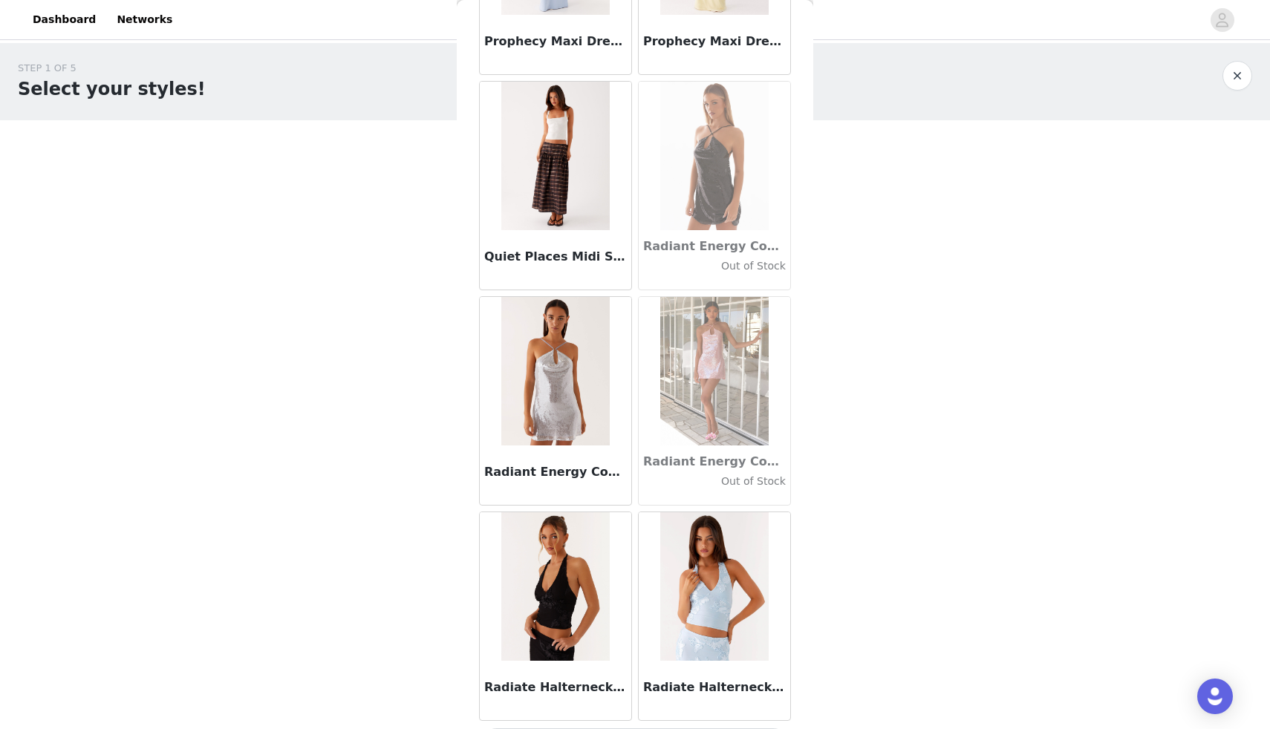
scroll to position [70446, 0]
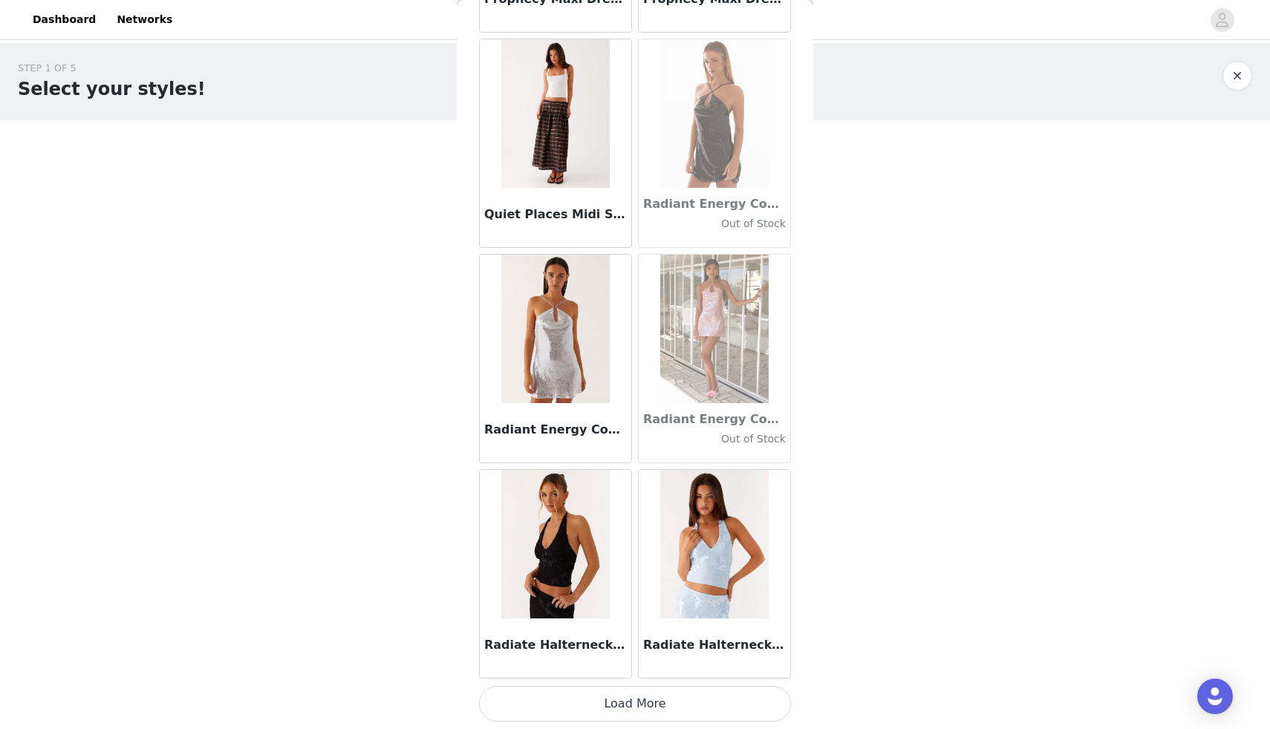
click at [613, 716] on button "Load More" at bounding box center [635, 704] width 312 height 36
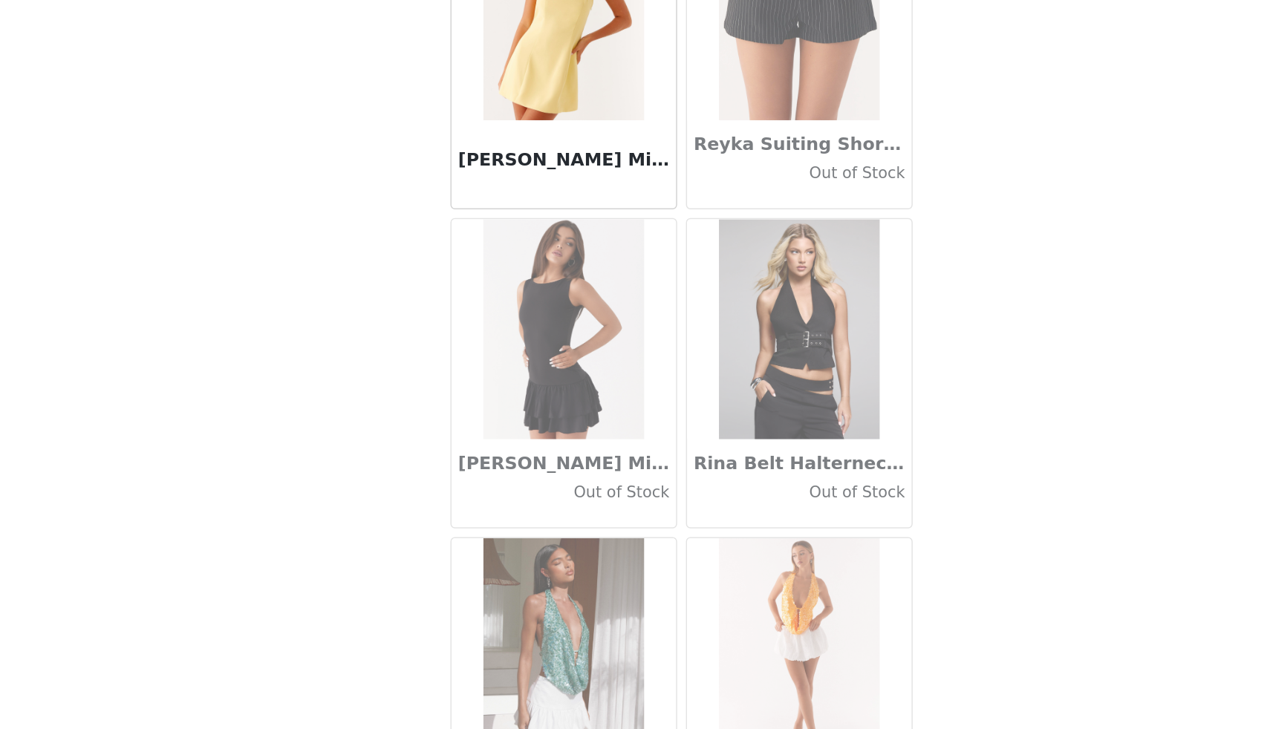
scroll to position [72599, 0]
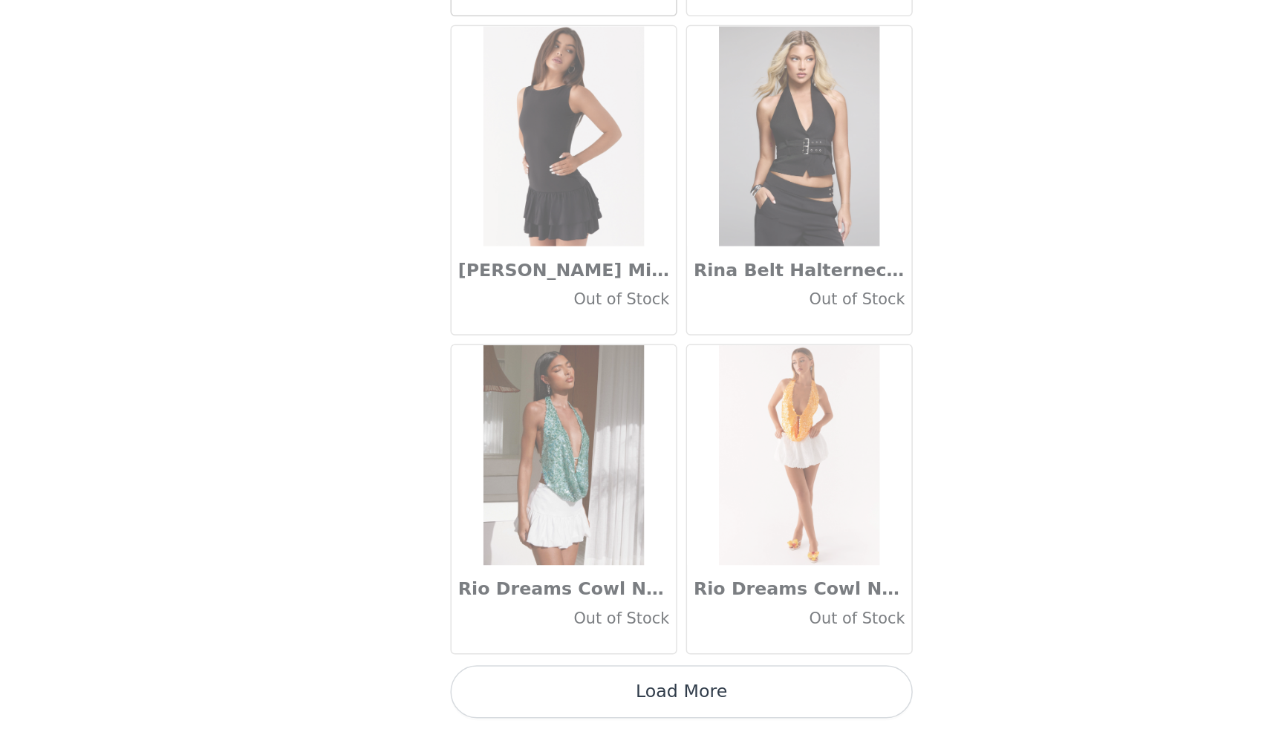
click at [642, 701] on button "Load More" at bounding box center [635, 704] width 312 height 36
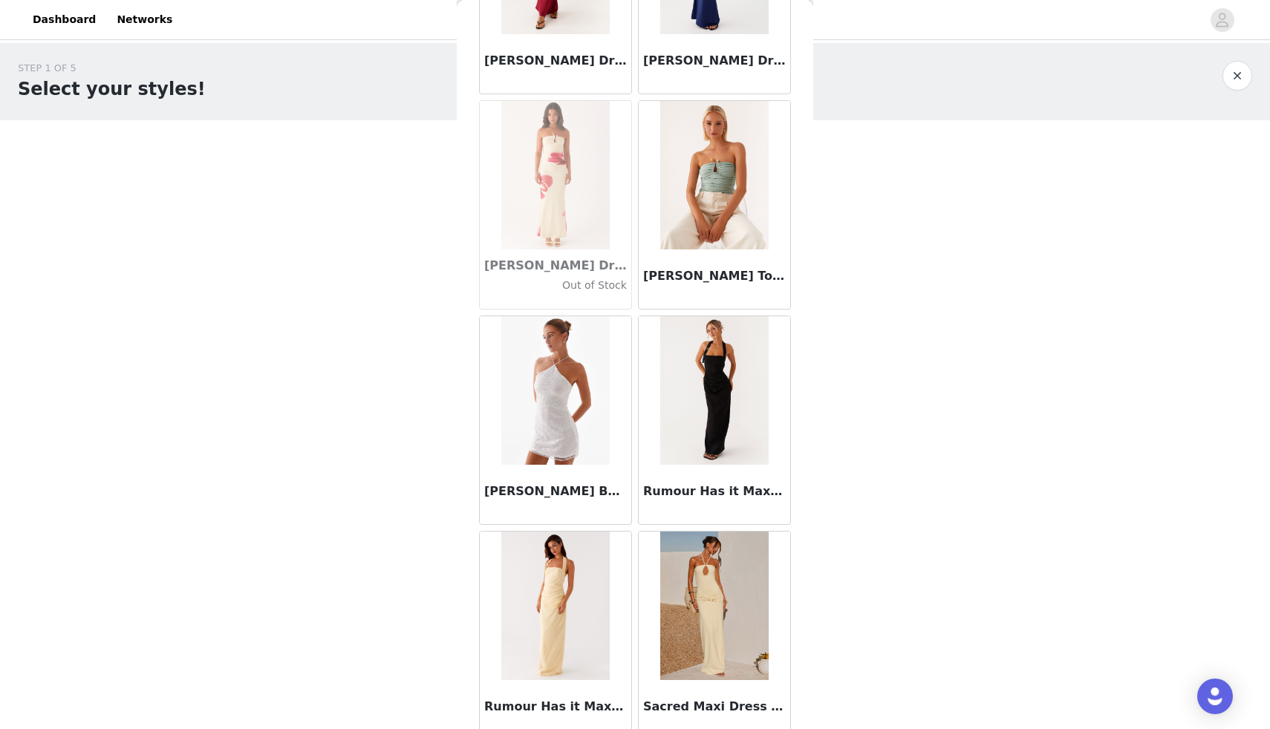
scroll to position [74753, 0]
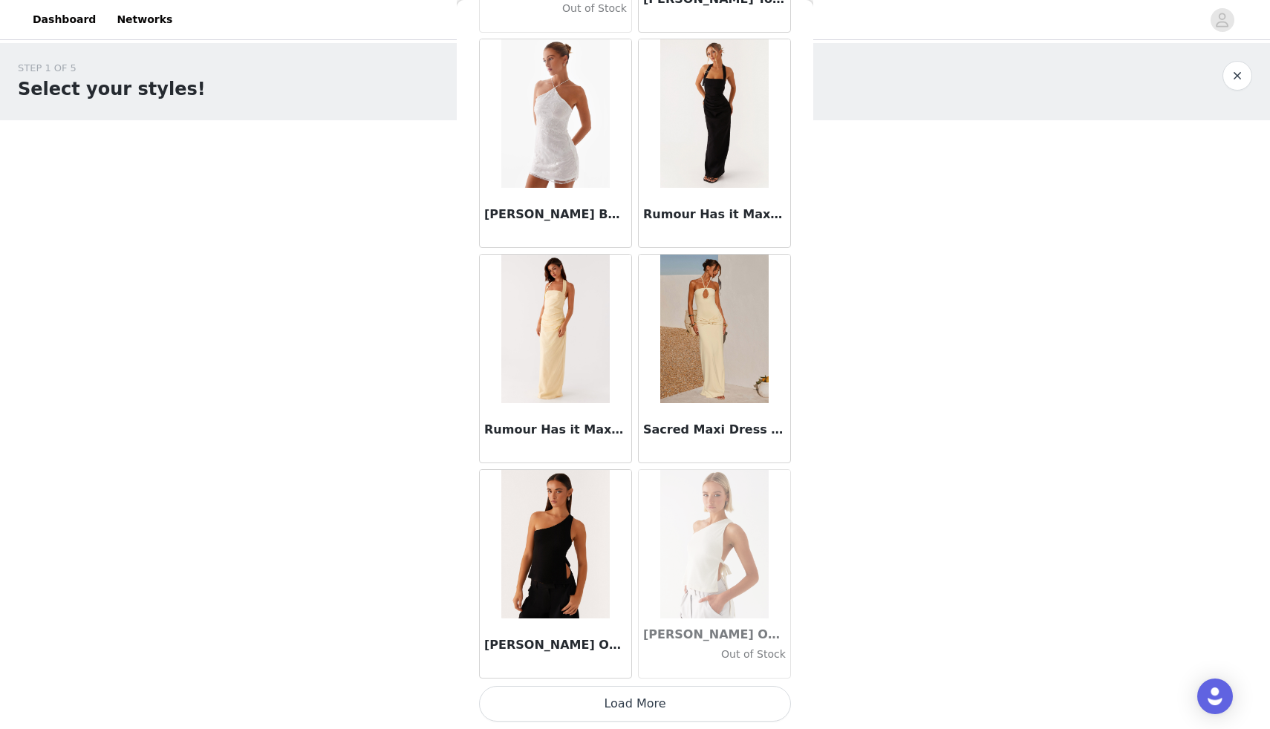
click at [608, 704] on button "Load More" at bounding box center [635, 704] width 312 height 36
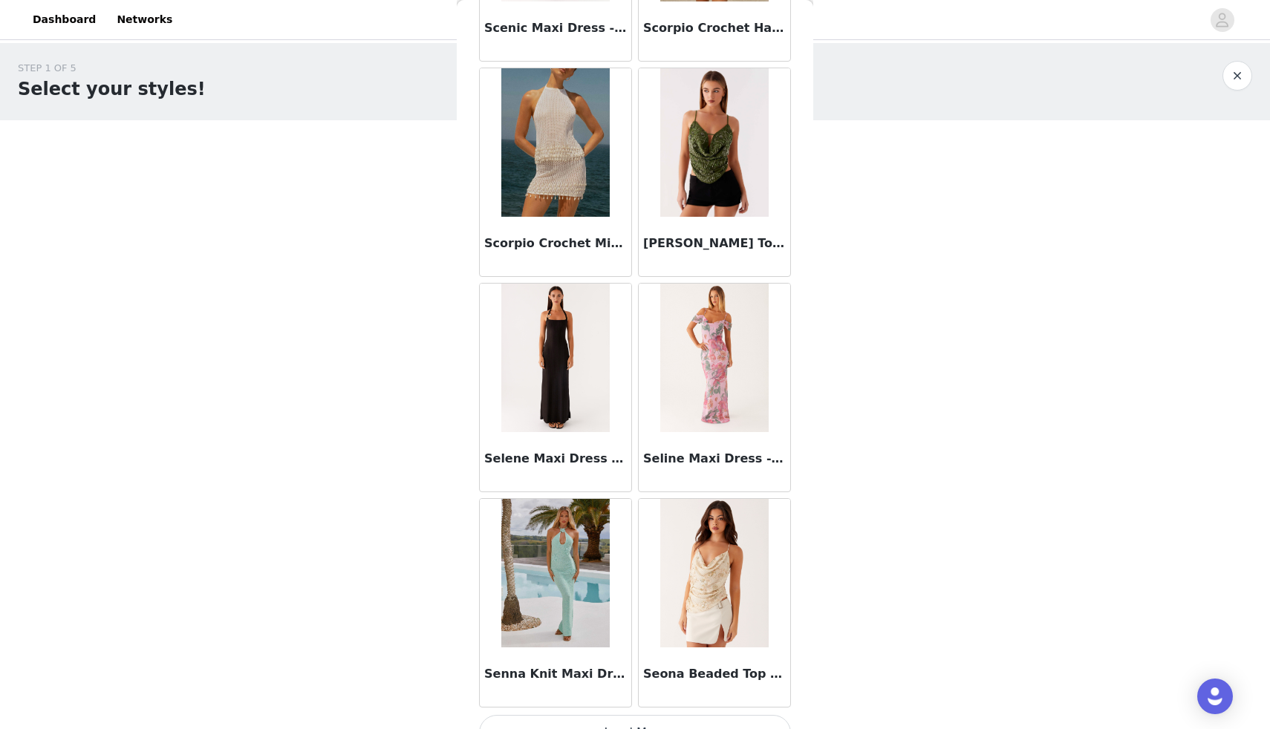
scroll to position [76906, 0]
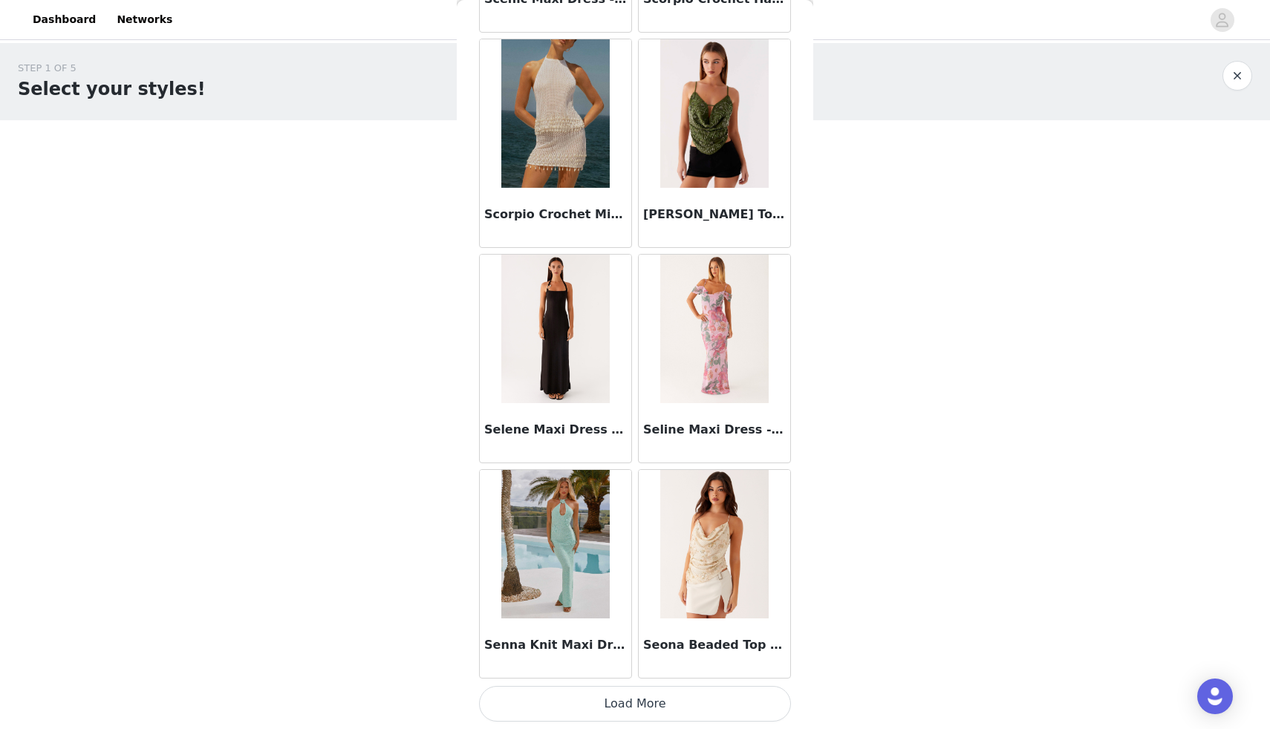
click at [614, 714] on button "Load More" at bounding box center [635, 704] width 312 height 36
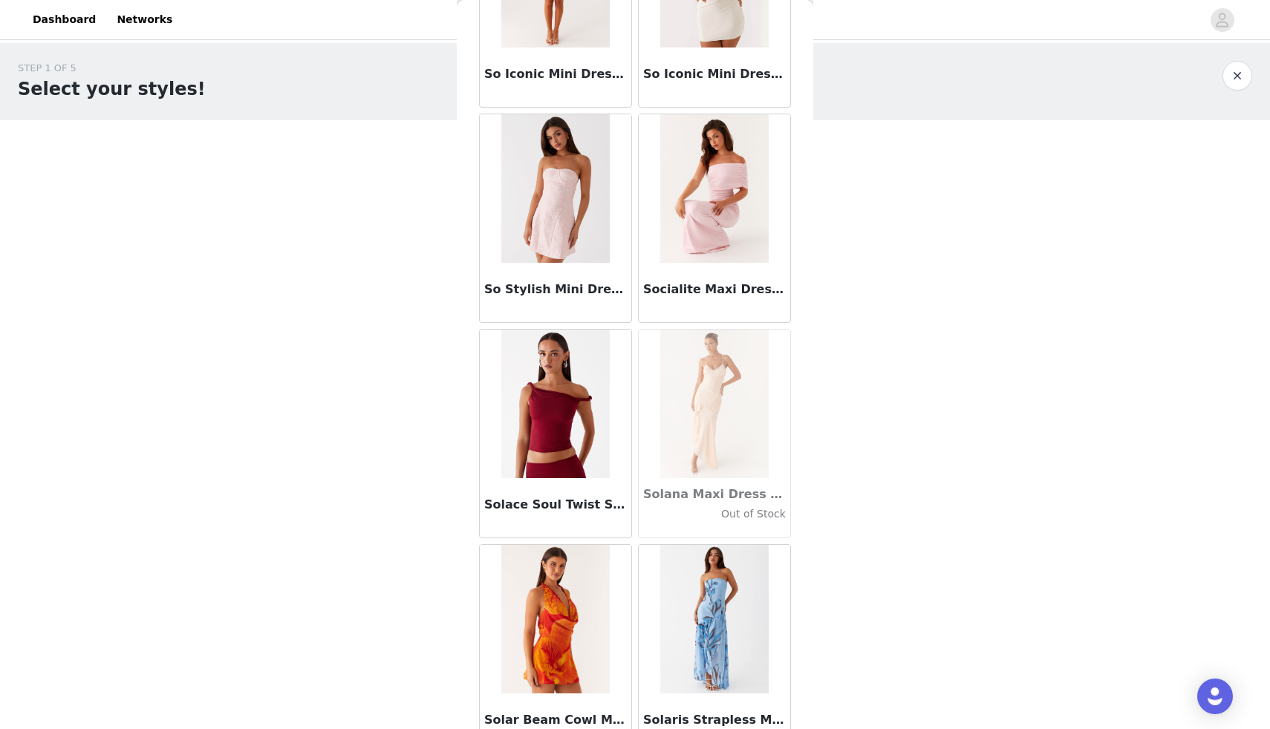
scroll to position [79059, 0]
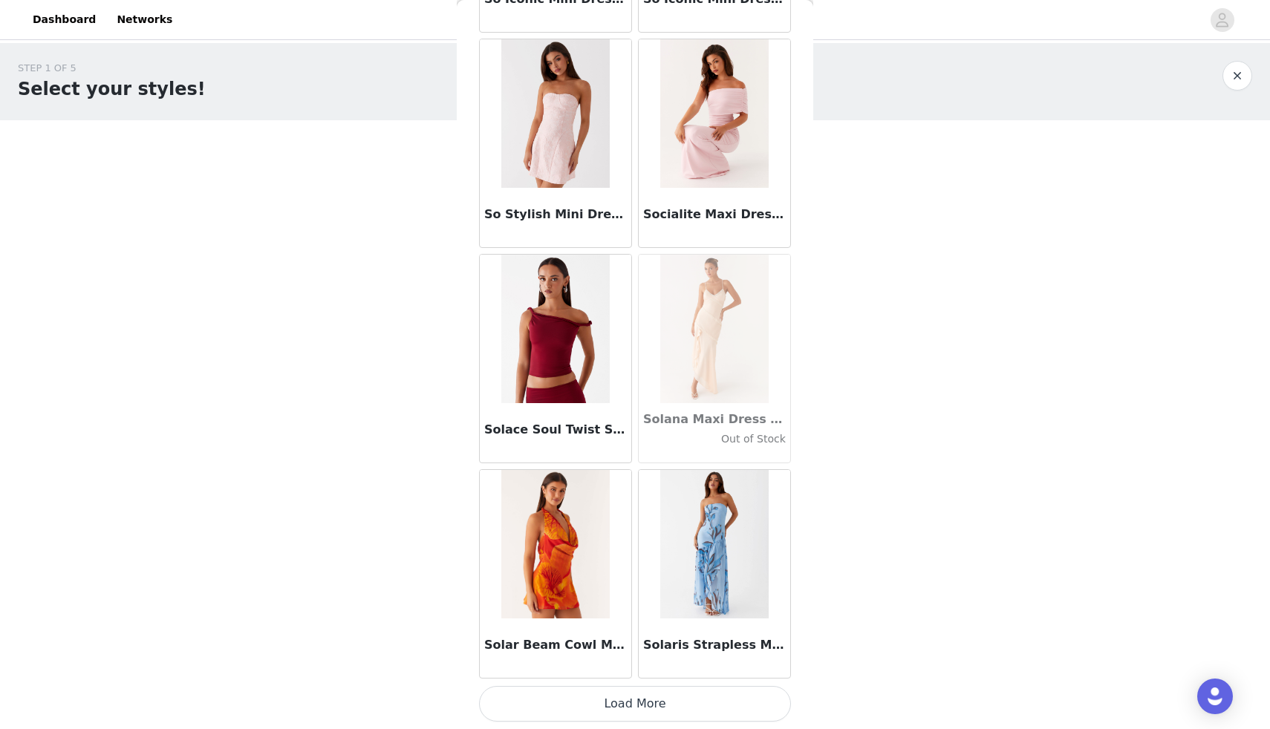
click at [645, 715] on button "Load More" at bounding box center [635, 704] width 312 height 36
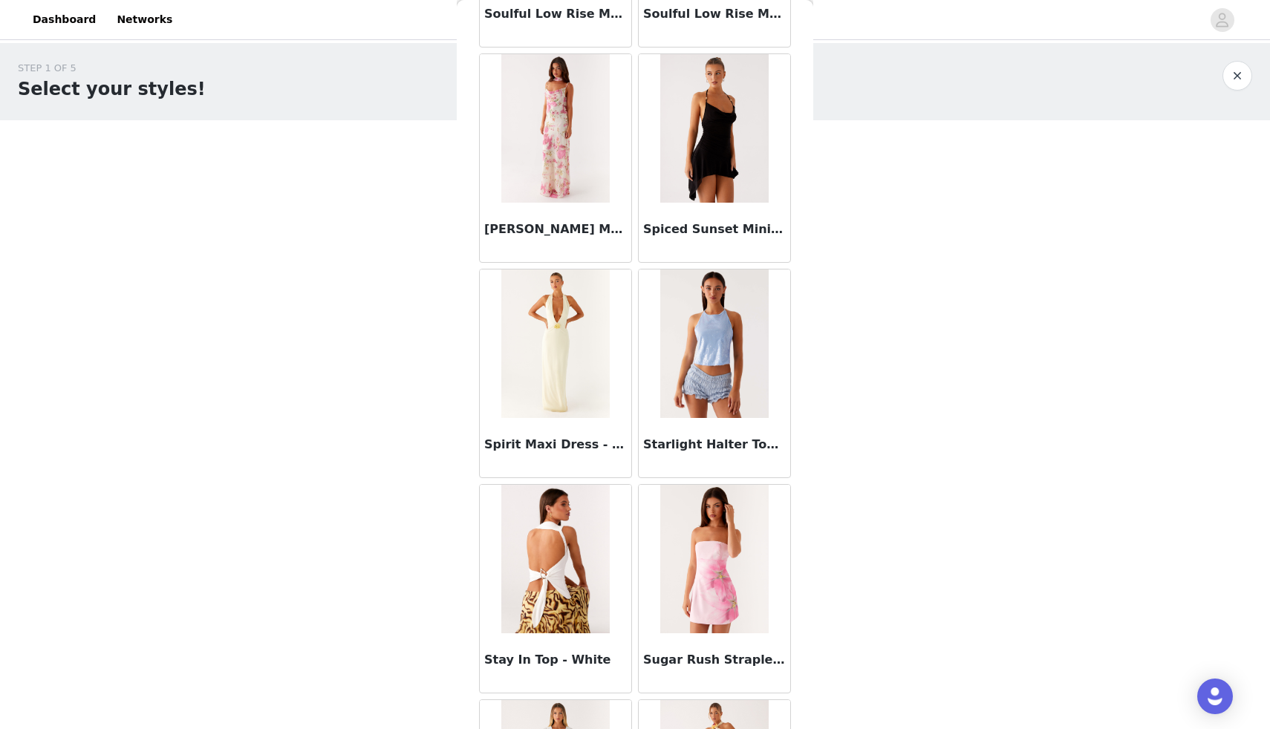
scroll to position [81212, 0]
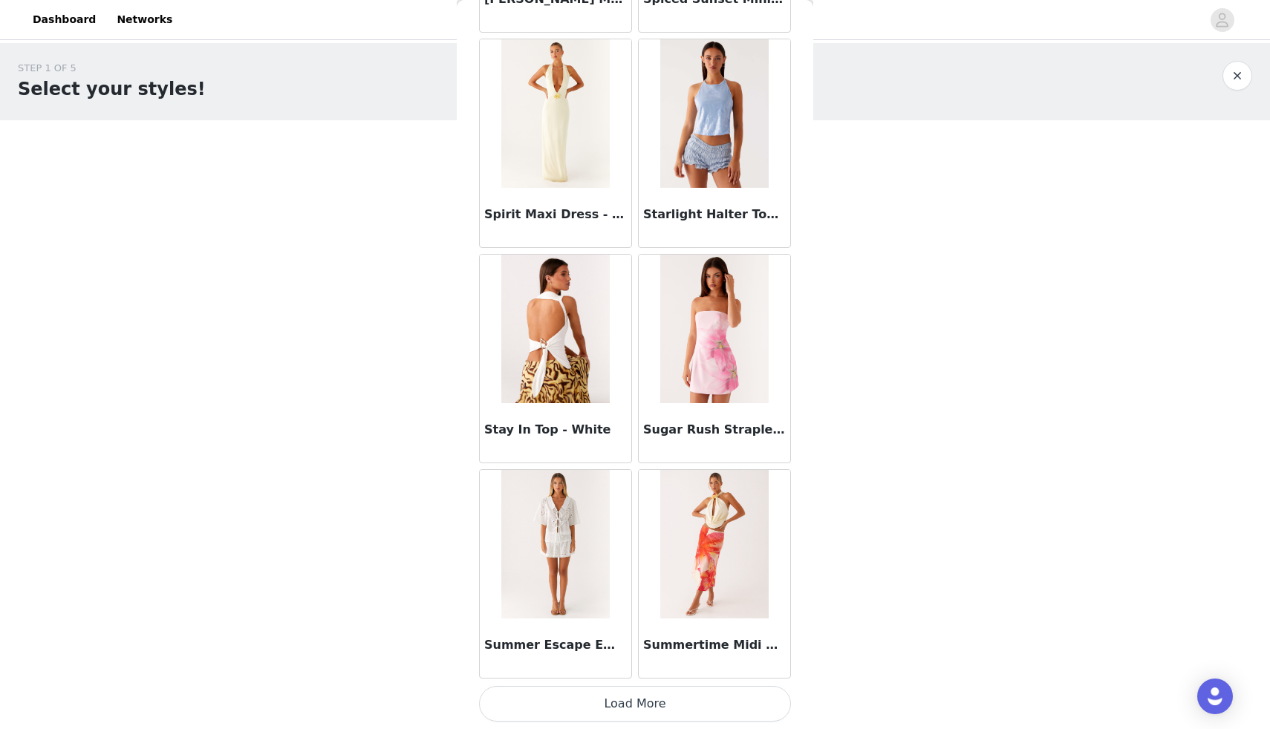
click at [621, 698] on button "Load More" at bounding box center [635, 704] width 312 height 36
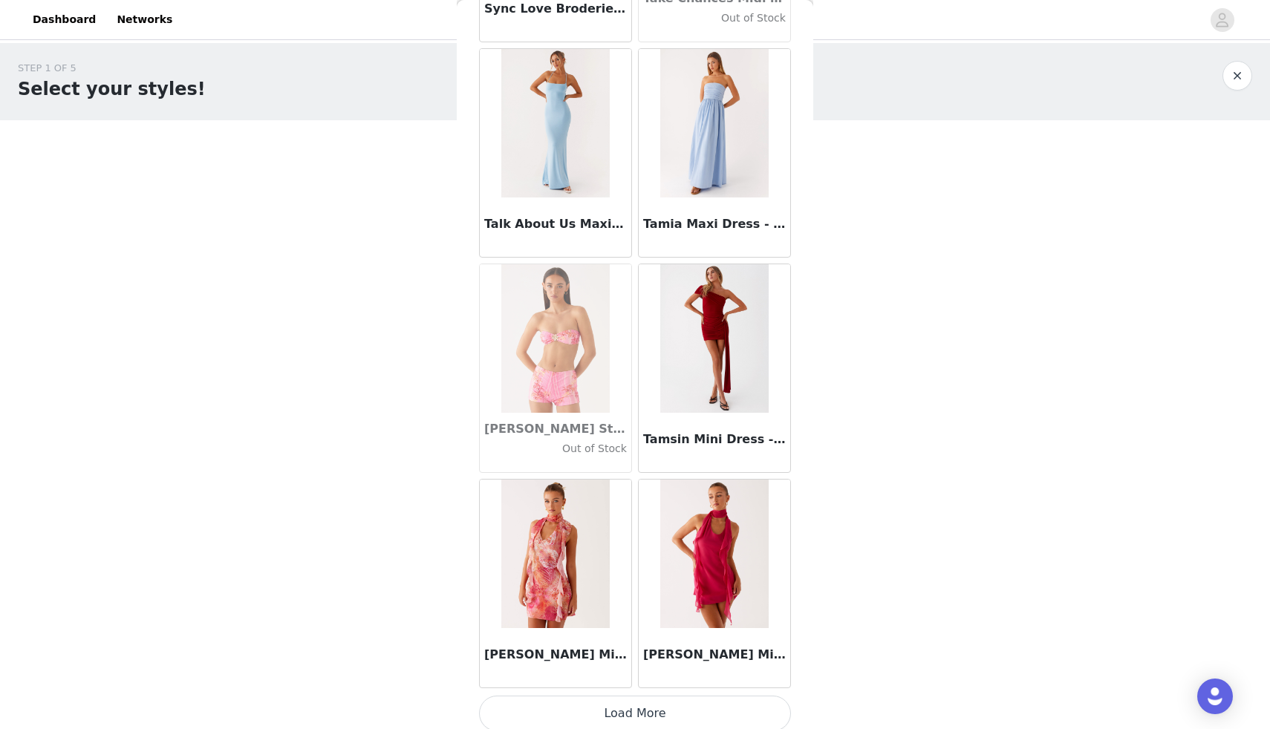
scroll to position [83366, 0]
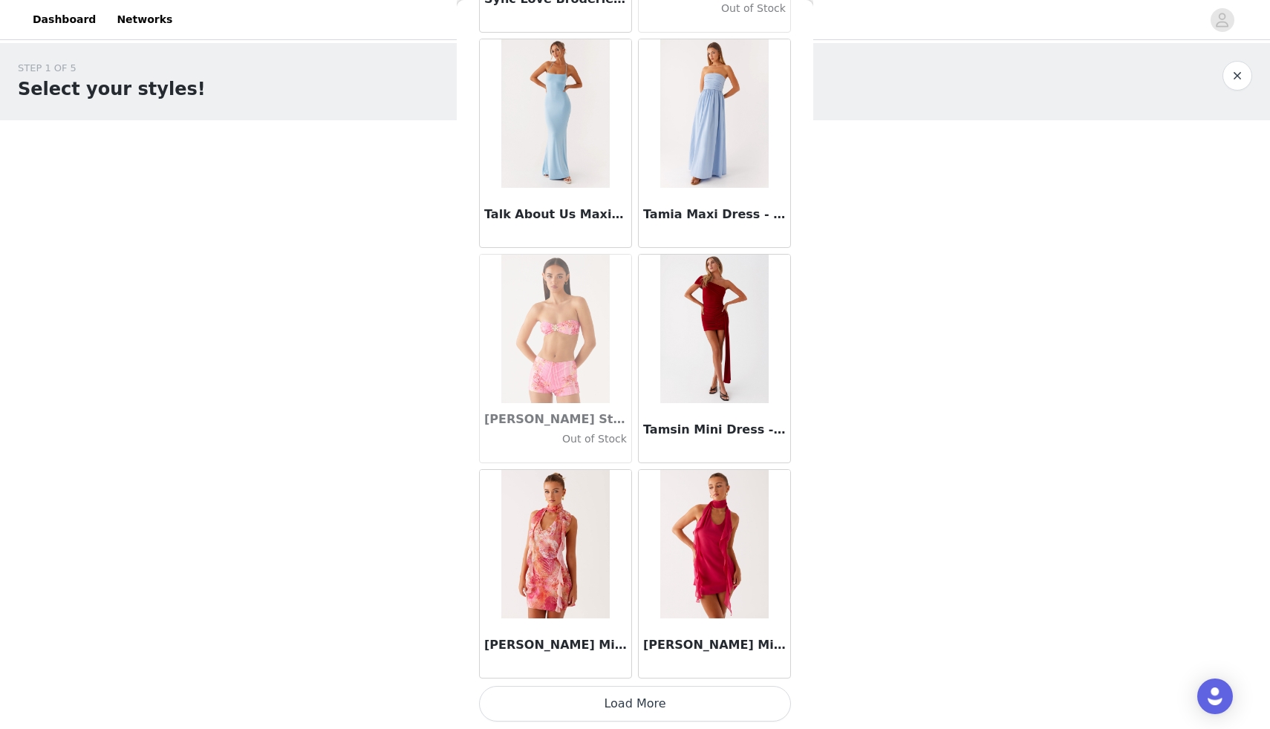
click at [614, 705] on button "Load More" at bounding box center [635, 704] width 312 height 36
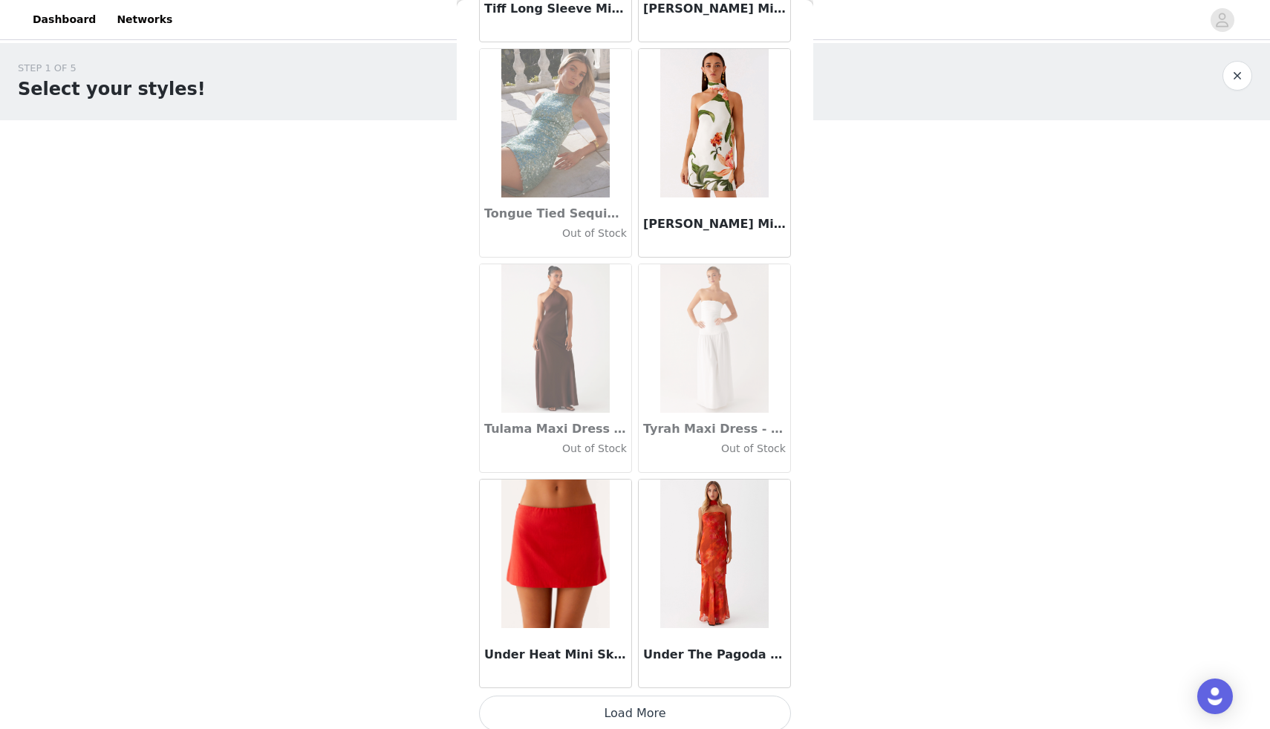
scroll to position [85519, 0]
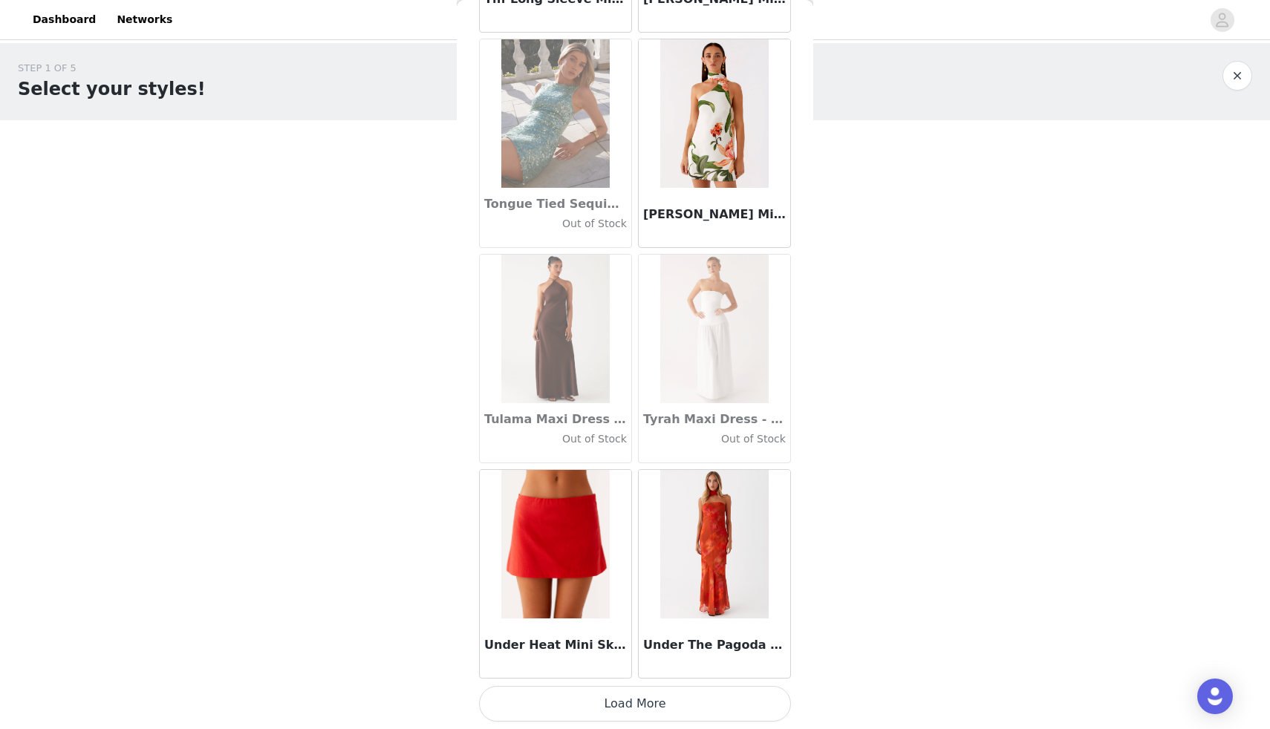
click at [650, 704] on button "Load More" at bounding box center [635, 704] width 312 height 36
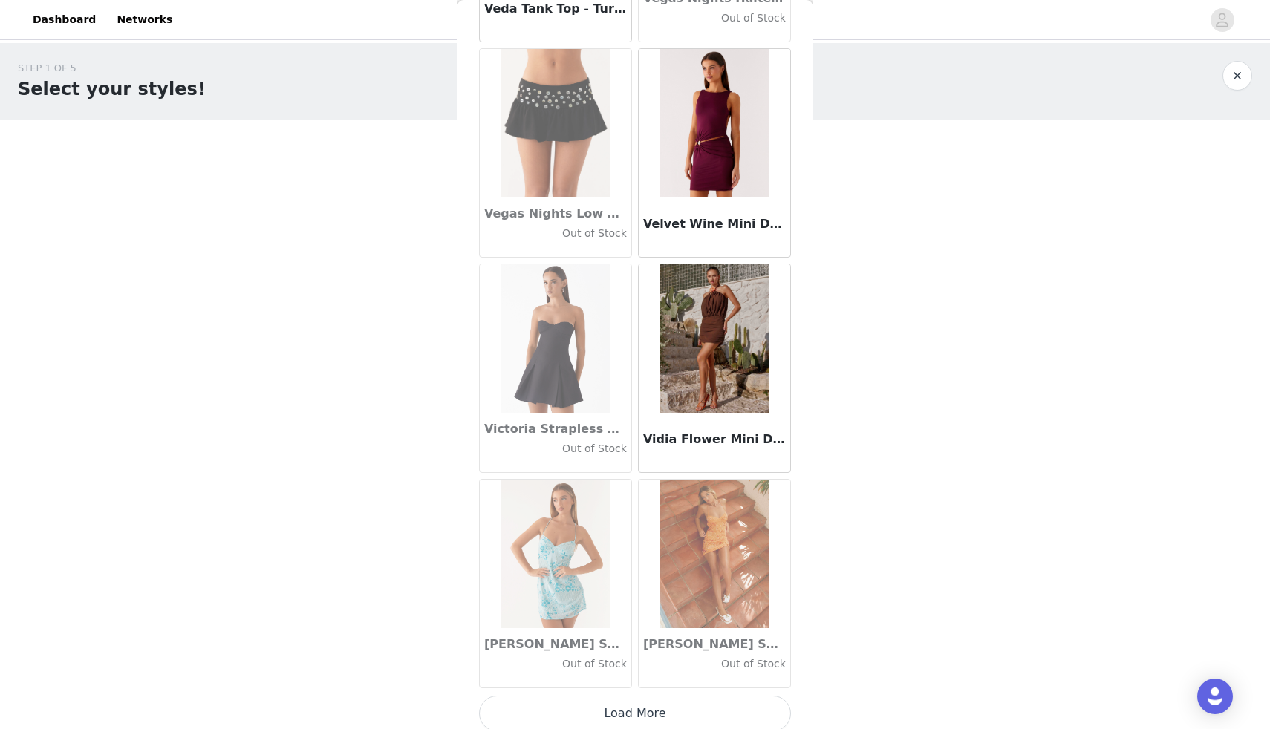
scroll to position [87672, 0]
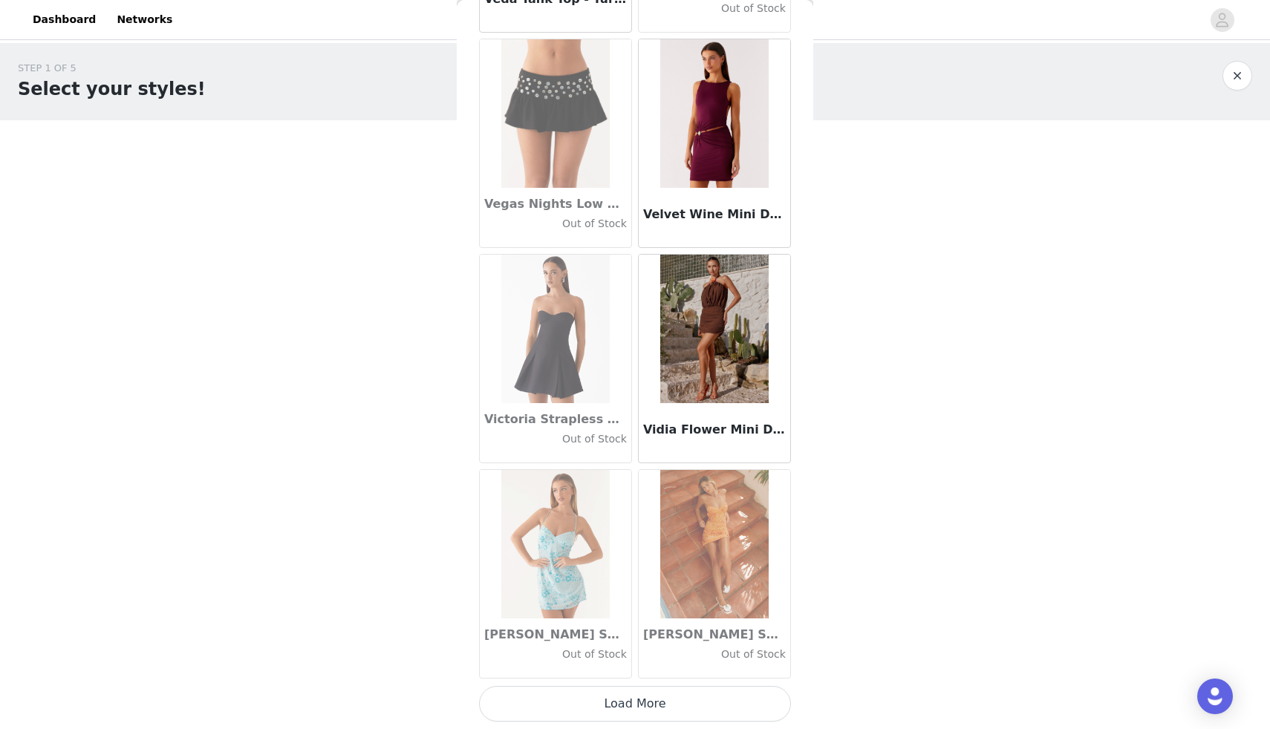
click at [681, 703] on button "Load More" at bounding box center [635, 704] width 312 height 36
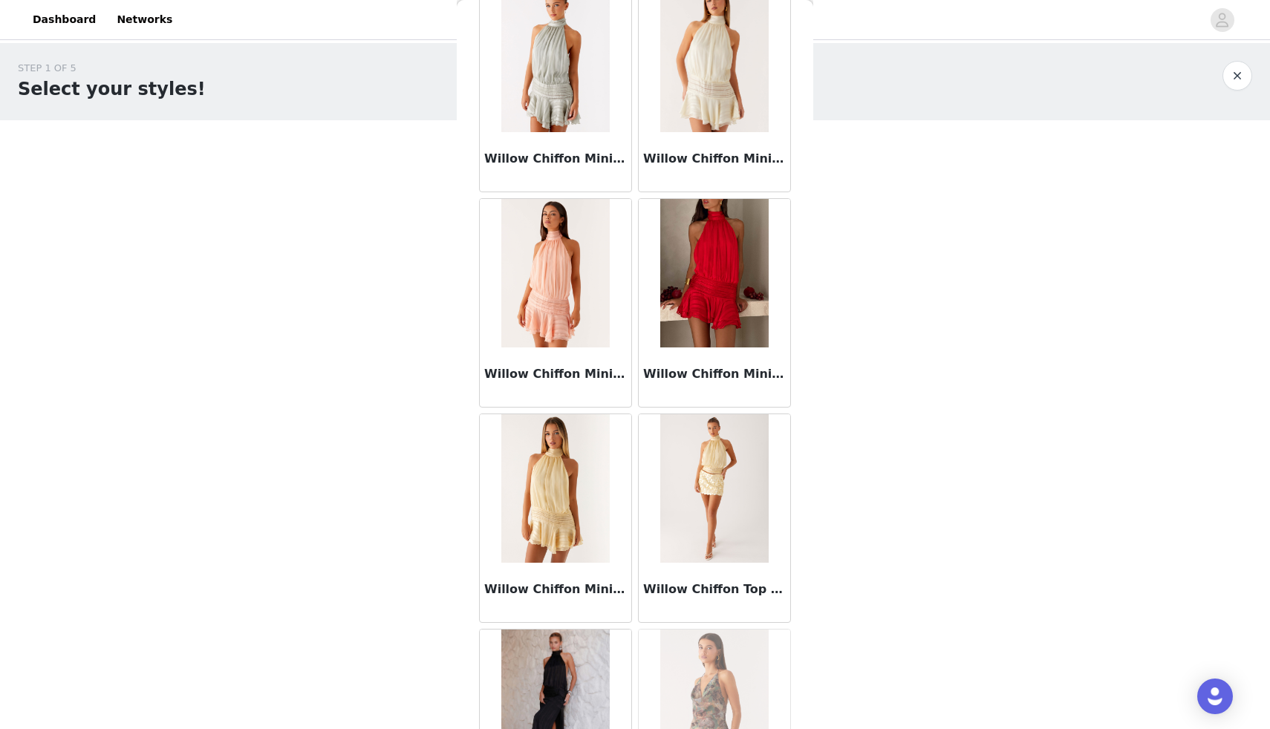
scroll to position [89825, 0]
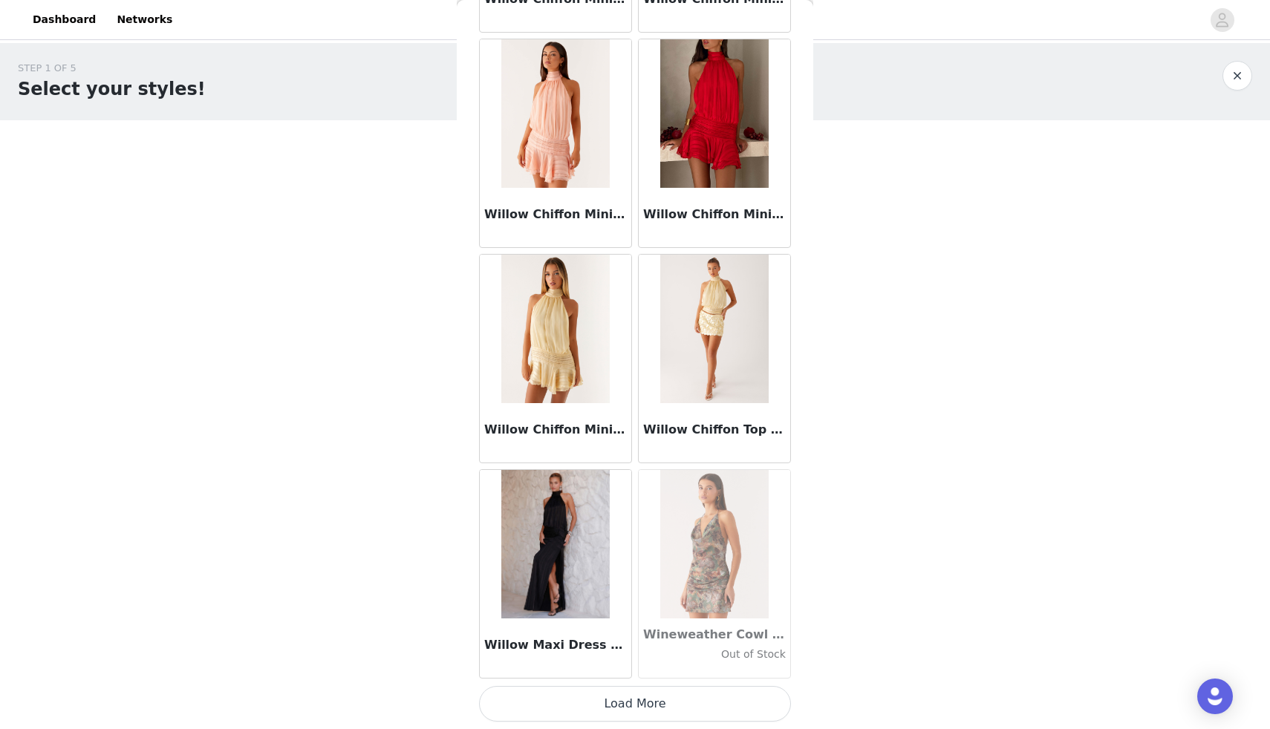
click at [611, 703] on button "Load More" at bounding box center [635, 704] width 312 height 36
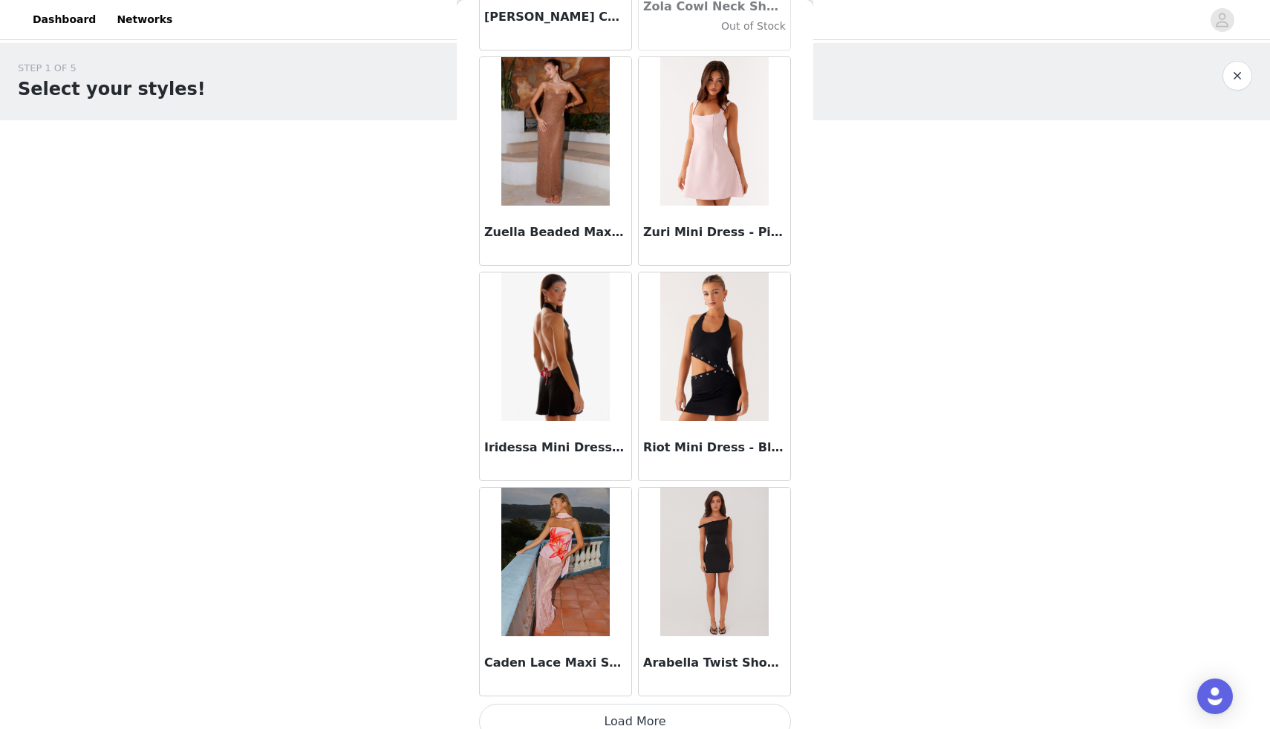
scroll to position [91978, 0]
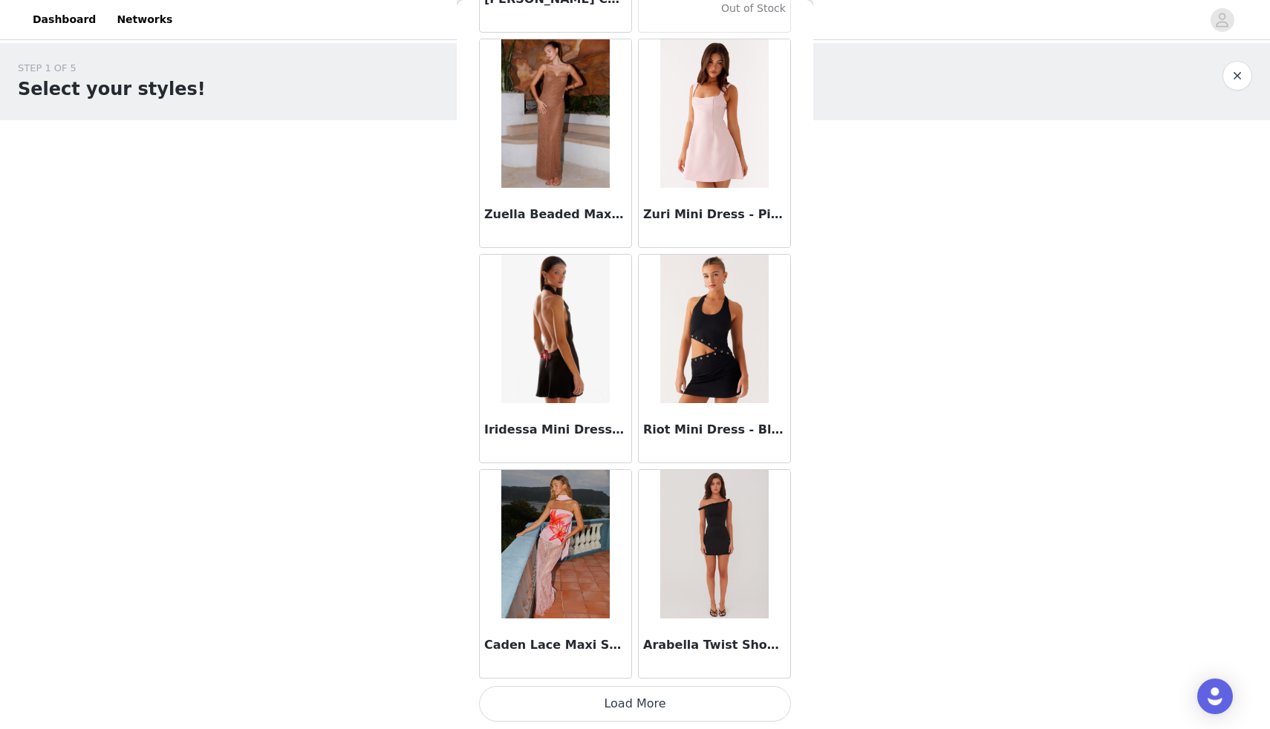
click at [616, 708] on button "Load More" at bounding box center [635, 704] width 312 height 36
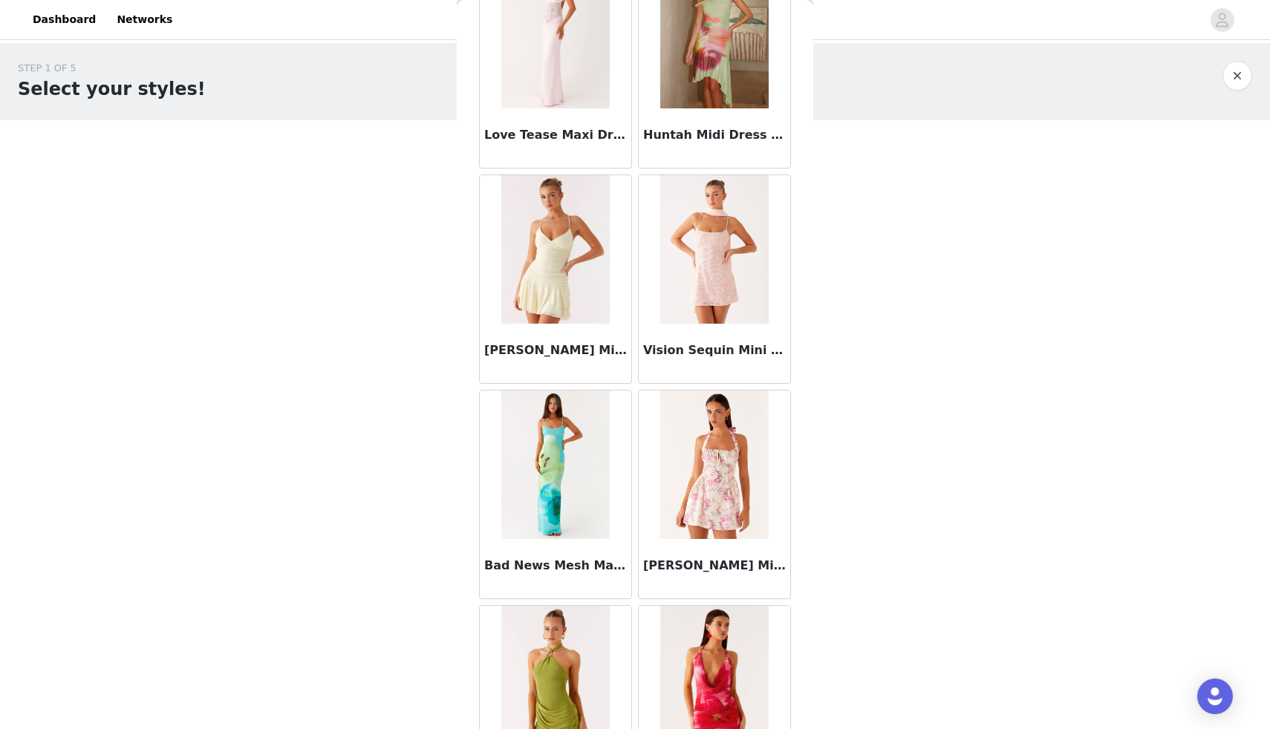
scroll to position [94132, 0]
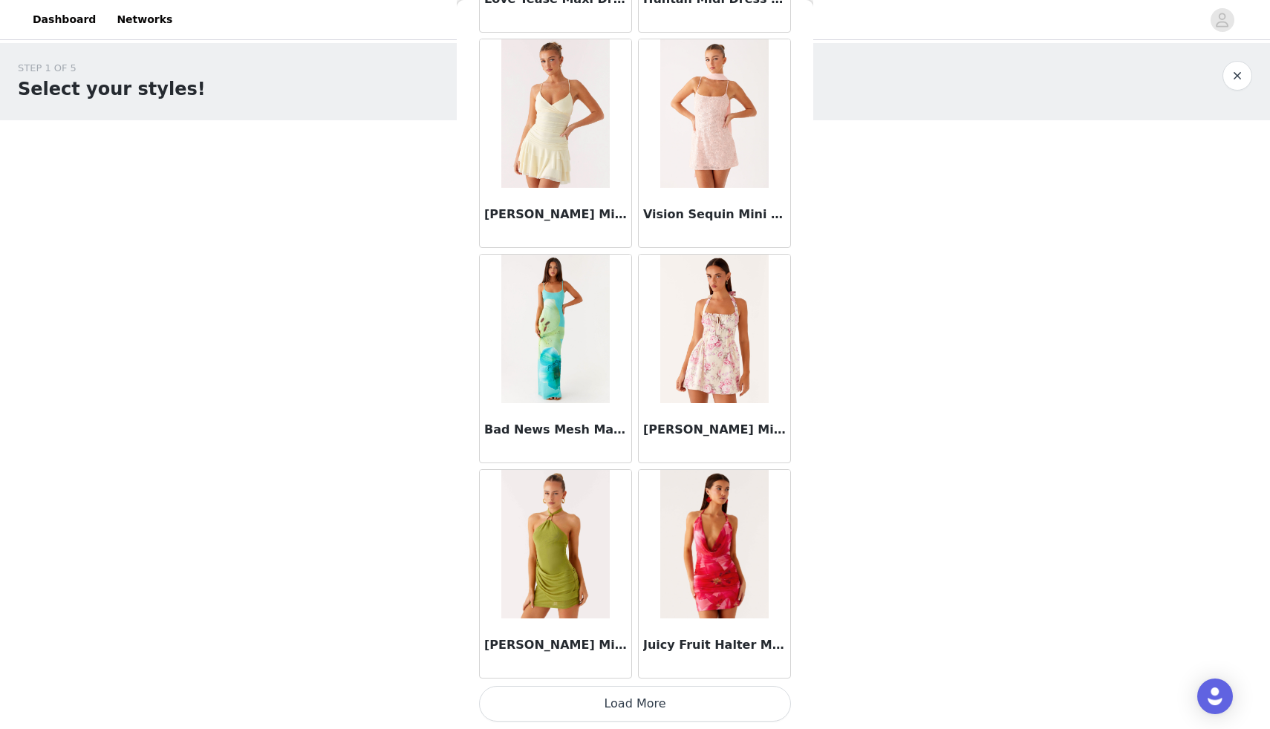
click at [658, 708] on button "Load More" at bounding box center [635, 704] width 312 height 36
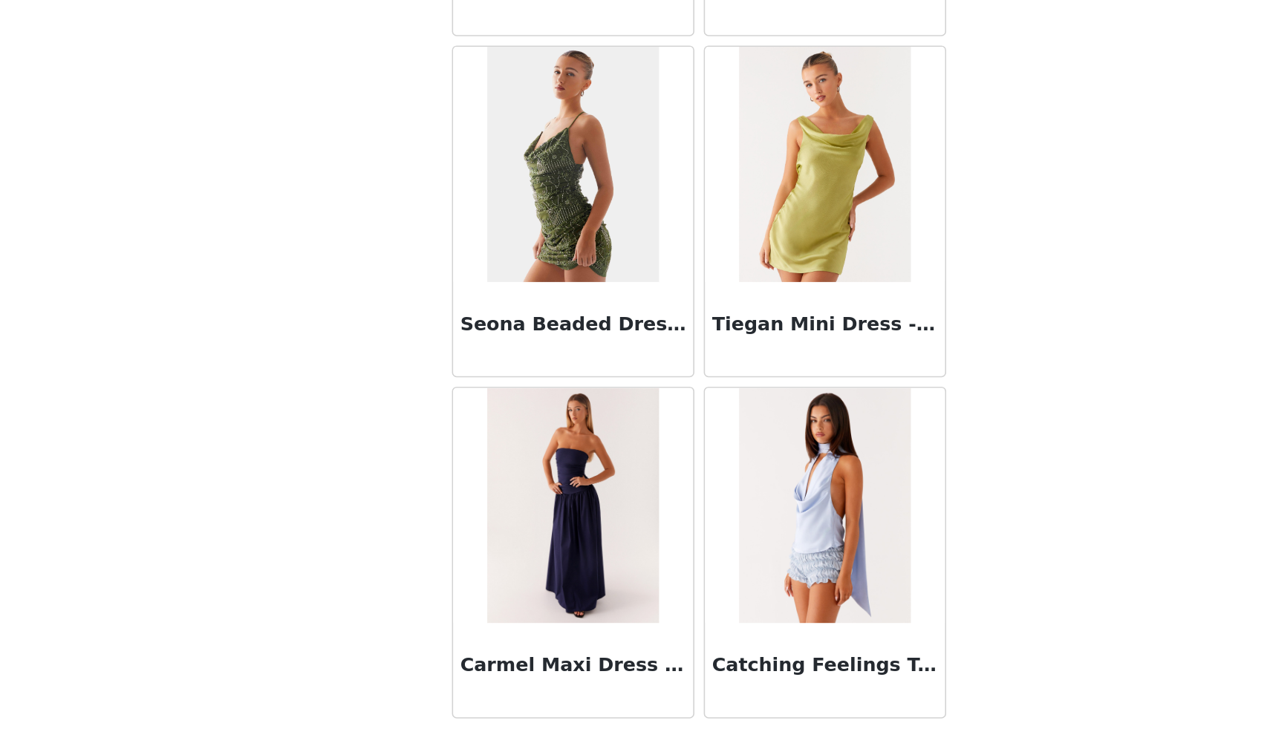
scroll to position [0, 0]
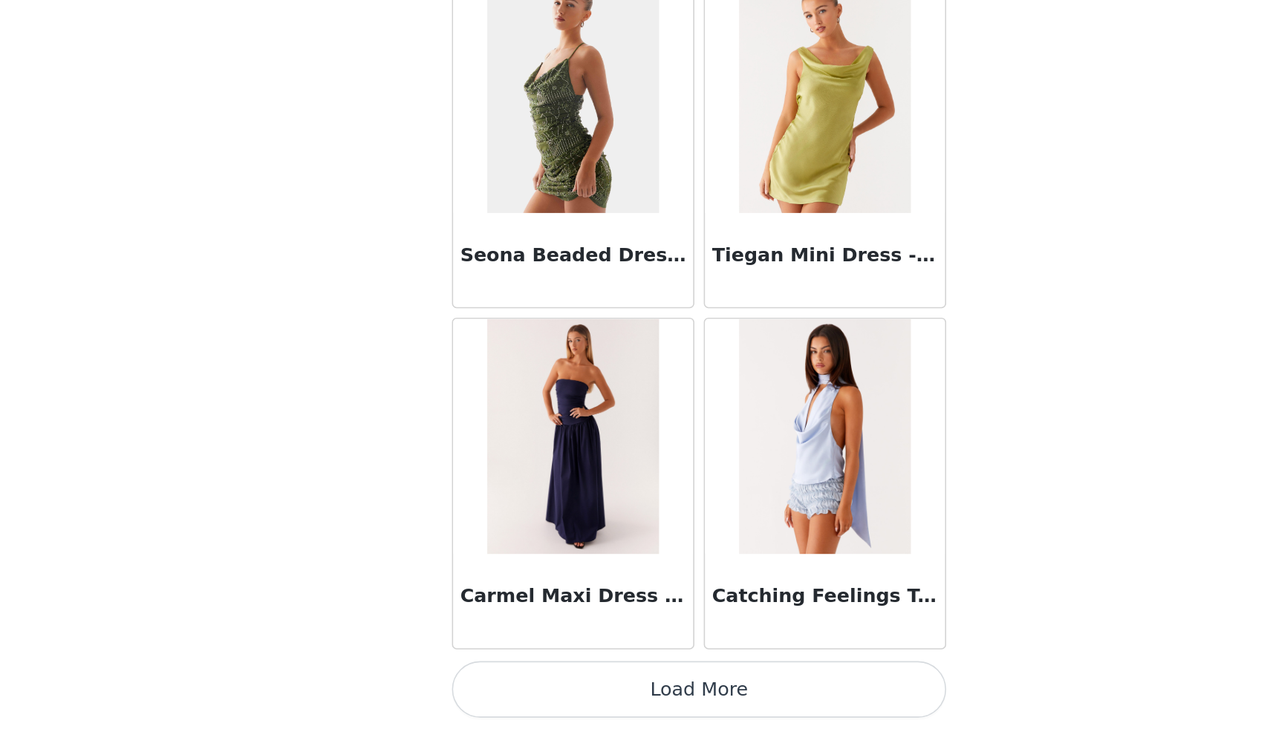
click at [627, 702] on button "Load More" at bounding box center [635, 704] width 312 height 36
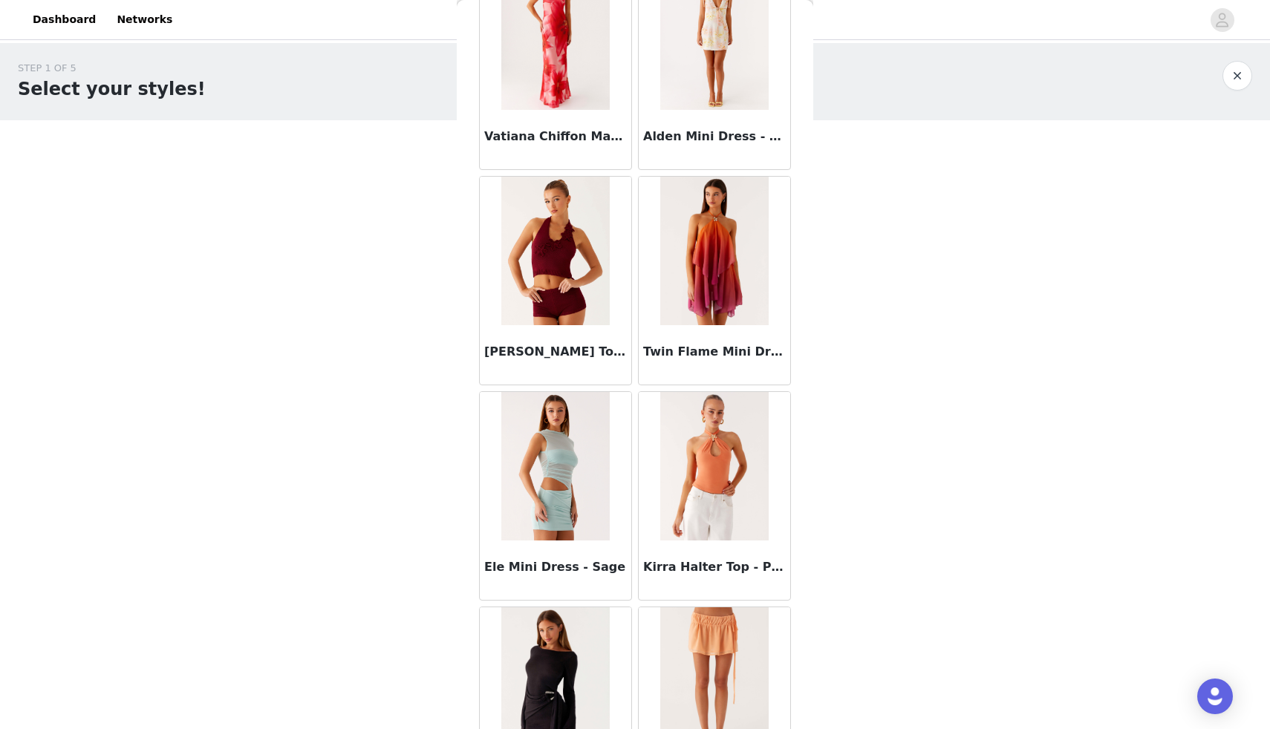
scroll to position [98438, 0]
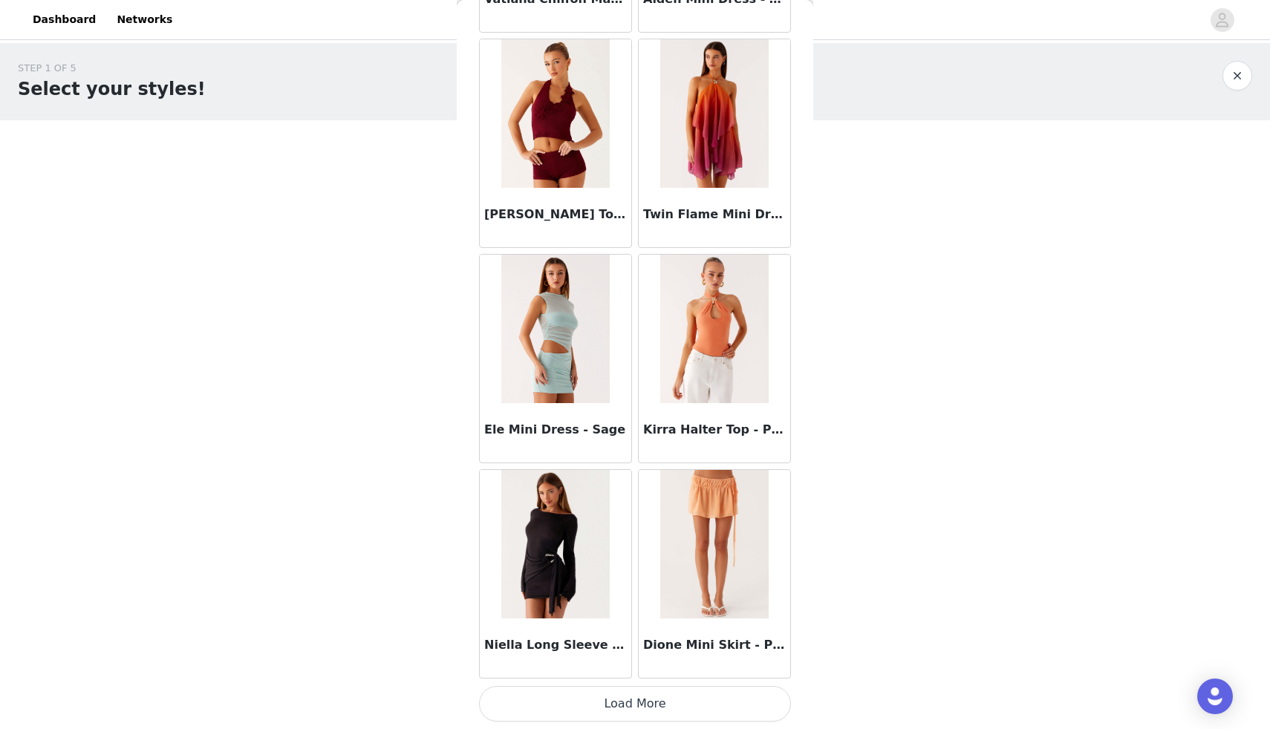
click at [636, 701] on button "Load More" at bounding box center [635, 704] width 312 height 36
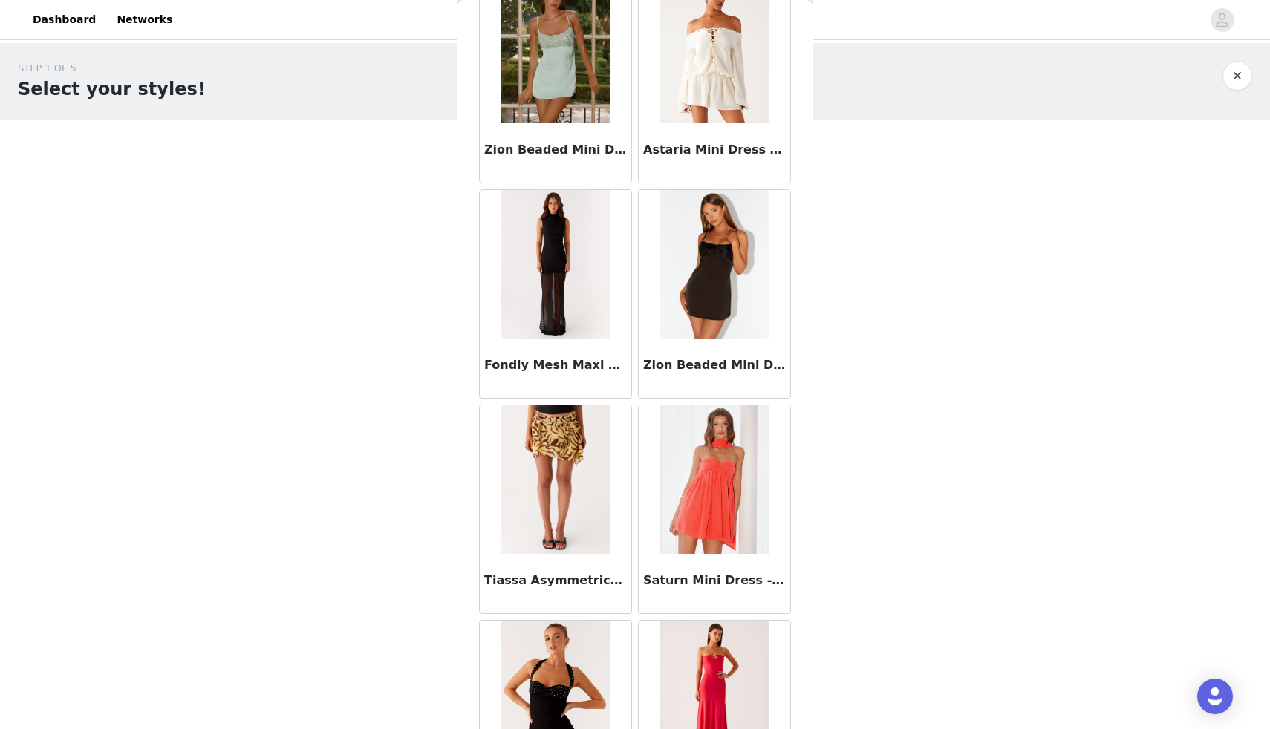
scroll to position [100591, 0]
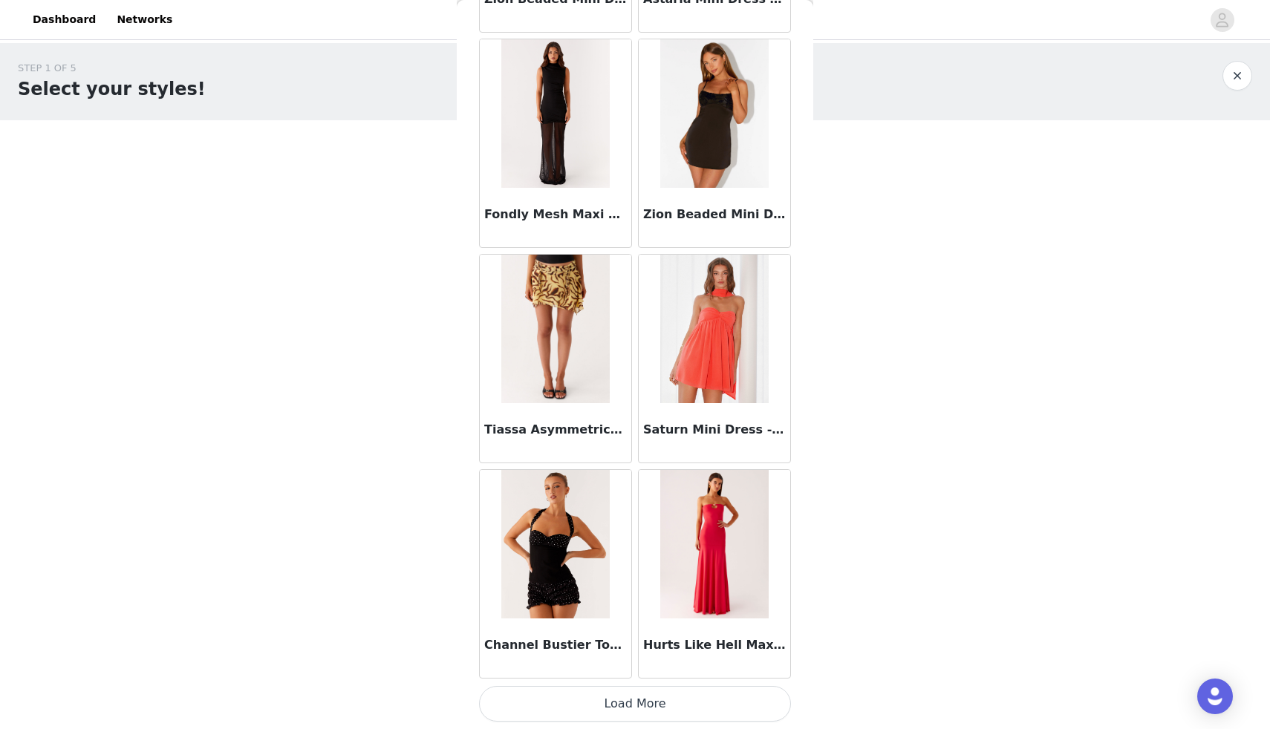
click at [582, 711] on button "Load More" at bounding box center [635, 704] width 312 height 36
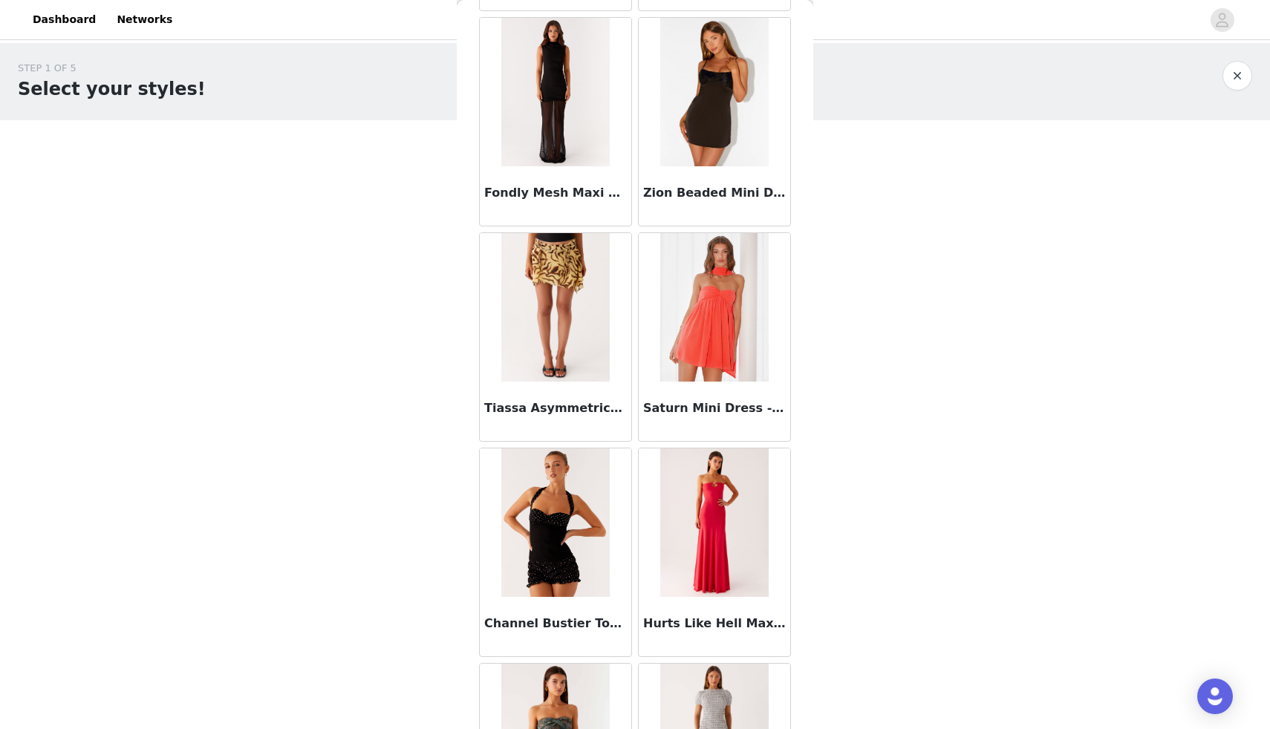
scroll to position [100571, 0]
